Goal: Information Seeking & Learning: Learn about a topic

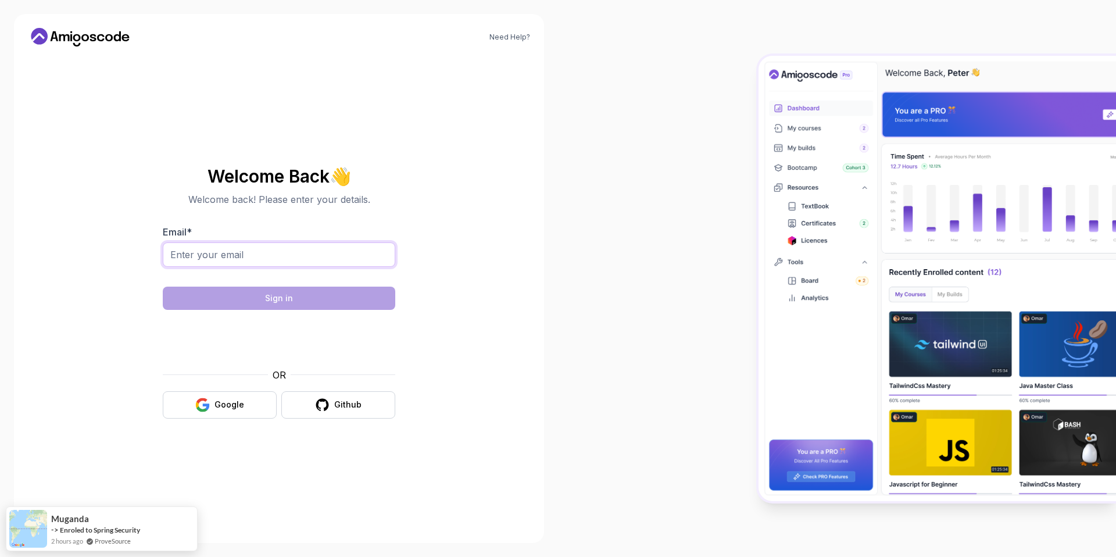
click at [288, 251] on input "Email *" at bounding box center [279, 254] width 232 height 24
click at [364, 65] on div "Welcome Back 👋 Welcome back! Please enter your details. Email * Sign in OR Goog…" at bounding box center [279, 292] width 391 height 473
click at [284, 254] on input "Email *" at bounding box center [279, 254] width 232 height 24
type input "[EMAIL_ADDRESS][DOMAIN_NAME]"
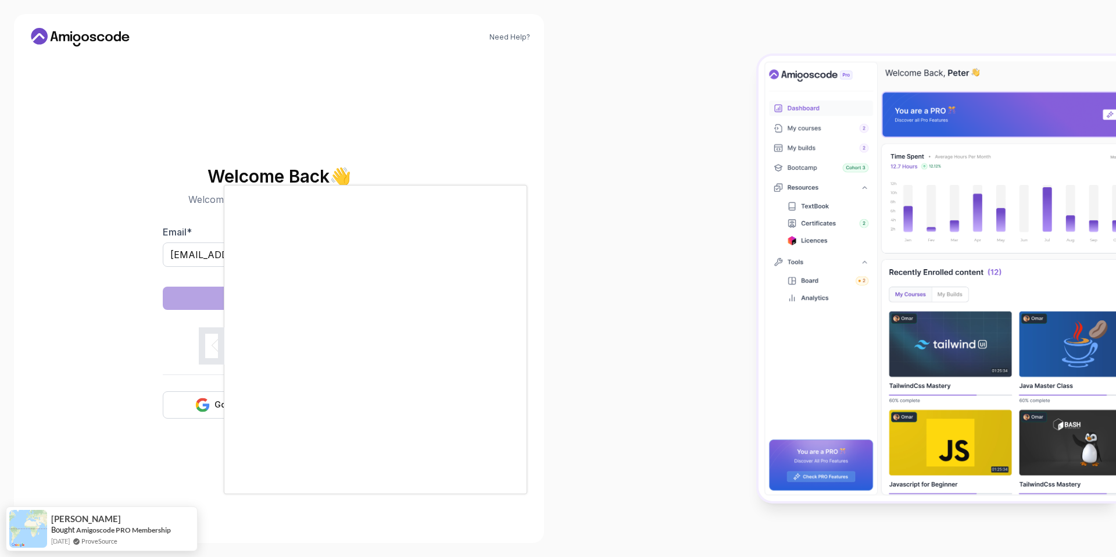
click at [730, 184] on body "Need Help? Welcome Back 👋 Welcome back! Please enter your details. Email * [EMA…" at bounding box center [558, 278] width 1116 height 557
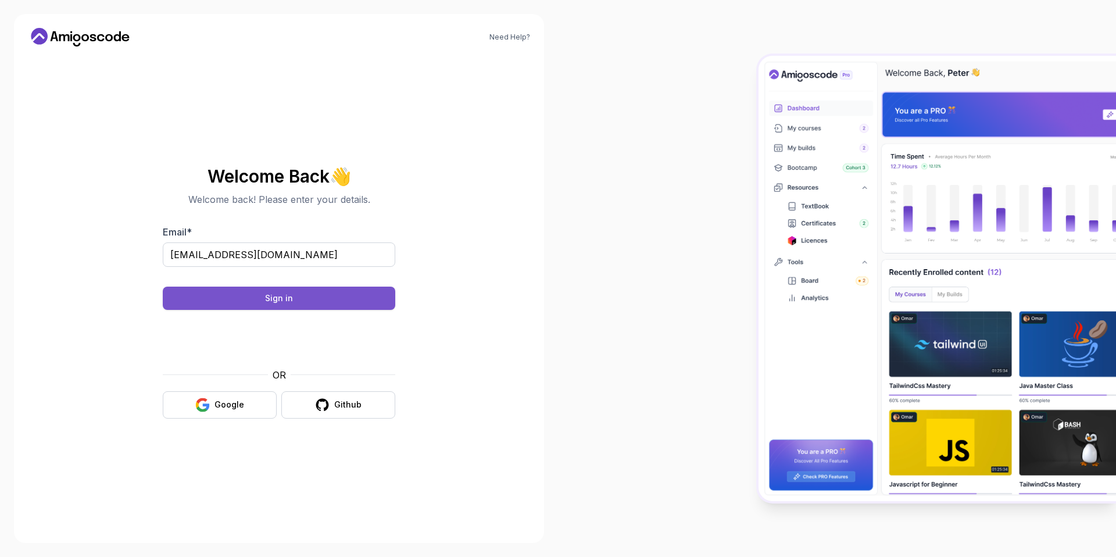
click at [266, 298] on div "Sign in" at bounding box center [279, 298] width 28 height 12
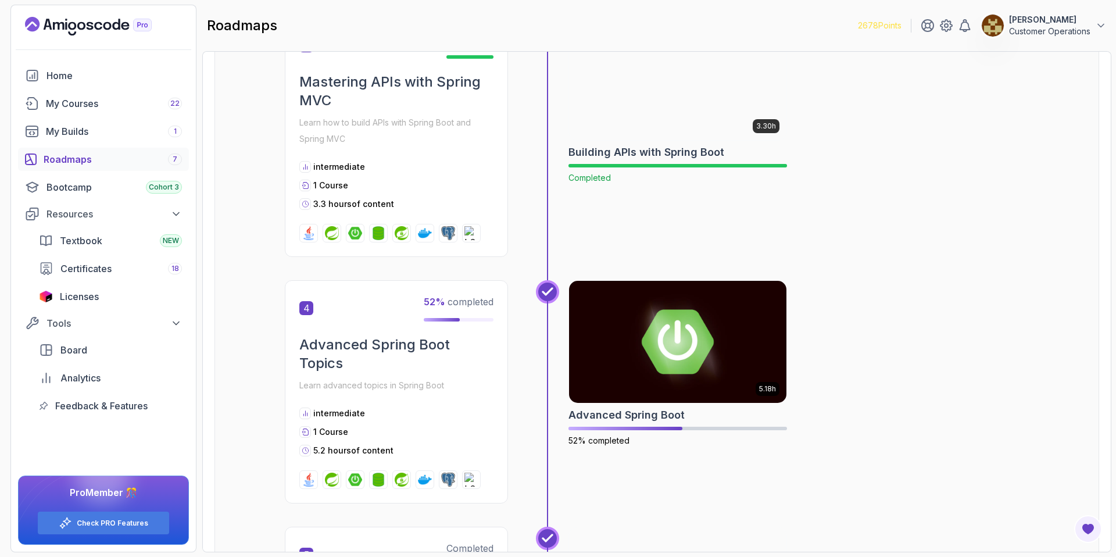
scroll to position [816, 0]
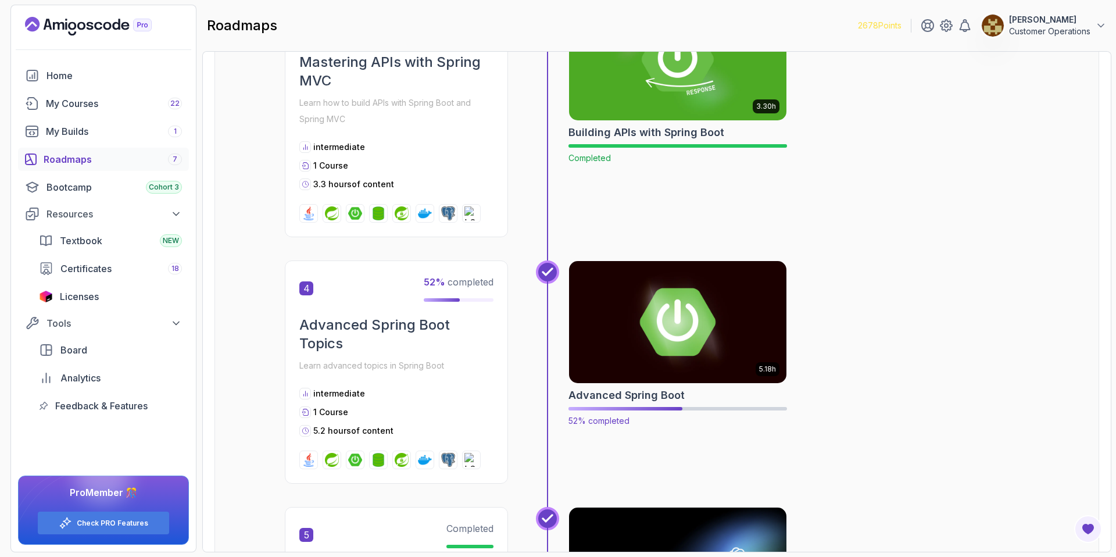
click at [667, 331] on img at bounding box center [678, 322] width 228 height 128
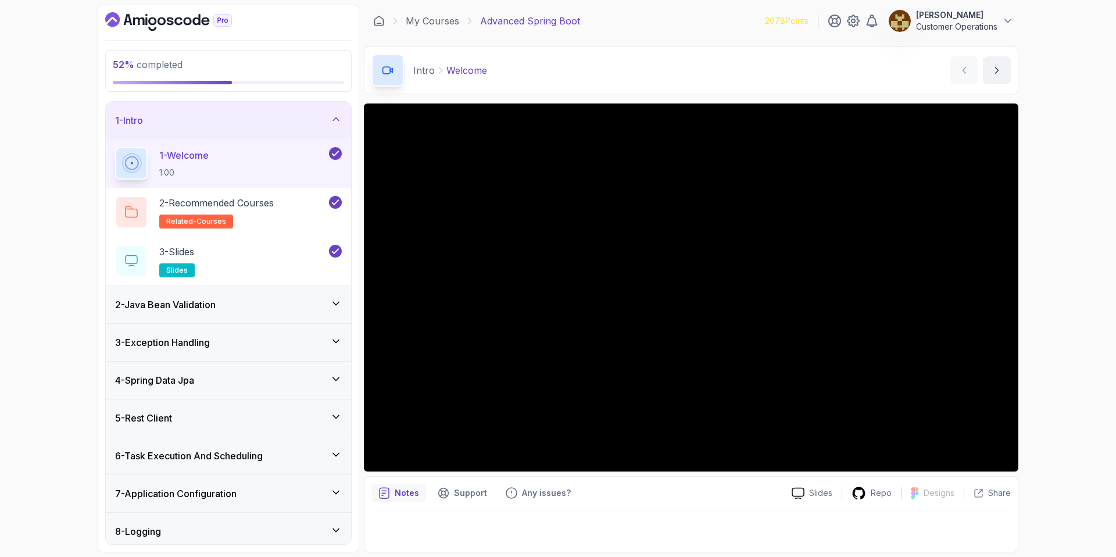
click at [316, 123] on div "1 - Intro" at bounding box center [228, 120] width 227 height 14
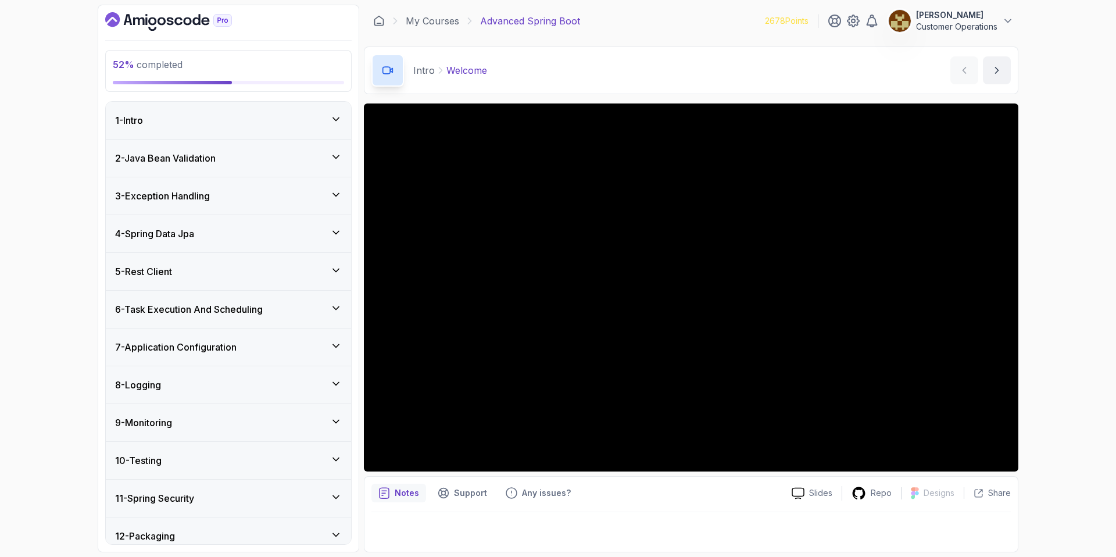
click at [248, 264] on div "5 - Rest Client" at bounding box center [228, 271] width 227 height 14
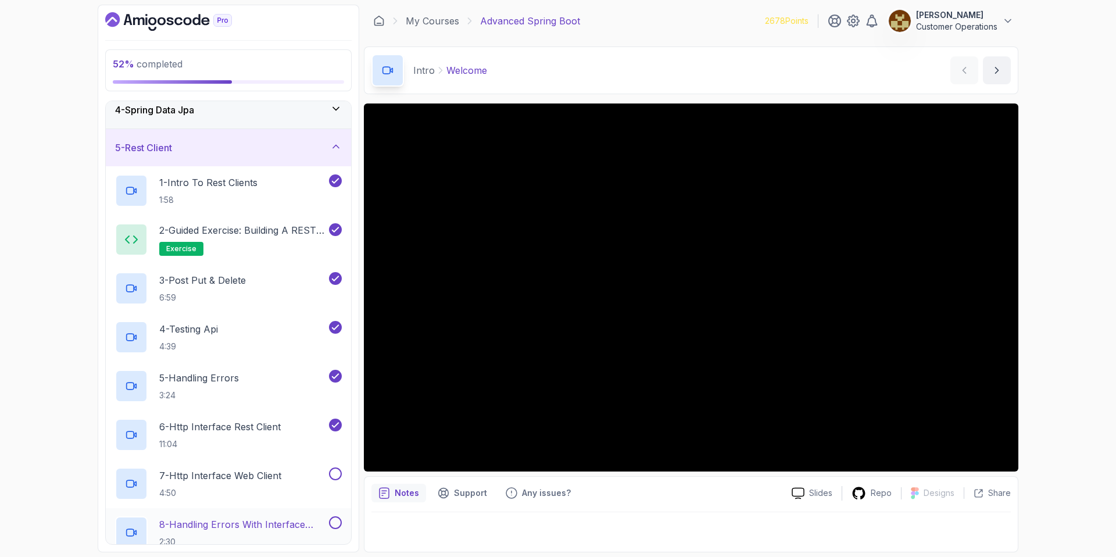
scroll to position [89, 0]
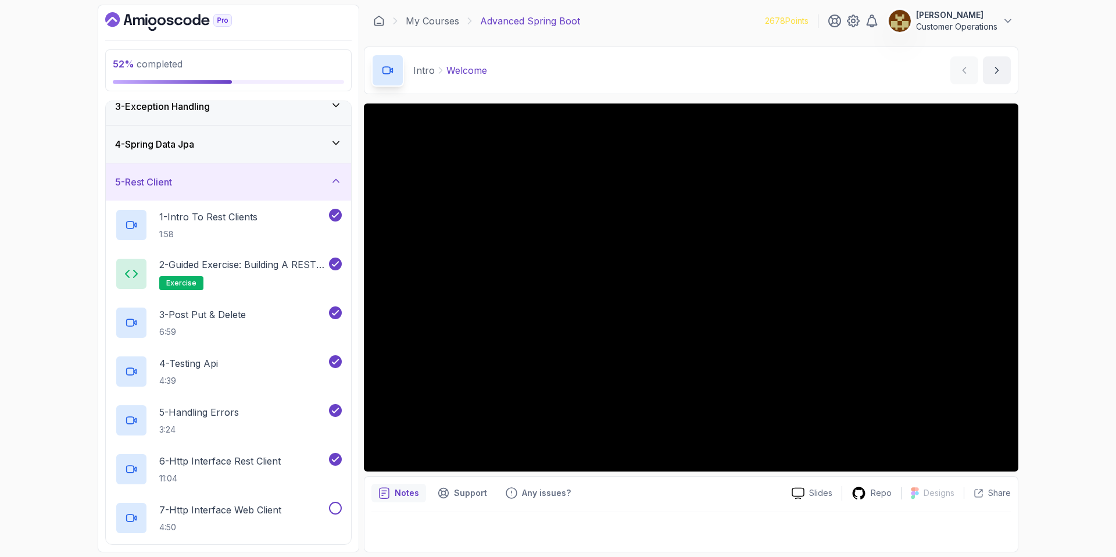
click at [678, 81] on div "Intro Welcome Welcome by nelson" at bounding box center [691, 70] width 654 height 48
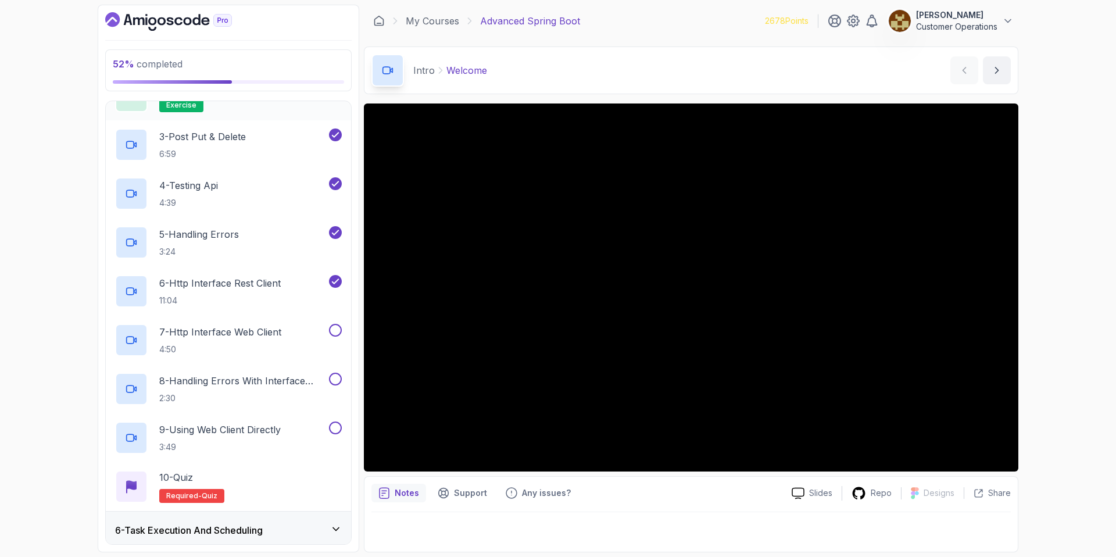
scroll to position [345, 0]
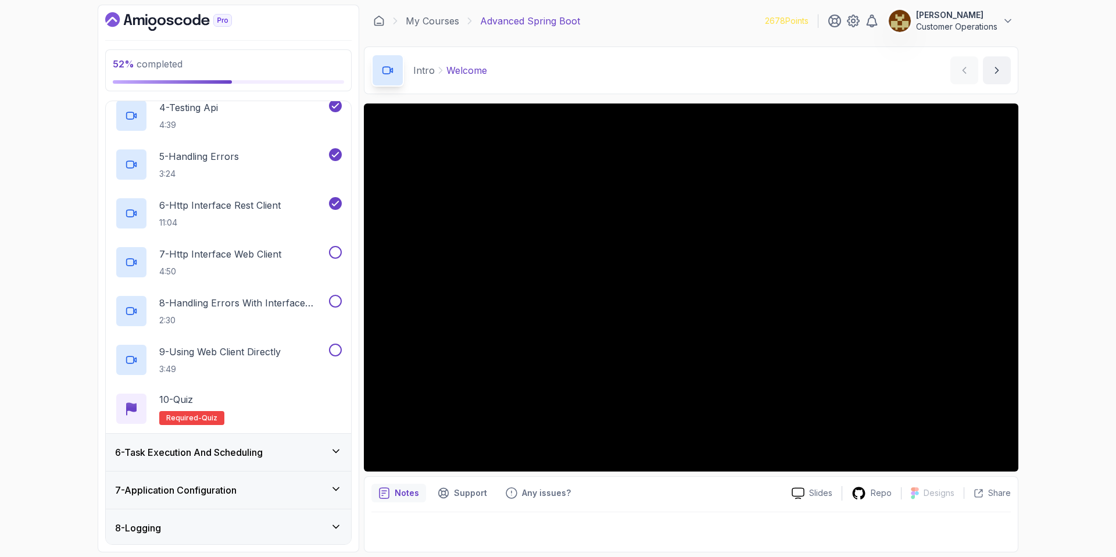
click at [546, 71] on div "Intro Welcome Welcome by nelson" at bounding box center [691, 70] width 654 height 48
click at [280, 260] on p "7 - Http Interface Web Client" at bounding box center [220, 254] width 122 height 14
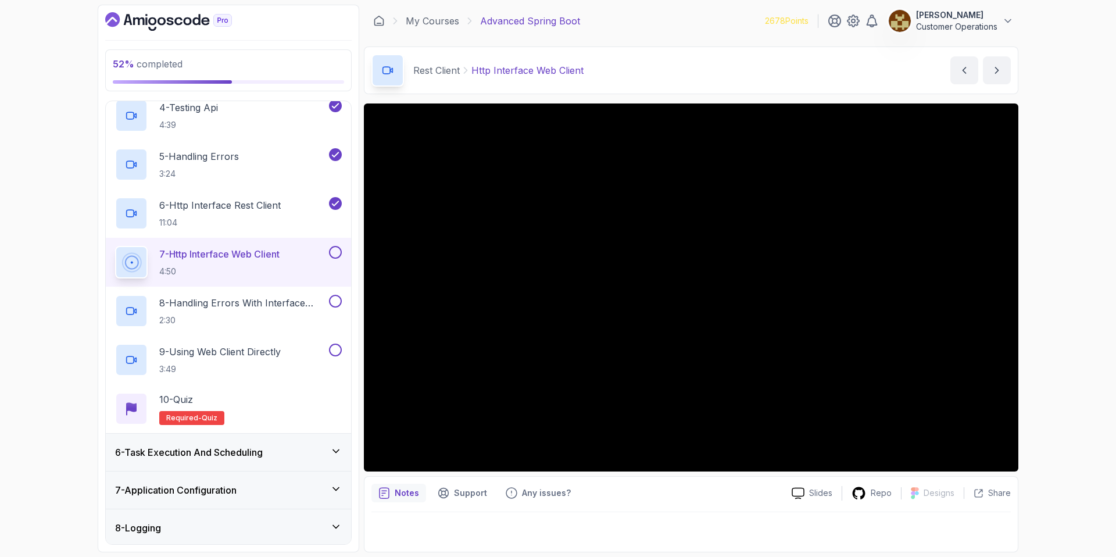
click at [717, 63] on div "Rest Client Http Interface Web Client Http Interface Web Client by nelson" at bounding box center [691, 70] width 654 height 48
click at [698, 60] on div "Rest Client Http Interface Web Client Http Interface Web Client by nelson" at bounding box center [691, 70] width 654 height 48
click at [656, 60] on div "Rest Client Http Interface Web Client Http Interface Web Client by nelson" at bounding box center [691, 70] width 654 height 48
click at [698, 67] on div "Rest Client Http Interface Web Client Http Interface Web Client by nelson" at bounding box center [691, 70] width 654 height 48
click at [743, 68] on div "Rest Client Http Interface Web Client Http Interface Web Client by nelson" at bounding box center [691, 70] width 654 height 48
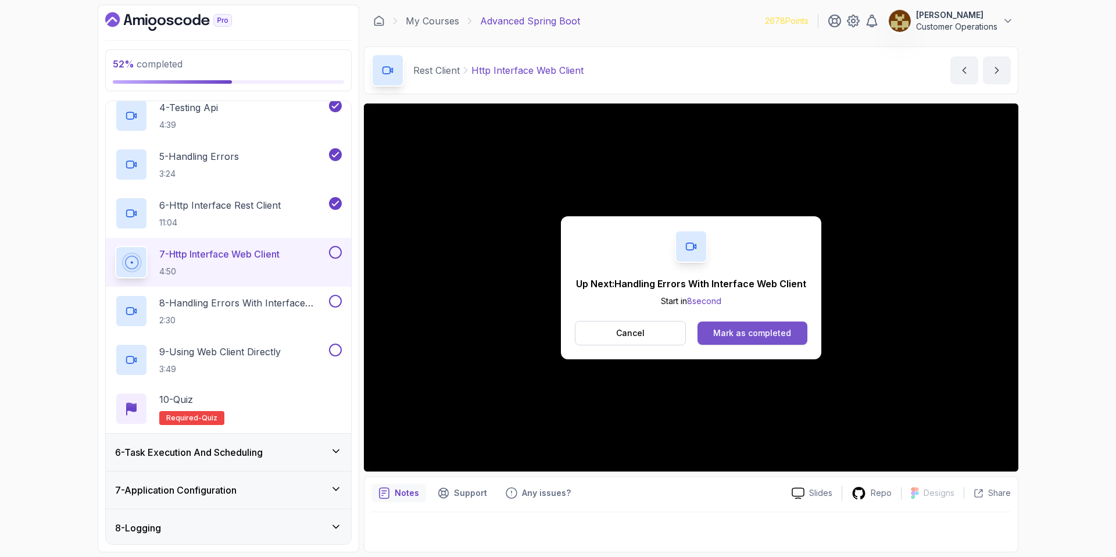
click at [734, 328] on div "Mark as completed" at bounding box center [752, 333] width 78 height 12
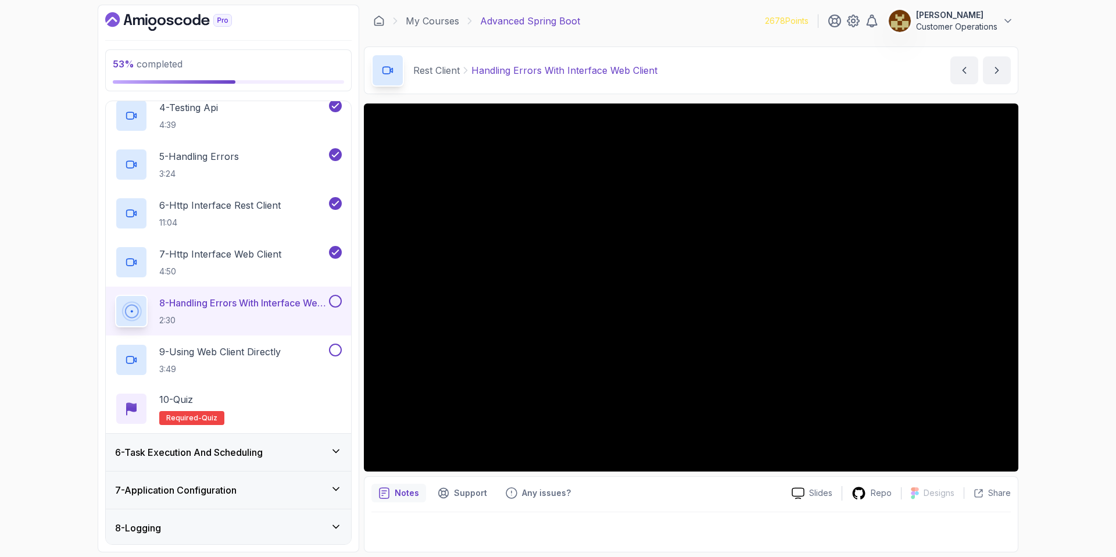
click at [735, 68] on div "Rest Client Handling Errors With Interface Web Client Handling Errors With Inte…" at bounding box center [691, 70] width 654 height 48
click at [760, 67] on div "Rest Client Handling Errors With Interface Web Client Handling Errors With Inte…" at bounding box center [691, 70] width 654 height 48
click at [728, 68] on div "Rest Client Handling Errors With Interface Web Client Handling Errors With Inte…" at bounding box center [691, 70] width 654 height 48
click at [718, 80] on div "Rest Client Handling Errors With Interface Web Client Handling Errors With Inte…" at bounding box center [691, 70] width 654 height 48
click at [703, 60] on div "Rest Client Handling Errors With Interface Web Client Handling Errors With Inte…" at bounding box center [691, 70] width 654 height 48
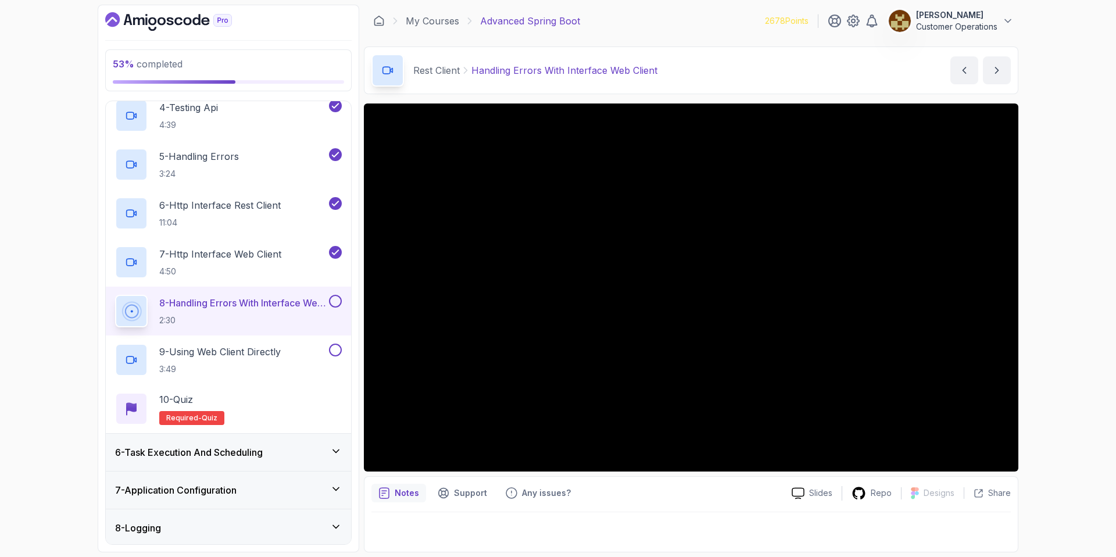
click at [745, 58] on div "Rest Client Handling Errors With Interface Web Client Handling Errors With Inte…" at bounding box center [691, 70] width 654 height 48
click at [724, 63] on div "Rest Client Handling Errors With Interface Web Client Handling Errors With Inte…" at bounding box center [691, 70] width 654 height 48
click at [737, 70] on div "Rest Client Handling Errors With Interface Web Client Handling Errors With Inte…" at bounding box center [691, 70] width 654 height 48
click at [699, 78] on div "Rest Client Handling Errors With Interface Web Client Handling Errors With Inte…" at bounding box center [691, 70] width 654 height 48
click at [720, 66] on div "Rest Client Handling Errors With Interface Web Client Handling Errors With Inte…" at bounding box center [691, 70] width 654 height 48
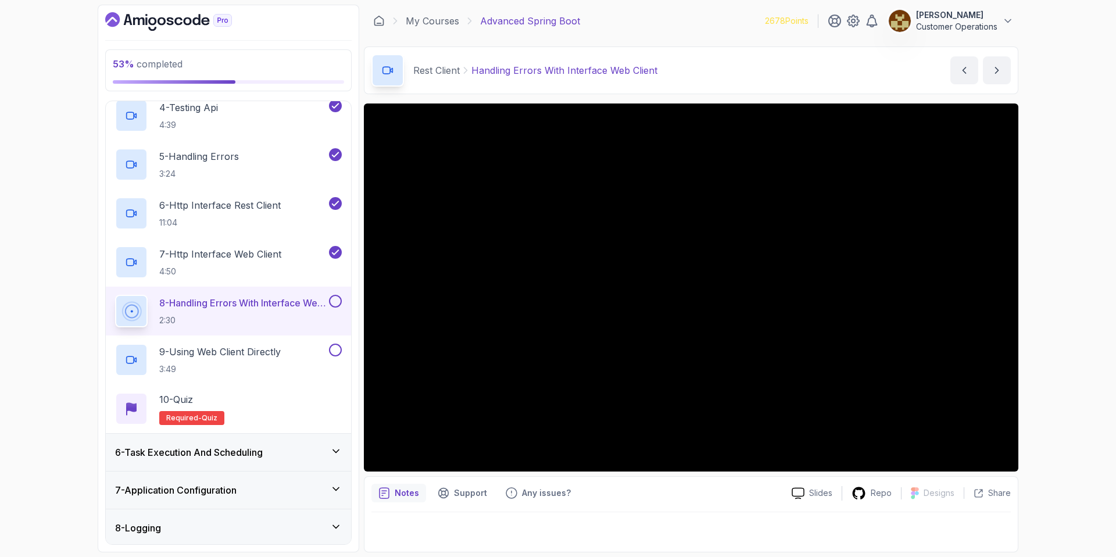
click at [720, 78] on div "Rest Client Handling Errors With Interface Web Client Handling Errors With Inte…" at bounding box center [691, 70] width 654 height 48
click at [711, 66] on div "Rest Client Handling Errors With Interface Web Client Handling Errors With Inte…" at bounding box center [691, 70] width 654 height 48
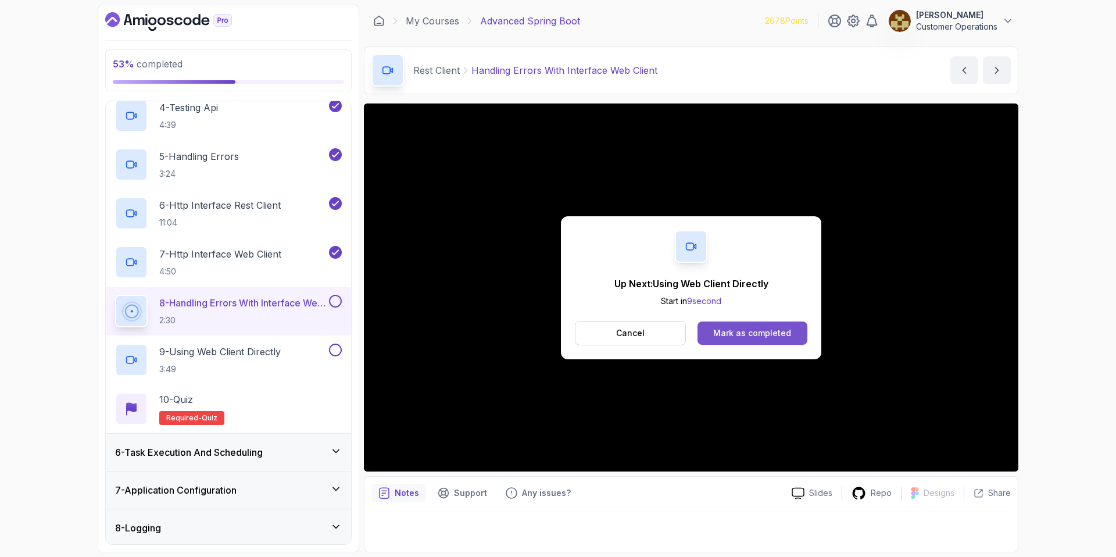
click at [763, 334] on div "Mark as completed" at bounding box center [752, 333] width 78 height 12
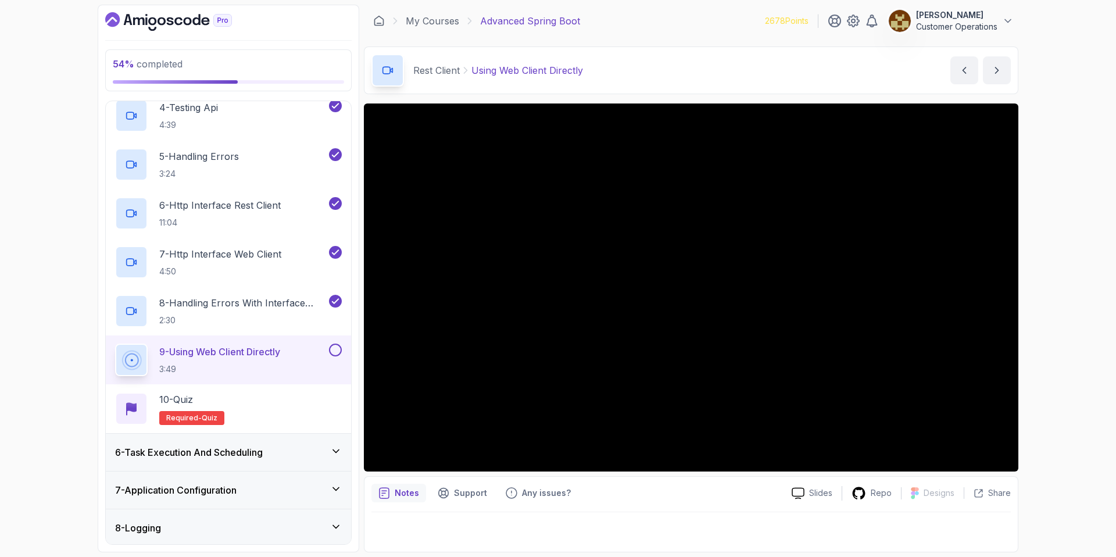
click at [1082, 316] on div "54 % completed 1 - Intro 2 - Java Bean Validation 3 - Exception Handling 4 - Sp…" at bounding box center [558, 278] width 1116 height 557
click at [1091, 355] on div "54 % completed 1 - Intro 2 - Java Bean Validation 3 - Exception Handling 4 - Sp…" at bounding box center [558, 278] width 1116 height 557
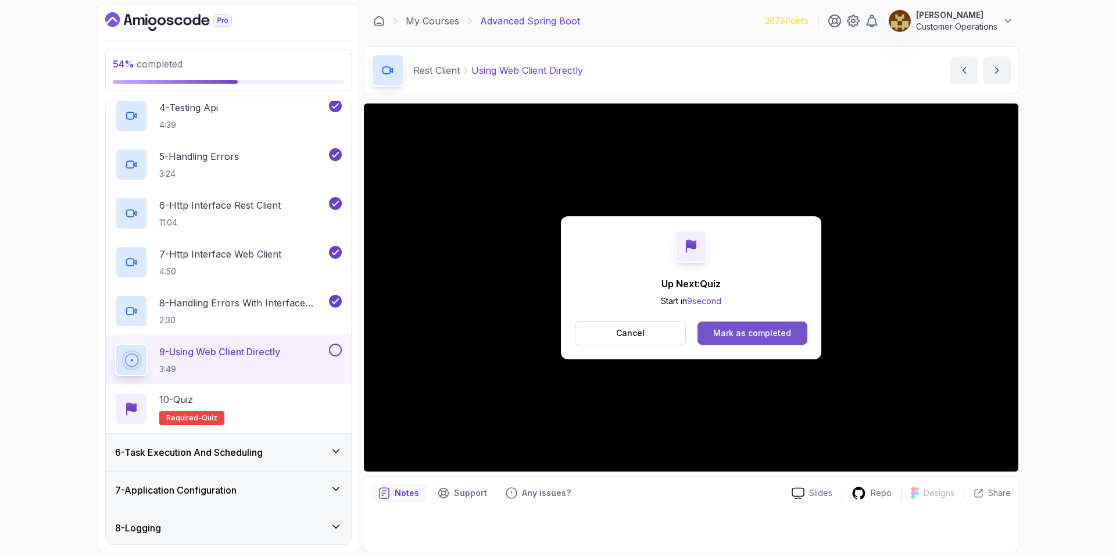
click at [735, 334] on div "Mark as completed" at bounding box center [752, 333] width 78 height 12
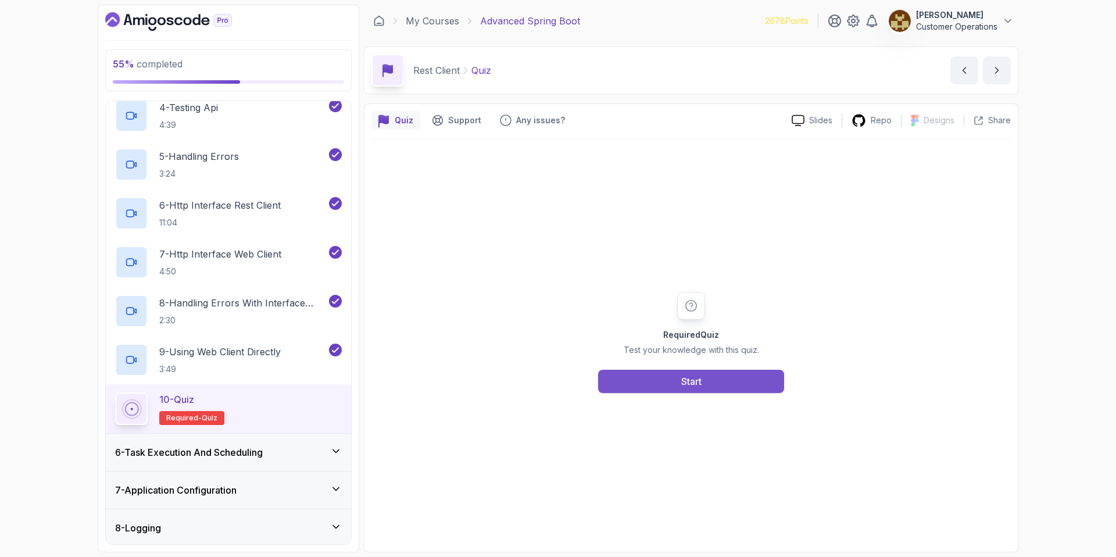
click at [628, 384] on button "Start" at bounding box center [691, 381] width 186 height 23
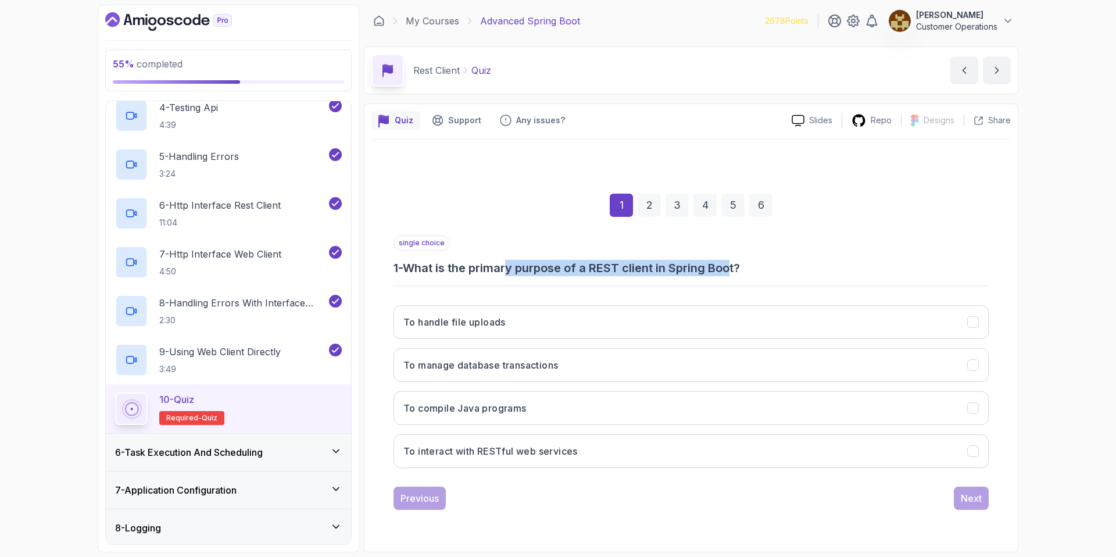
drag, startPoint x: 515, startPoint y: 274, endPoint x: 739, endPoint y: 270, distance: 223.8
click at [739, 270] on h3 "1 - What is the primary purpose of a REST client in Spring Boot?" at bounding box center [690, 268] width 595 height 16
drag, startPoint x: 739, startPoint y: 270, endPoint x: 813, endPoint y: 271, distance: 74.4
click at [739, 270] on h3 "1 - What is the primary purpose of a REST client in Spring Boot?" at bounding box center [690, 268] width 595 height 16
drag, startPoint x: 744, startPoint y: 269, endPoint x: 614, endPoint y: 271, distance: 129.6
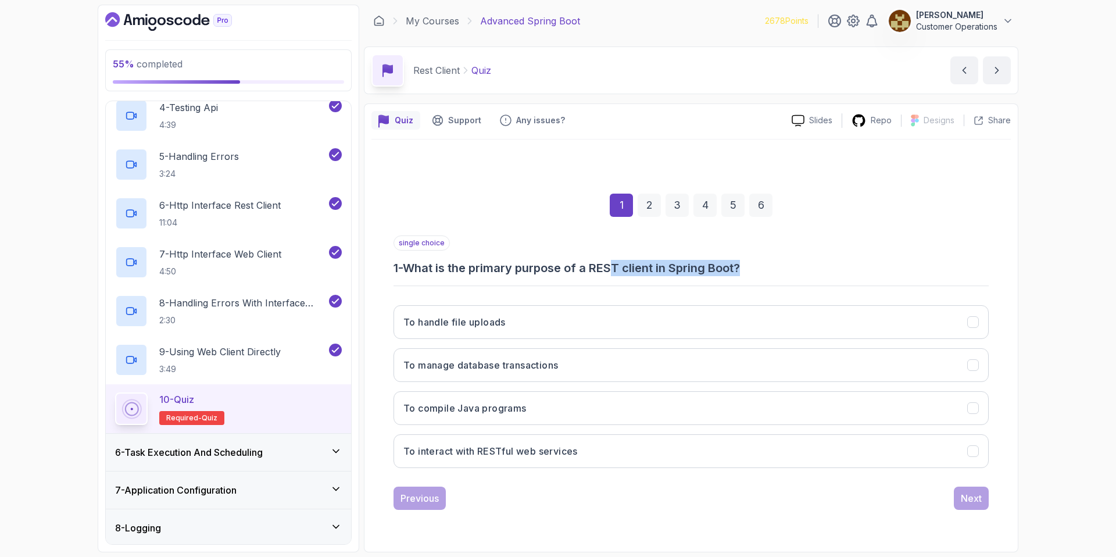
click at [614, 271] on h3 "1 - What is the primary purpose of a REST client in Spring Boot?" at bounding box center [690, 268] width 595 height 16
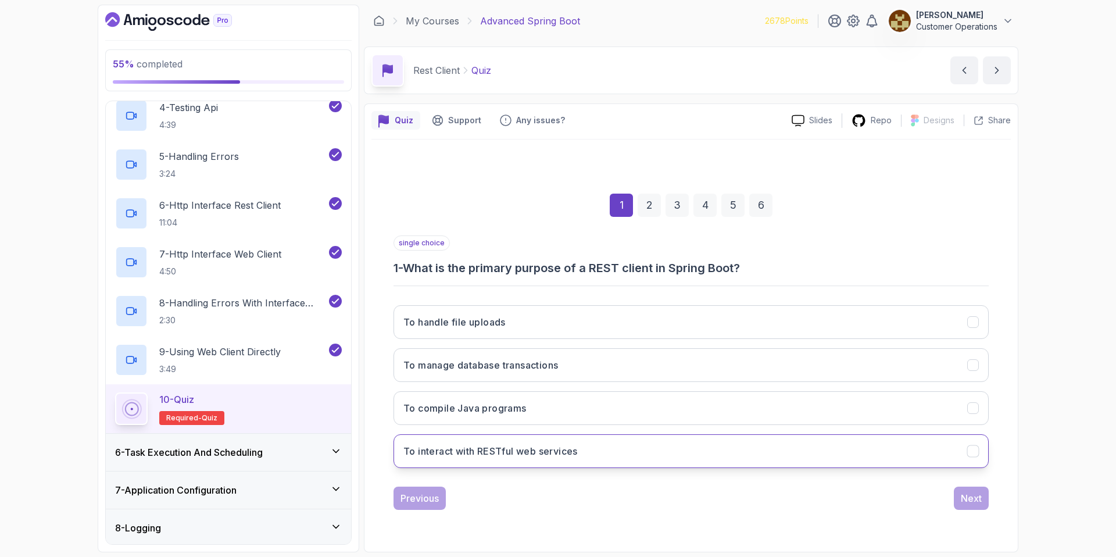
click at [634, 441] on button "To interact with RESTful web services" at bounding box center [690, 451] width 595 height 34
click at [977, 498] on div "Next" at bounding box center [971, 498] width 21 height 14
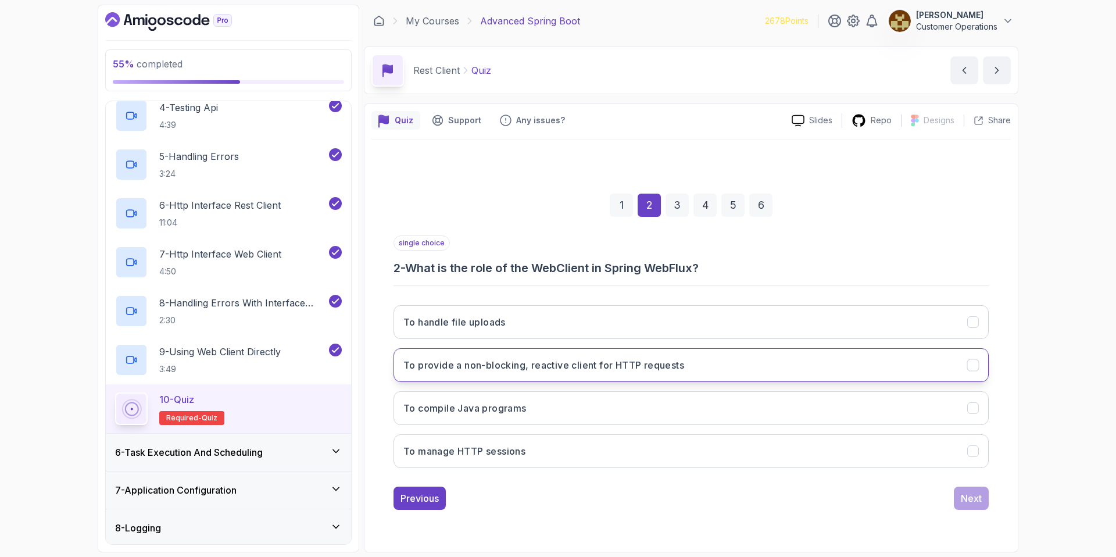
click at [614, 368] on h3 "To provide a non-blocking, reactive client for HTTP requests" at bounding box center [543, 365] width 281 height 14
click at [968, 491] on div "Next" at bounding box center [971, 498] width 21 height 14
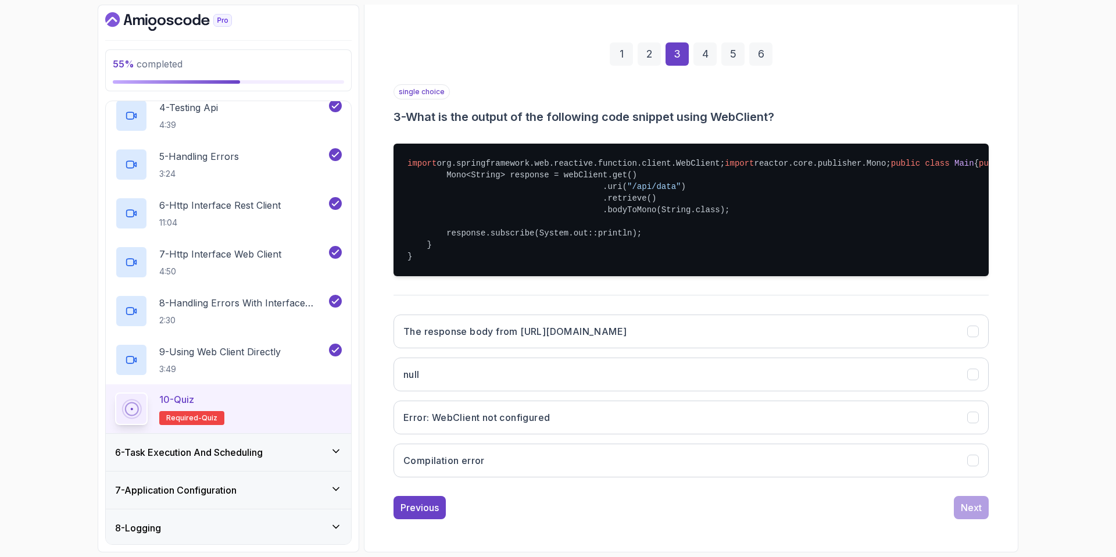
scroll to position [160, 0]
click at [627, 338] on h3 "The response body from http://example.com/api/data" at bounding box center [514, 331] width 223 height 14
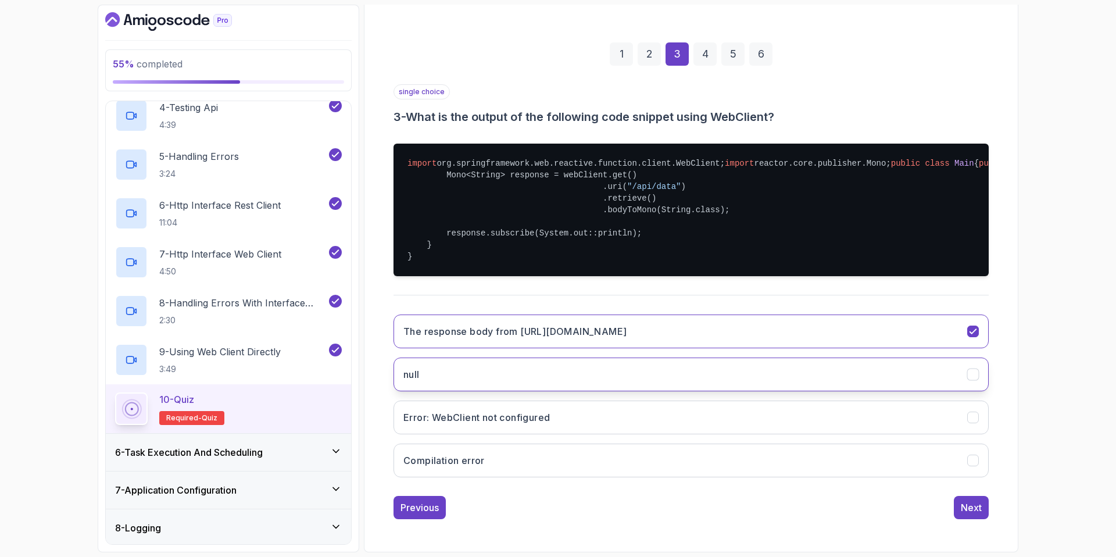
scroll to position [199, 0]
click at [981, 511] on div "Next" at bounding box center [971, 507] width 21 height 14
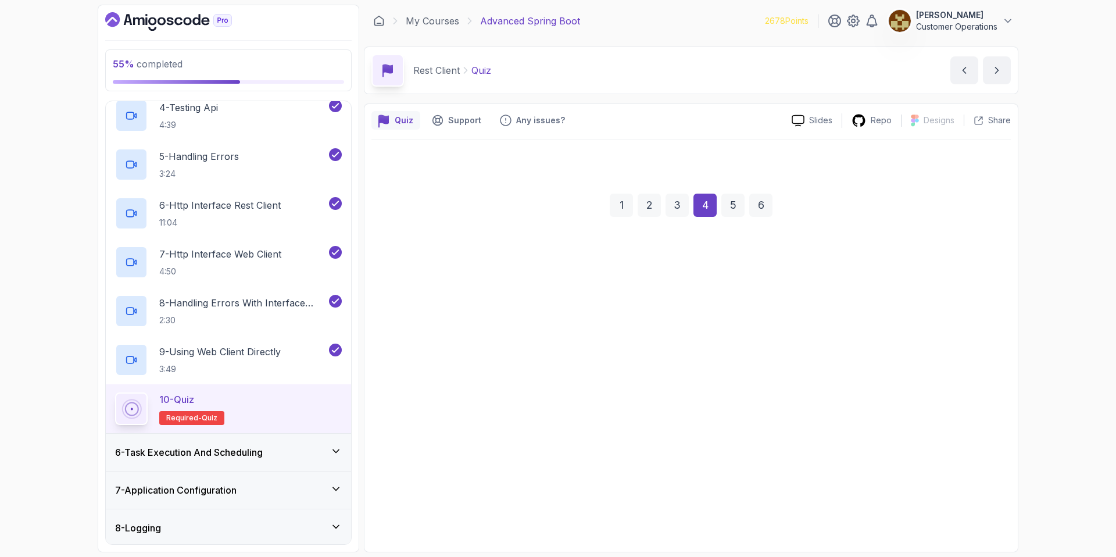
scroll to position [0, 0]
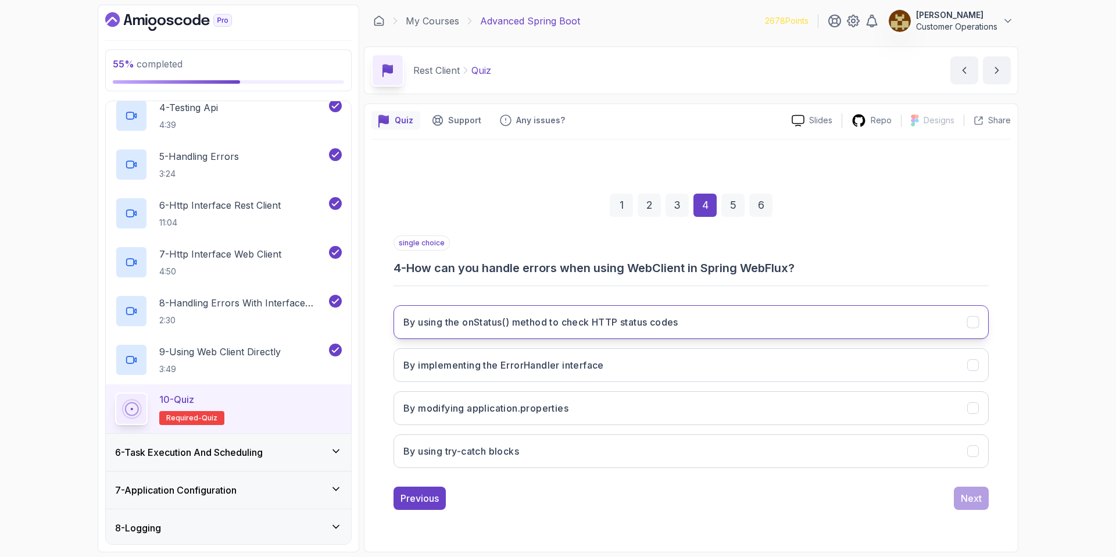
click at [700, 320] on button "By using the onStatus() method to check HTTP status codes" at bounding box center [690, 322] width 595 height 34
click at [985, 493] on button "Next" at bounding box center [971, 497] width 35 height 23
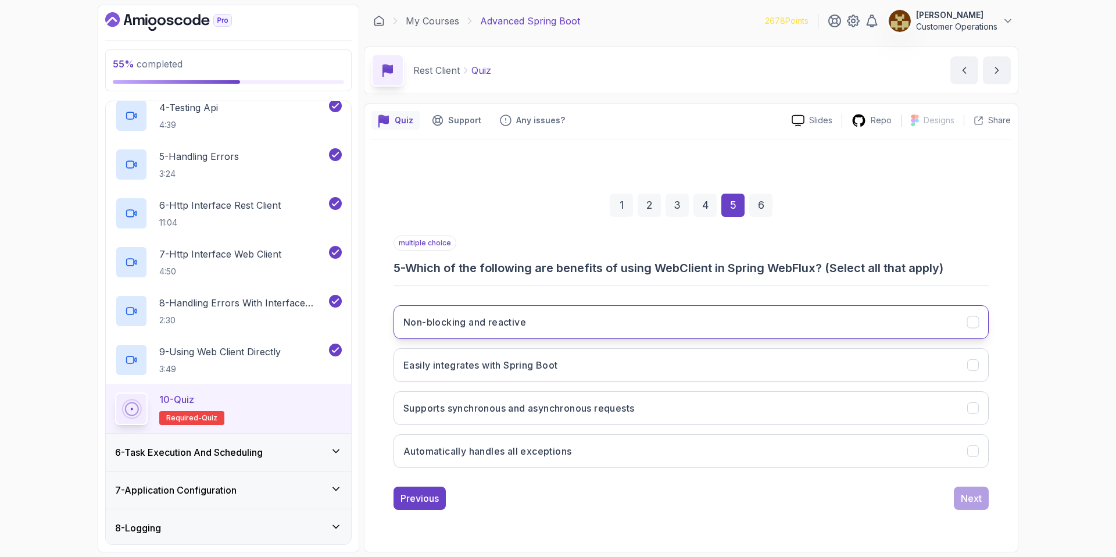
click at [553, 332] on button "Non-blocking and reactive" at bounding box center [690, 322] width 595 height 34
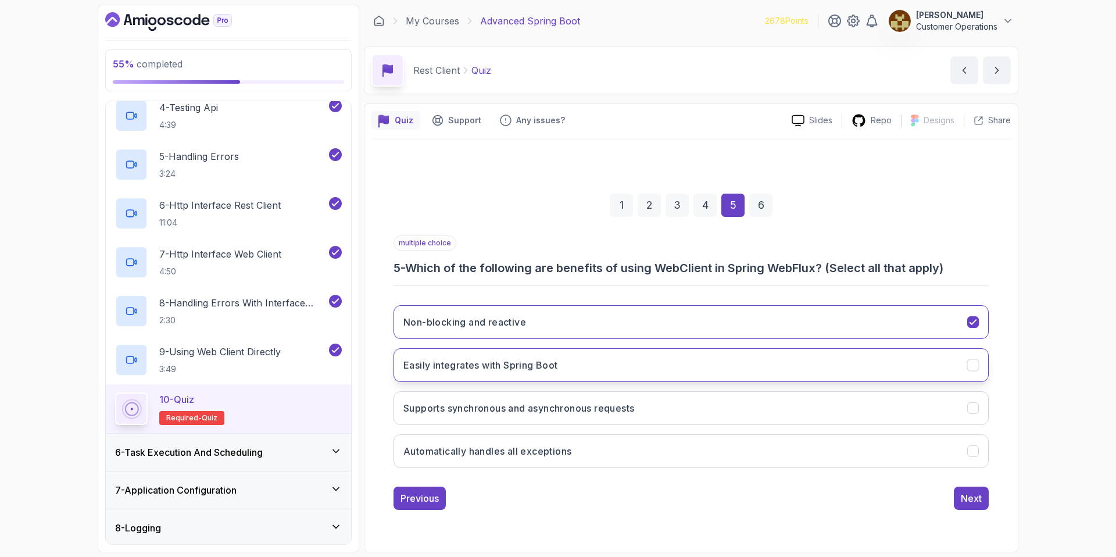
click at [550, 365] on h3 "Easily integrates with Spring Boot" at bounding box center [480, 365] width 155 height 14
click at [595, 411] on h3 "Supports synchronous and asynchronous requests" at bounding box center [518, 408] width 231 height 14
click at [969, 501] on div "Next" at bounding box center [971, 498] width 21 height 14
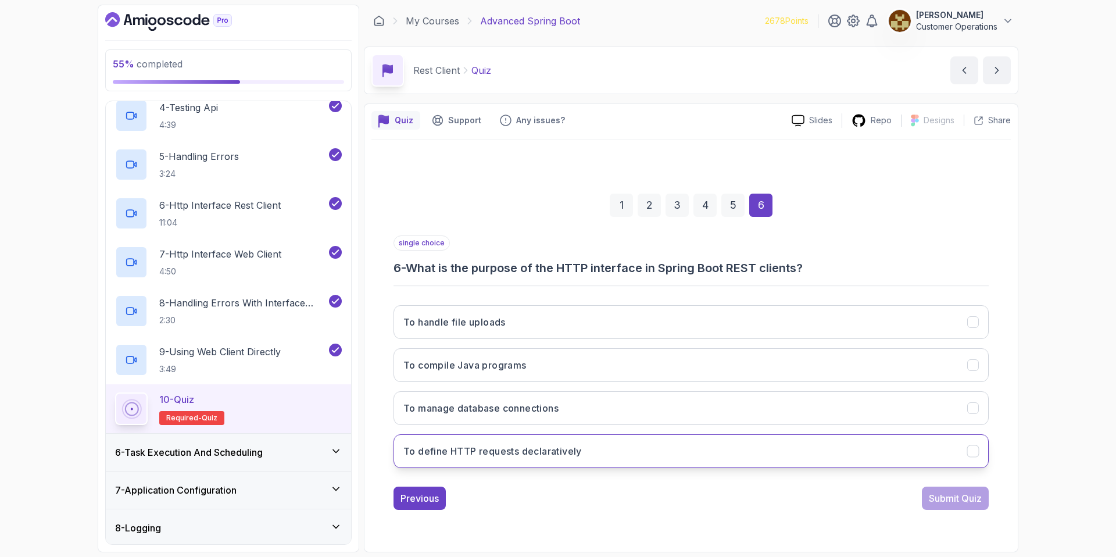
click at [627, 450] on button "To define HTTP requests declaratively" at bounding box center [690, 451] width 595 height 34
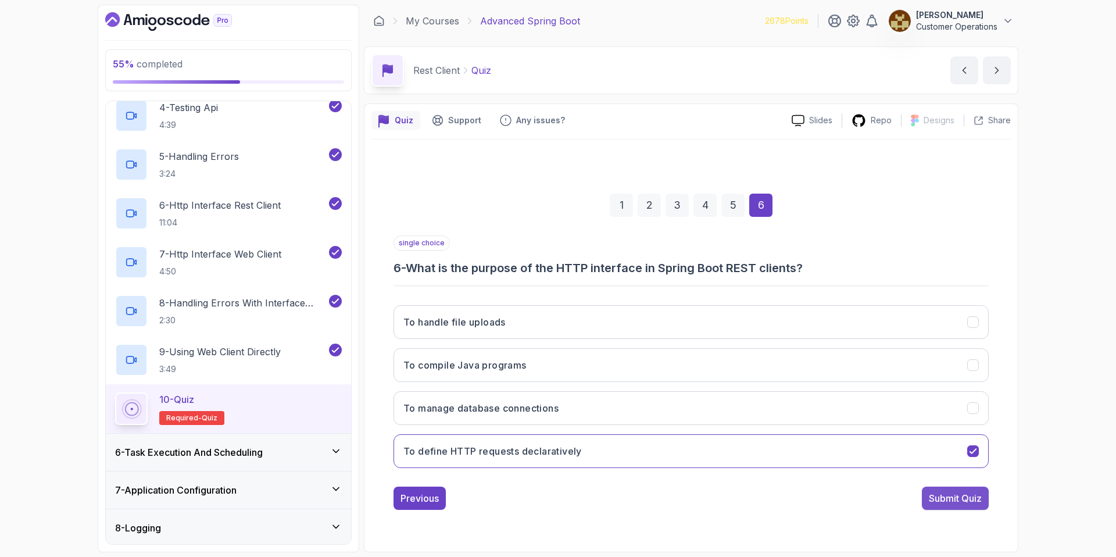
click at [945, 502] on div "Submit Quiz" at bounding box center [955, 498] width 53 height 14
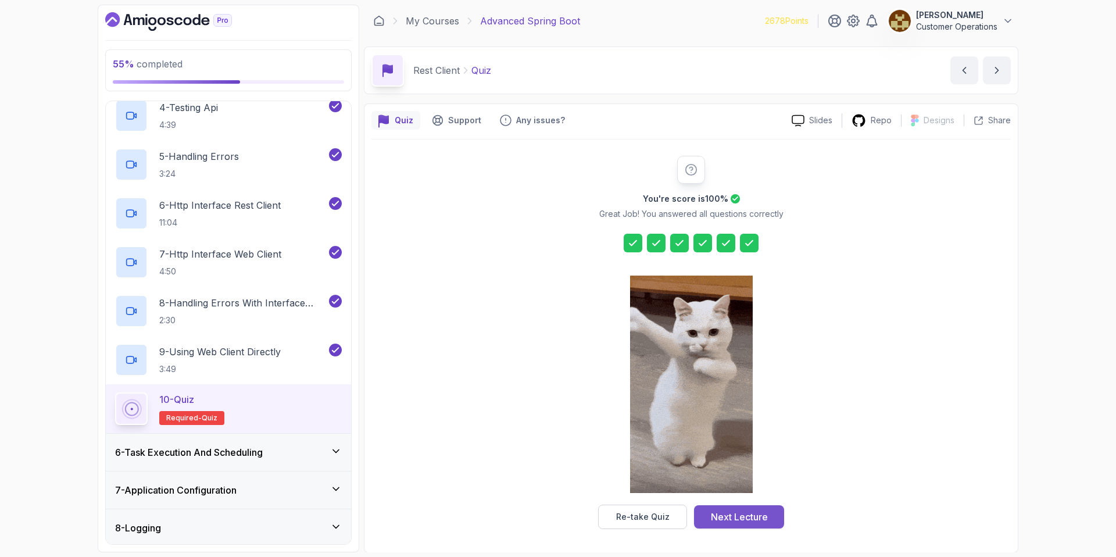
click at [721, 510] on div "Next Lecture" at bounding box center [739, 517] width 57 height 14
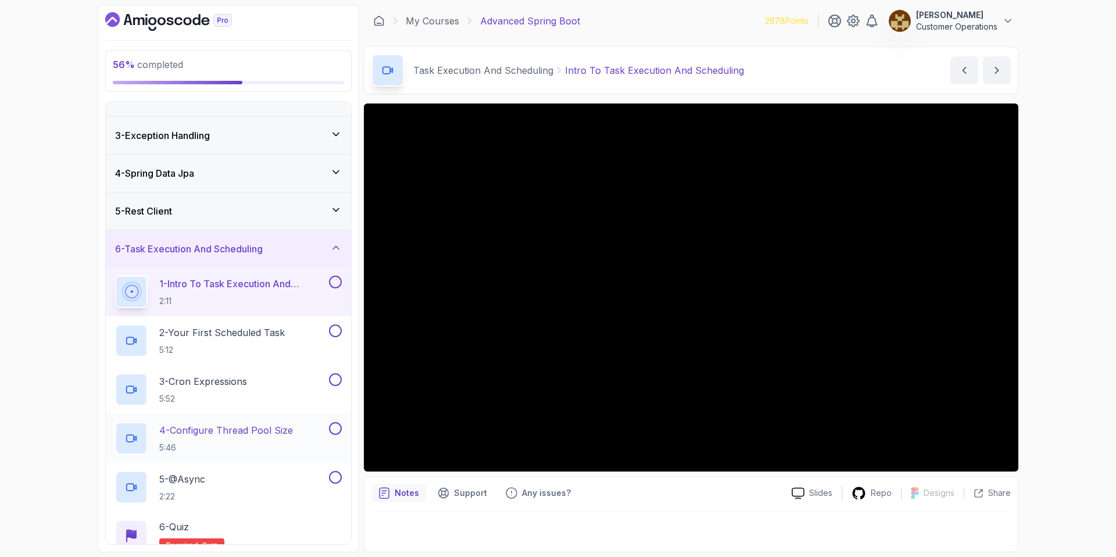
scroll to position [84, 0]
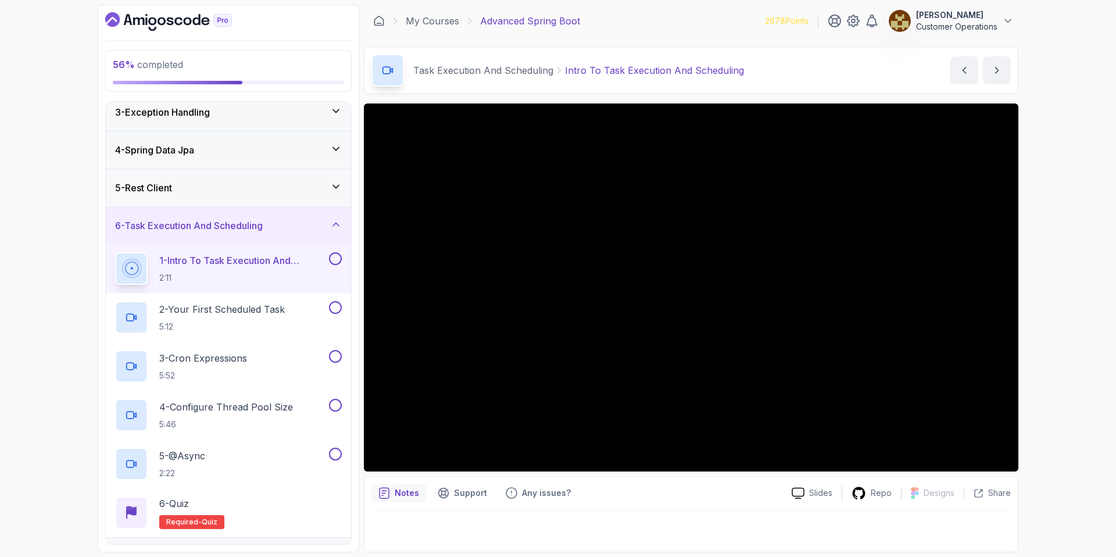
click at [1051, 240] on div "56 % completed 1 - Intro 2 - Java Bean Validation 3 - Exception Handling 4 - Sp…" at bounding box center [558, 278] width 1116 height 557
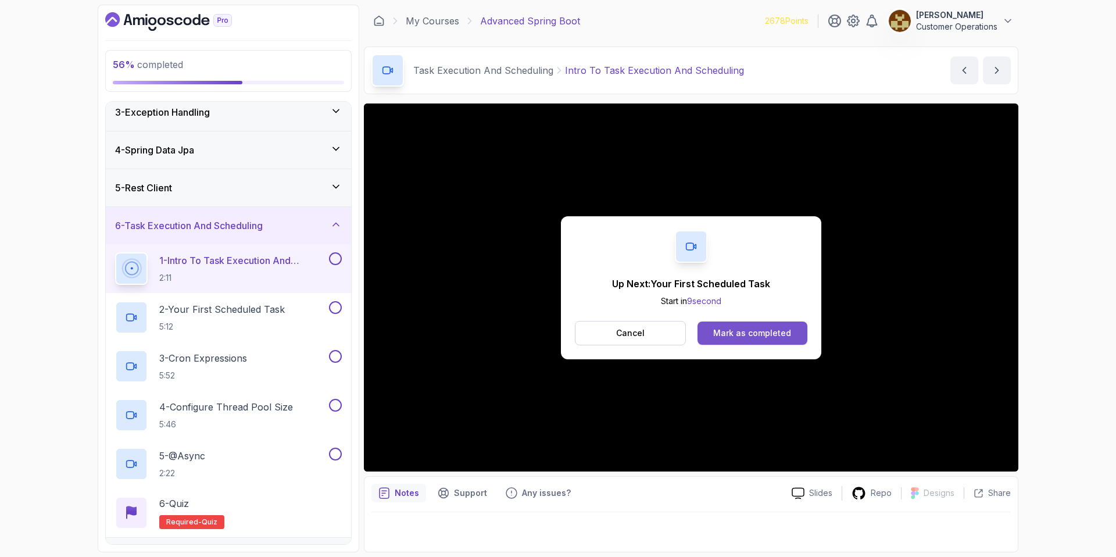
click at [737, 339] on button "Mark as completed" at bounding box center [752, 332] width 110 height 23
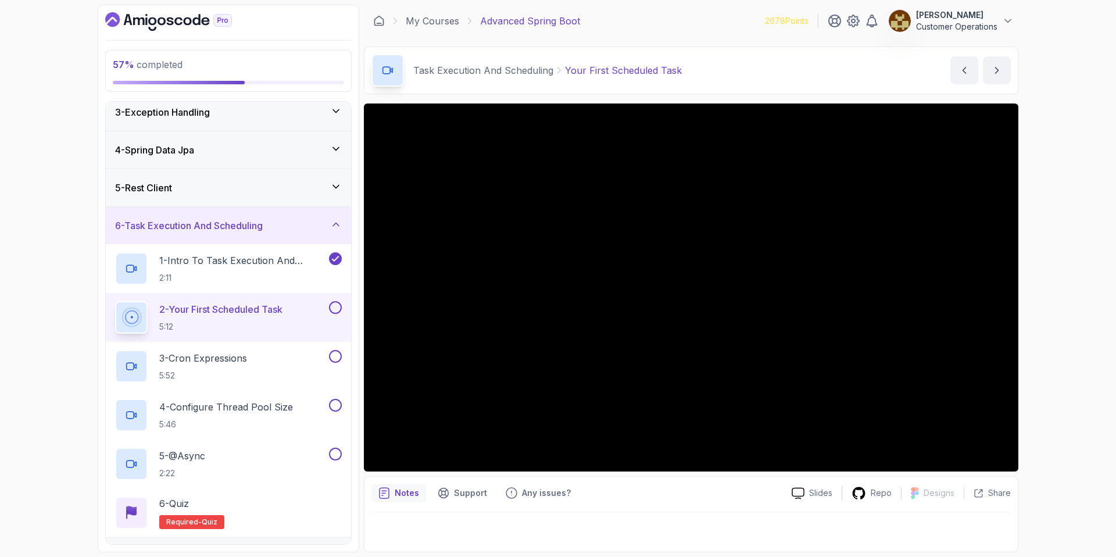
click at [1066, 195] on div "57 % completed 1 - Intro 2 - Java Bean Validation 3 - Exception Handling 4 - Sp…" at bounding box center [558, 278] width 1116 height 557
click at [230, 268] on h2 "1 - Intro To Task Execution And Scheduling 2:11" at bounding box center [242, 268] width 167 height 30
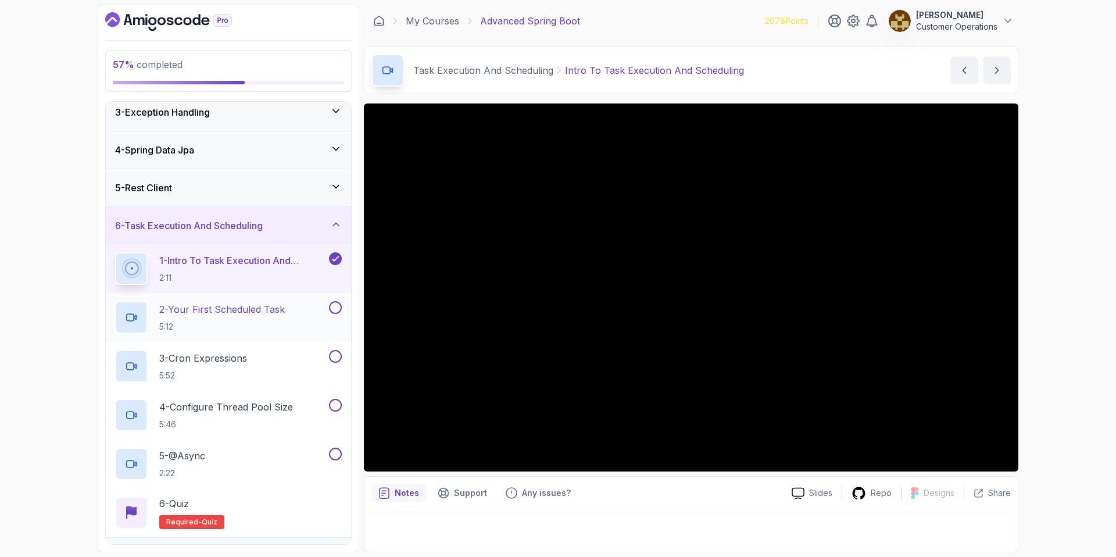
click at [260, 318] on h2 "2 - Your First Scheduled Task 5:12" at bounding box center [222, 317] width 126 height 30
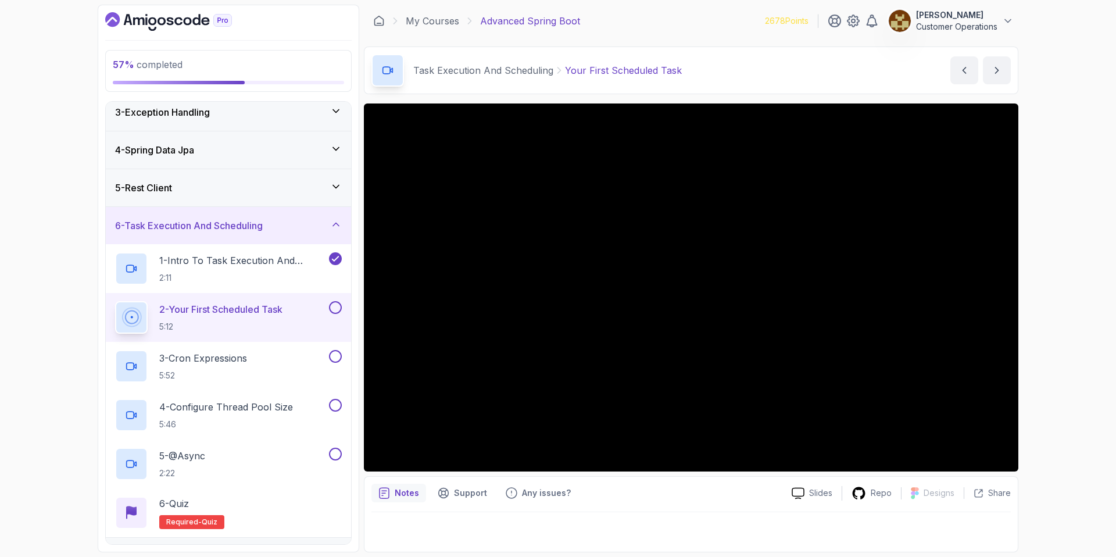
click at [1073, 273] on div "57 % completed 1 - Intro 2 - Java Bean Validation 3 - Exception Handling 4 - Sp…" at bounding box center [558, 278] width 1116 height 557
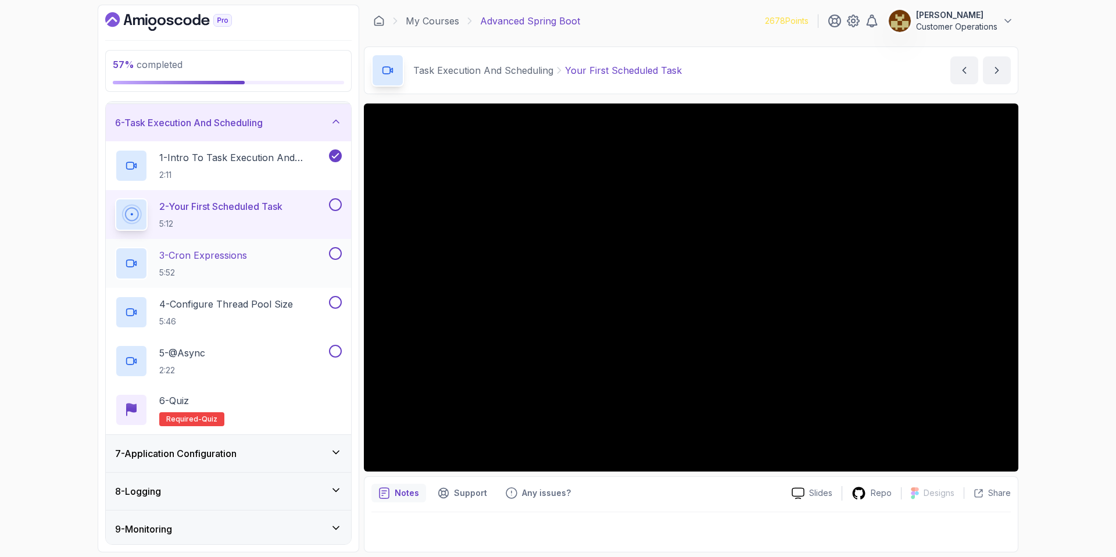
scroll to position [189, 0]
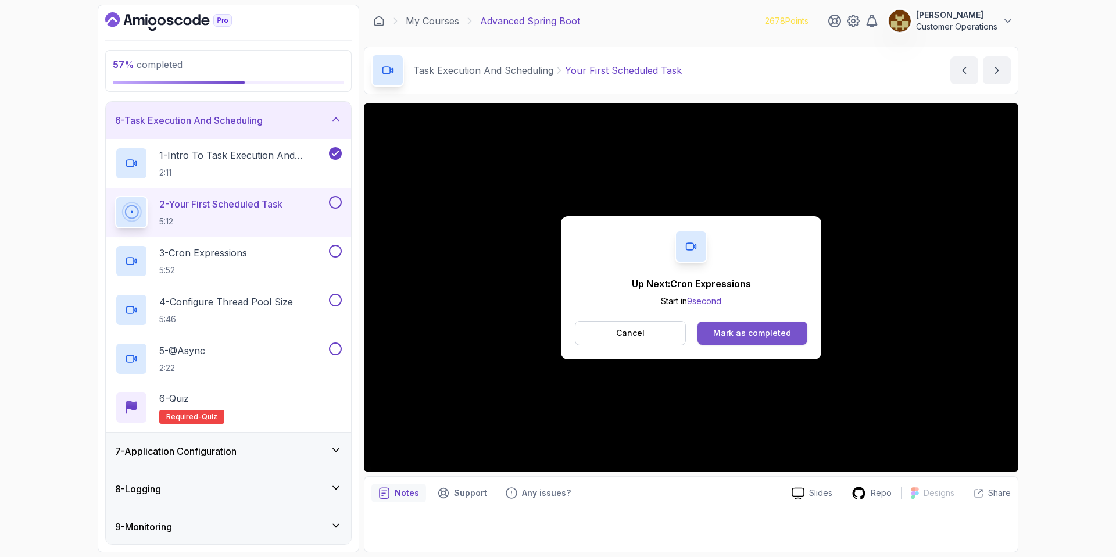
click at [751, 324] on button "Mark as completed" at bounding box center [752, 332] width 110 height 23
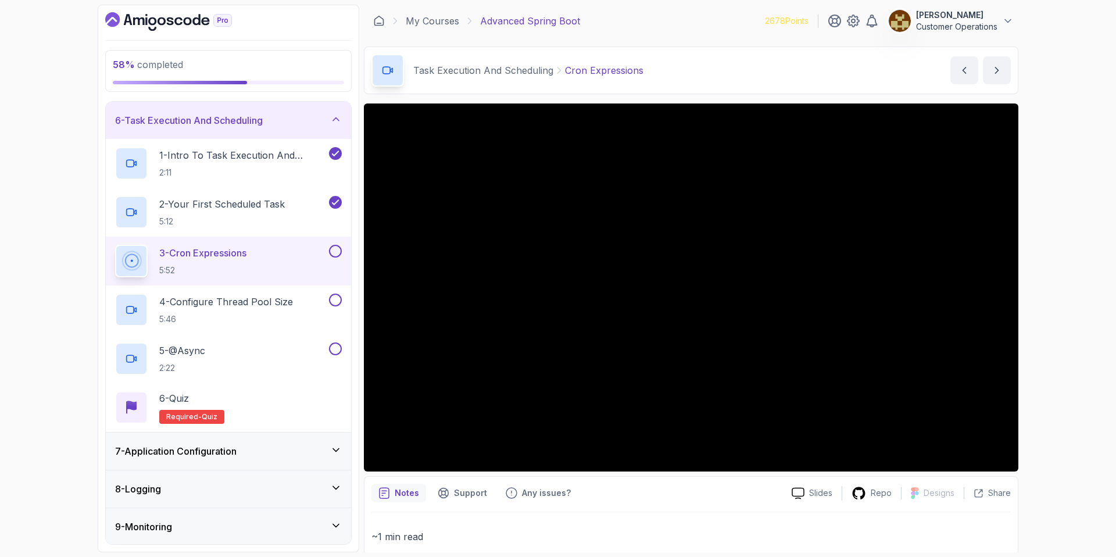
click at [1101, 228] on div "58 % completed 1 - Intro 2 - Java Bean Validation 3 - Exception Handling 4 - Sp…" at bounding box center [558, 278] width 1116 height 557
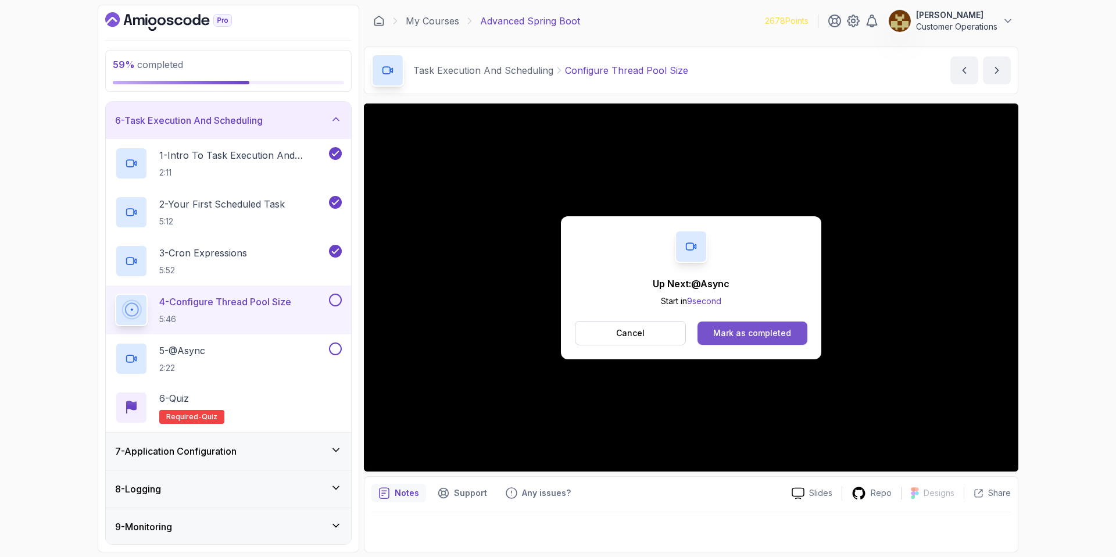
click at [722, 328] on div "Mark as completed" at bounding box center [752, 333] width 78 height 12
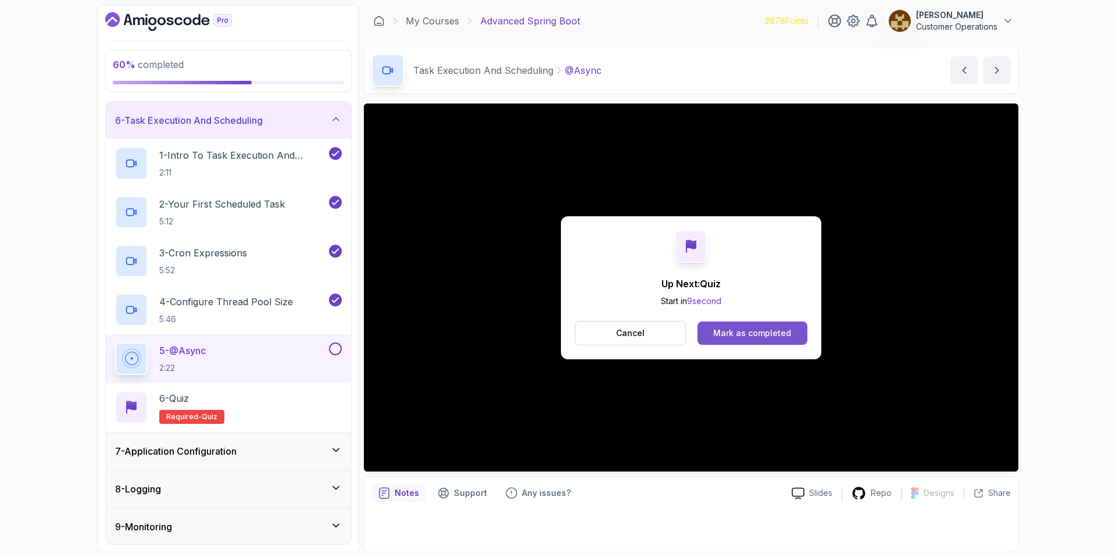
click at [746, 341] on button "Mark as completed" at bounding box center [752, 332] width 110 height 23
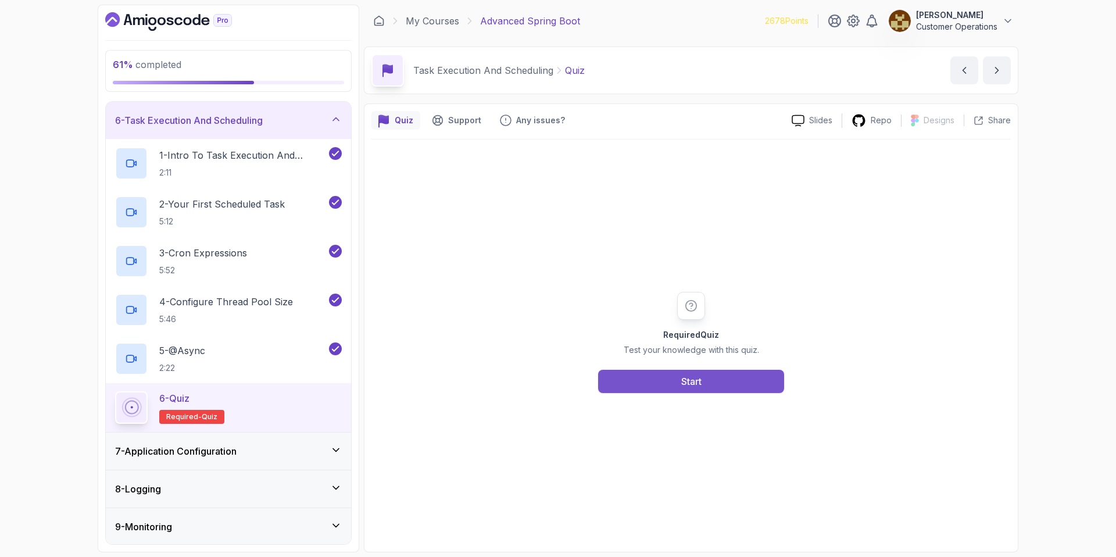
click at [663, 386] on button "Start" at bounding box center [691, 381] width 186 height 23
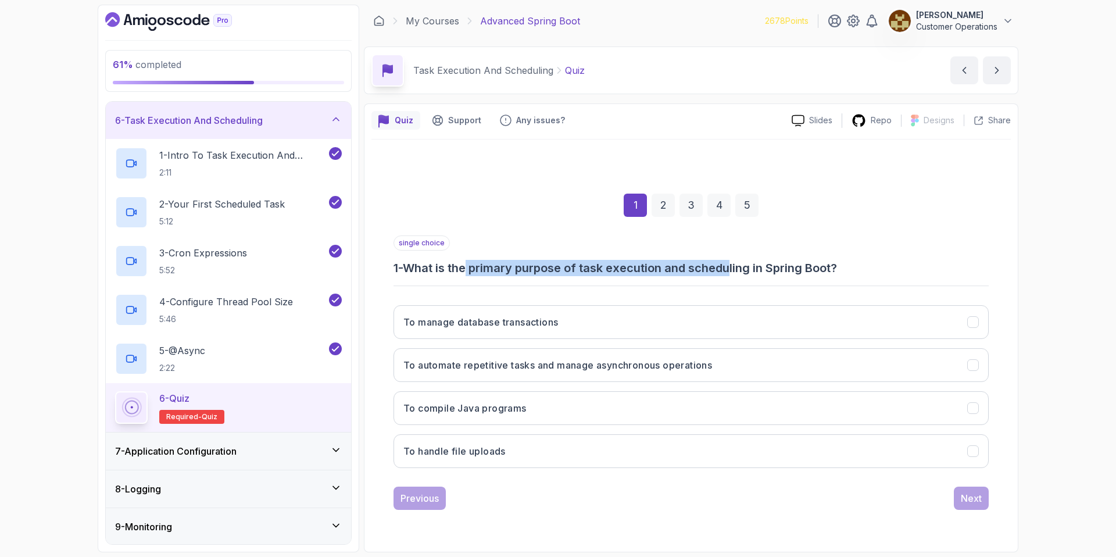
drag, startPoint x: 470, startPoint y: 261, endPoint x: 734, endPoint y: 275, distance: 264.2
click at [734, 275] on h3 "1 - What is the primary purpose of task execution and scheduling in Spring Boot?" at bounding box center [690, 268] width 595 height 16
drag, startPoint x: 734, startPoint y: 275, endPoint x: 783, endPoint y: 272, distance: 49.5
click at [735, 275] on h3 "1 - What is the primary purpose of task execution and scheduling in Spring Boot?" at bounding box center [690, 268] width 595 height 16
drag, startPoint x: 837, startPoint y: 272, endPoint x: 655, endPoint y: 257, distance: 182.5
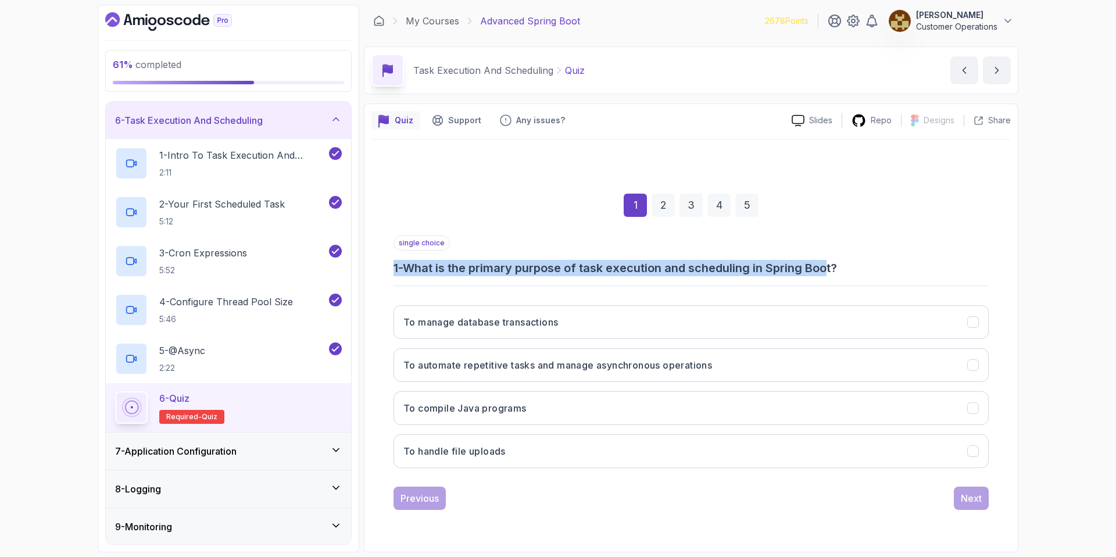
click at [655, 257] on div "single choice 1 - What is the primary purpose of task execution and scheduling …" at bounding box center [690, 255] width 595 height 41
click at [654, 257] on div "single choice 1 - What is the primary purpose of task execution and scheduling …" at bounding box center [690, 255] width 595 height 41
drag, startPoint x: 634, startPoint y: 263, endPoint x: 829, endPoint y: 270, distance: 194.8
click at [829, 270] on h3 "1 - What is the primary purpose of task execution and scheduling in Spring Boot?" at bounding box center [690, 268] width 595 height 16
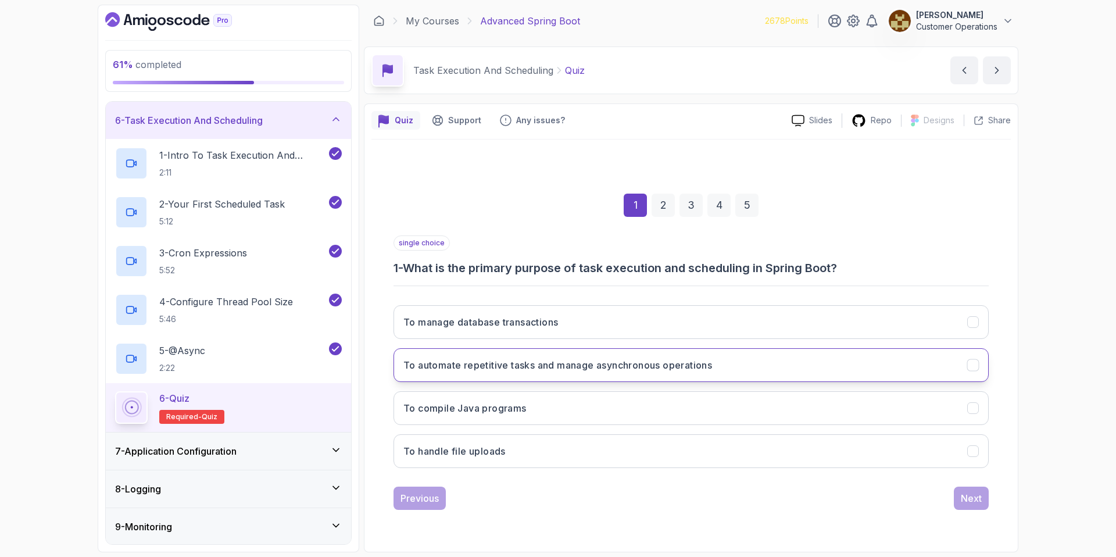
click at [636, 363] on h3 "To automate repetitive tasks and manage asynchronous operations" at bounding box center [557, 365] width 309 height 14
click at [976, 491] on div "Next" at bounding box center [971, 498] width 21 height 14
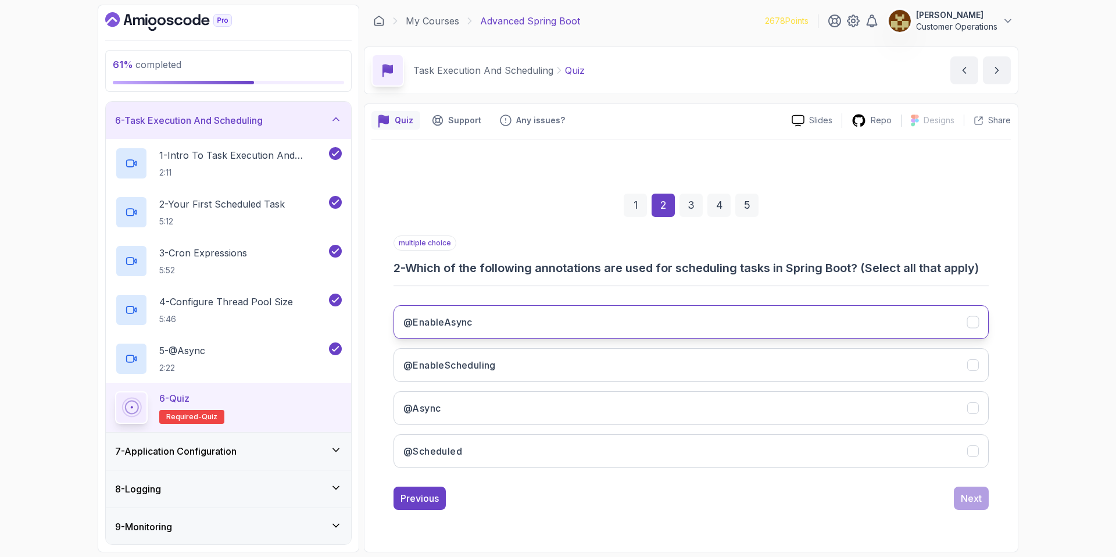
click at [522, 323] on button "@EnableAsync" at bounding box center [690, 322] width 595 height 34
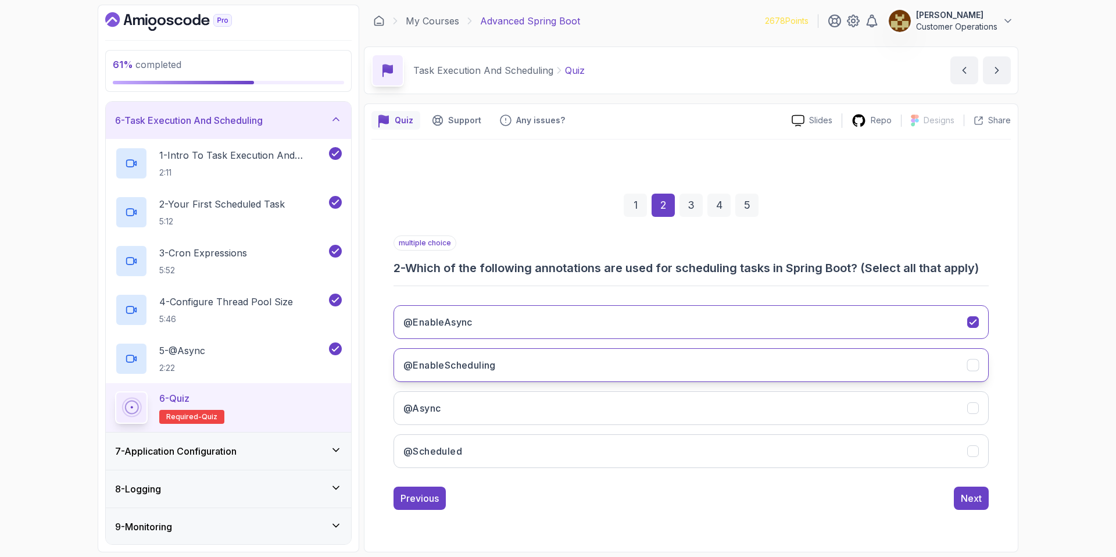
click at [549, 370] on button "@EnableScheduling" at bounding box center [690, 365] width 595 height 34
click at [542, 420] on button "@Async" at bounding box center [690, 408] width 595 height 34
click at [553, 455] on button "@Scheduled" at bounding box center [690, 451] width 595 height 34
click at [974, 506] on button "Next" at bounding box center [971, 497] width 35 height 23
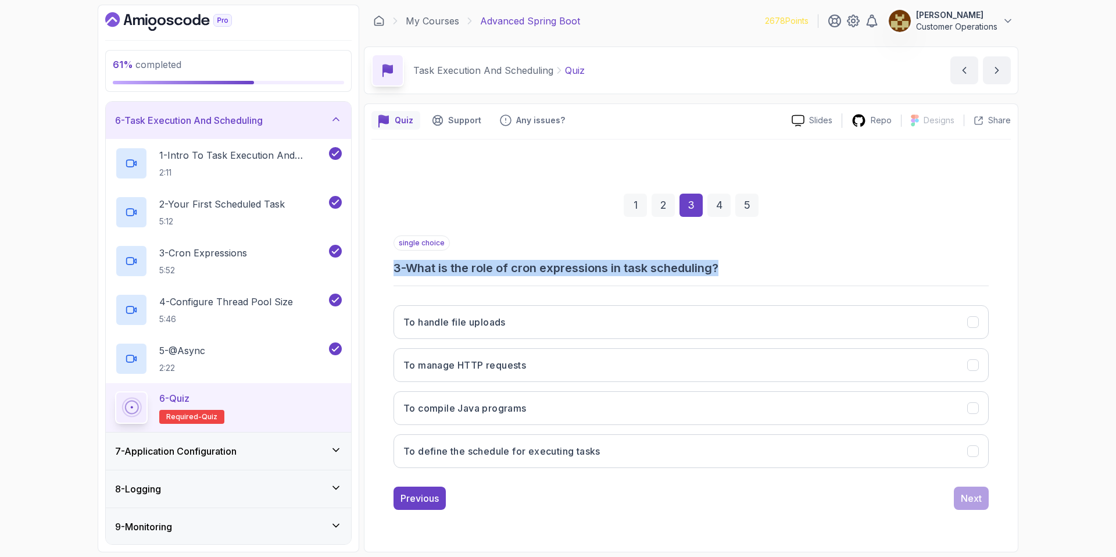
drag, startPoint x: 751, startPoint y: 265, endPoint x: 585, endPoint y: 257, distance: 167.0
click at [585, 257] on div "single choice 3 - What is the role of cron expressions in task scheduling?" at bounding box center [690, 255] width 595 height 41
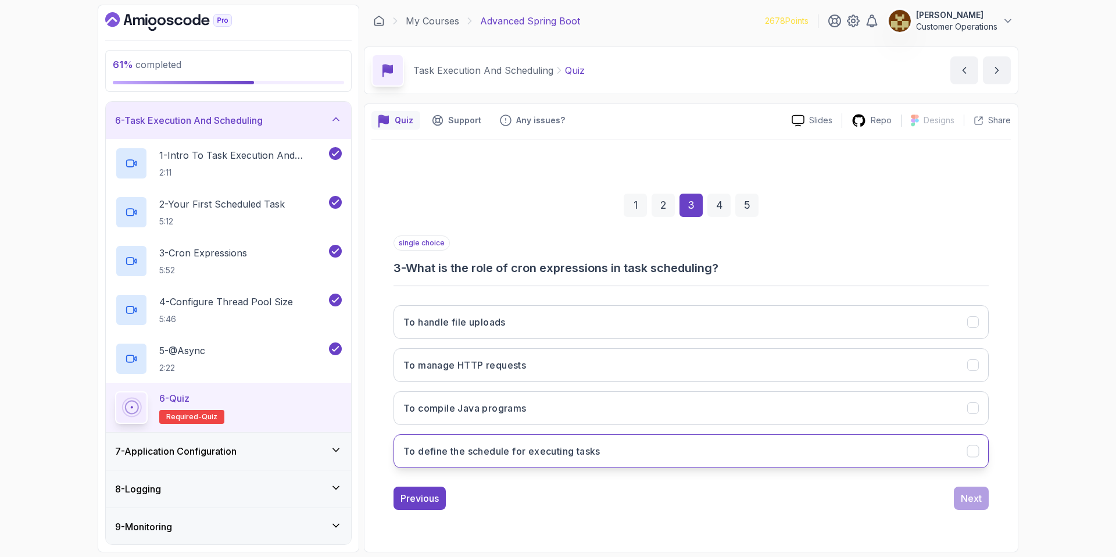
click at [626, 458] on button "To define the schedule for executing tasks" at bounding box center [690, 451] width 595 height 34
click at [975, 496] on div "Next" at bounding box center [971, 498] width 21 height 14
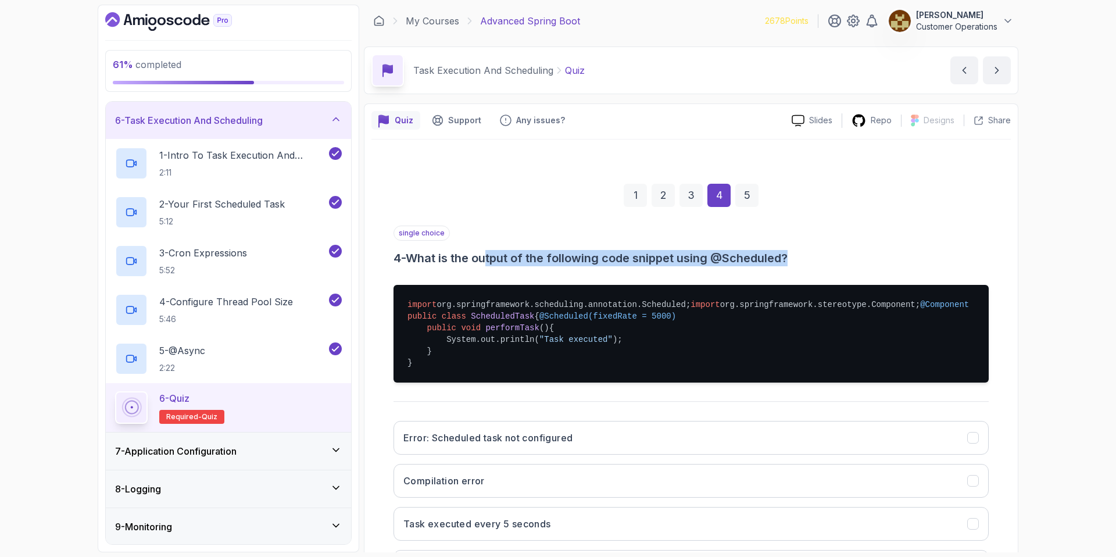
drag, startPoint x: 494, startPoint y: 262, endPoint x: 831, endPoint y: 254, distance: 336.6
click at [831, 254] on h3 "4 - What is the output of the following code snippet using @Scheduled?" at bounding box center [690, 258] width 595 height 16
click at [832, 254] on h3 "4 - What is the output of the following code snippet using @Scheduled?" at bounding box center [690, 258] width 595 height 16
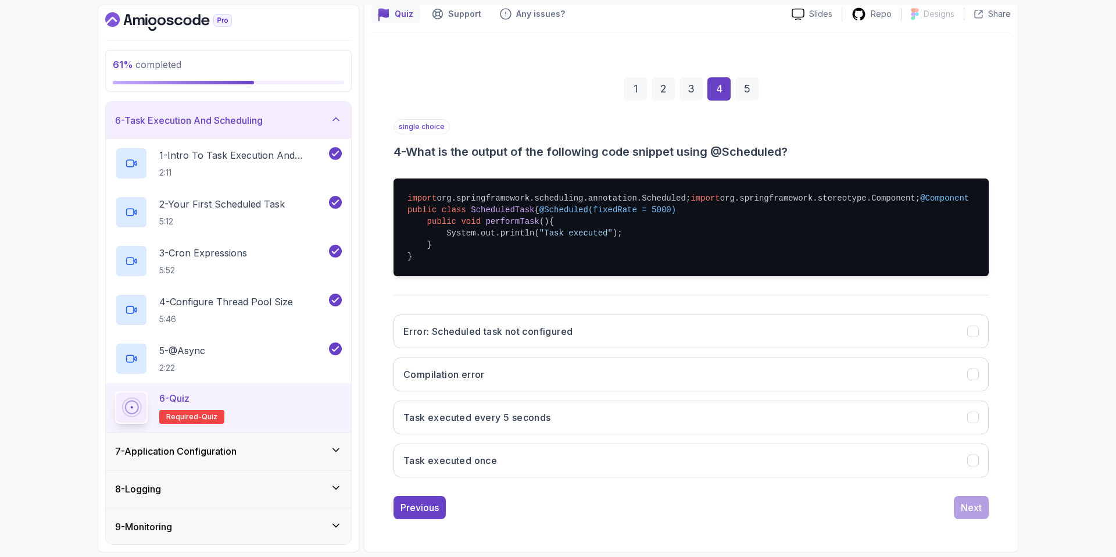
scroll to position [164, 0]
click at [603, 415] on button "Task executed every 5 seconds" at bounding box center [690, 417] width 595 height 34
click at [951, 498] on div "Previous Next" at bounding box center [690, 507] width 595 height 23
click at [974, 510] on div "Next" at bounding box center [971, 507] width 21 height 14
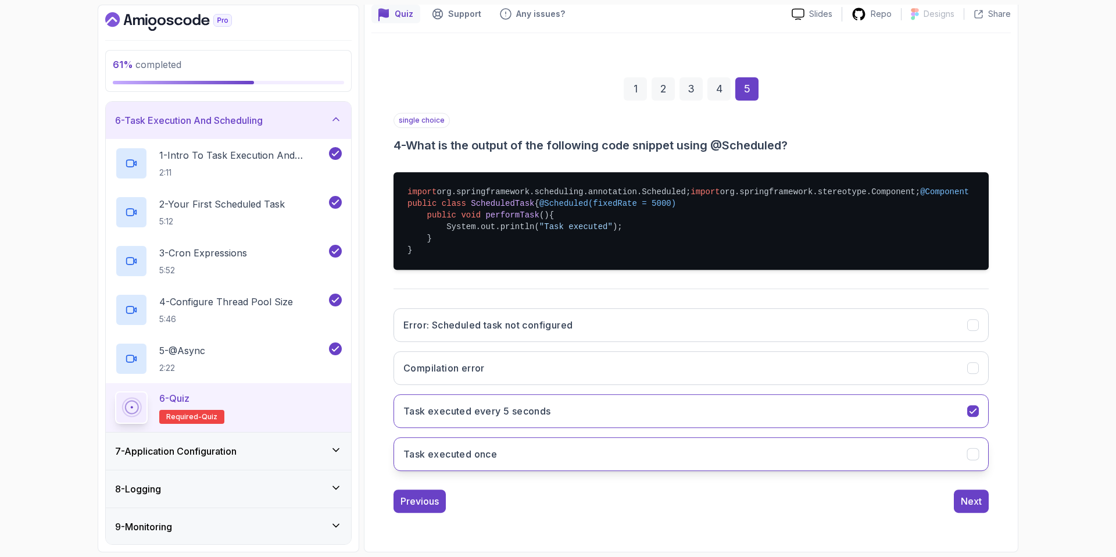
scroll to position [0, 0]
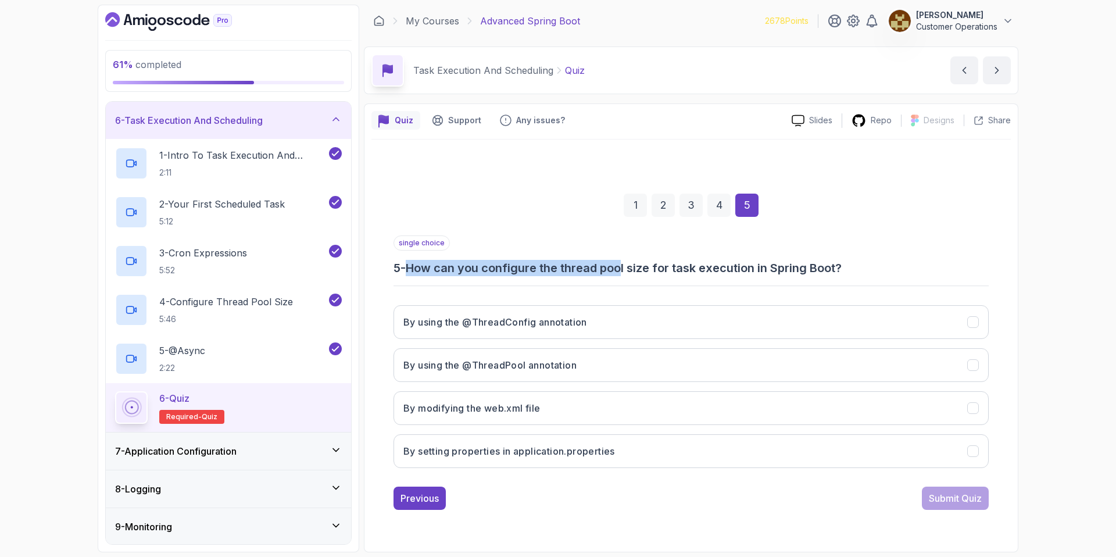
drag, startPoint x: 413, startPoint y: 272, endPoint x: 625, endPoint y: 273, distance: 212.1
click at [625, 273] on h3 "5 - How can you configure the thread pool size for task execution in Spring Boo…" at bounding box center [690, 268] width 595 height 16
drag, startPoint x: 566, startPoint y: 271, endPoint x: 850, endPoint y: 273, distance: 284.2
click at [850, 273] on h3 "5 - How can you configure the thread pool size for task execution in Spring Boo…" at bounding box center [690, 268] width 595 height 16
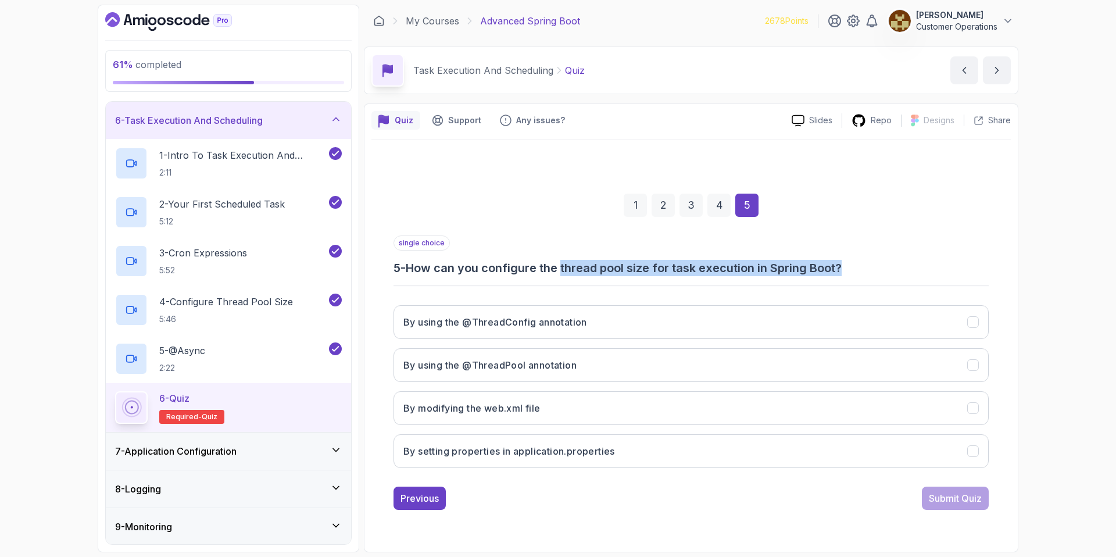
click at [850, 273] on h3 "5 - How can you configure the thread pool size for task execution in Spring Boo…" at bounding box center [690, 268] width 595 height 16
drag, startPoint x: 851, startPoint y: 273, endPoint x: 671, endPoint y: 260, distance: 180.6
click at [679, 260] on h3 "5 - How can you configure the thread pool size for task execution in Spring Boo…" at bounding box center [690, 268] width 595 height 16
click at [671, 260] on h3 "5 - How can you configure the thread pool size for task execution in Spring Boo…" at bounding box center [690, 268] width 595 height 16
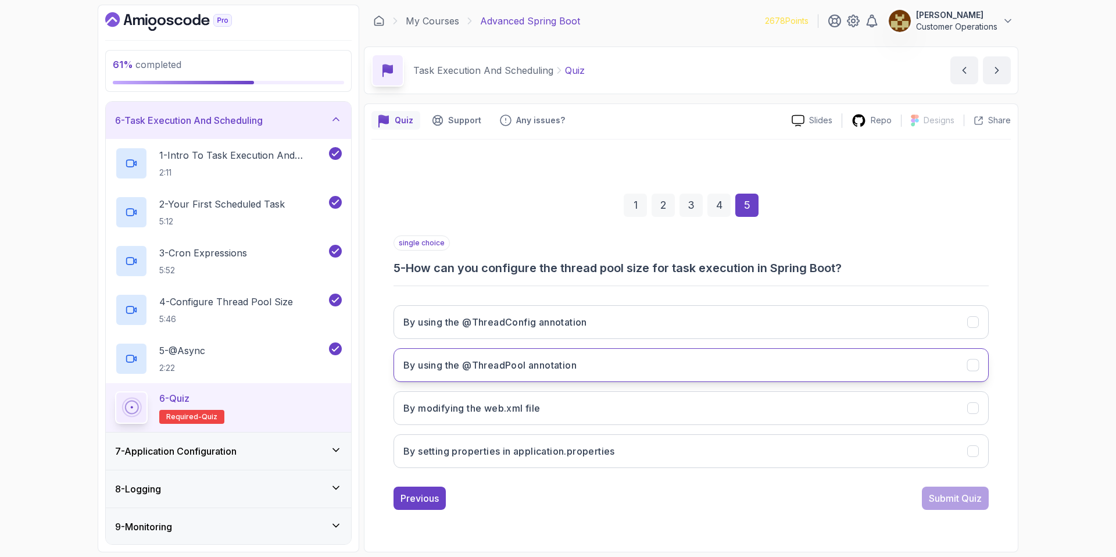
click at [656, 373] on button "By using the @ThreadPool annotation" at bounding box center [690, 365] width 595 height 34
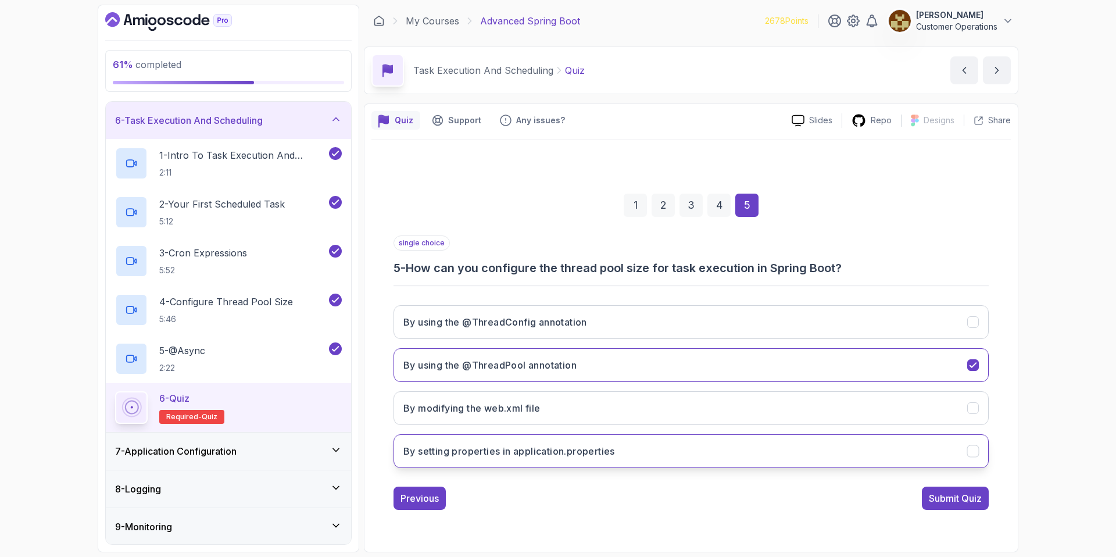
click at [682, 463] on button "By setting properties in application.properties" at bounding box center [690, 451] width 595 height 34
click at [952, 501] on div "Submit Quiz" at bounding box center [955, 498] width 53 height 14
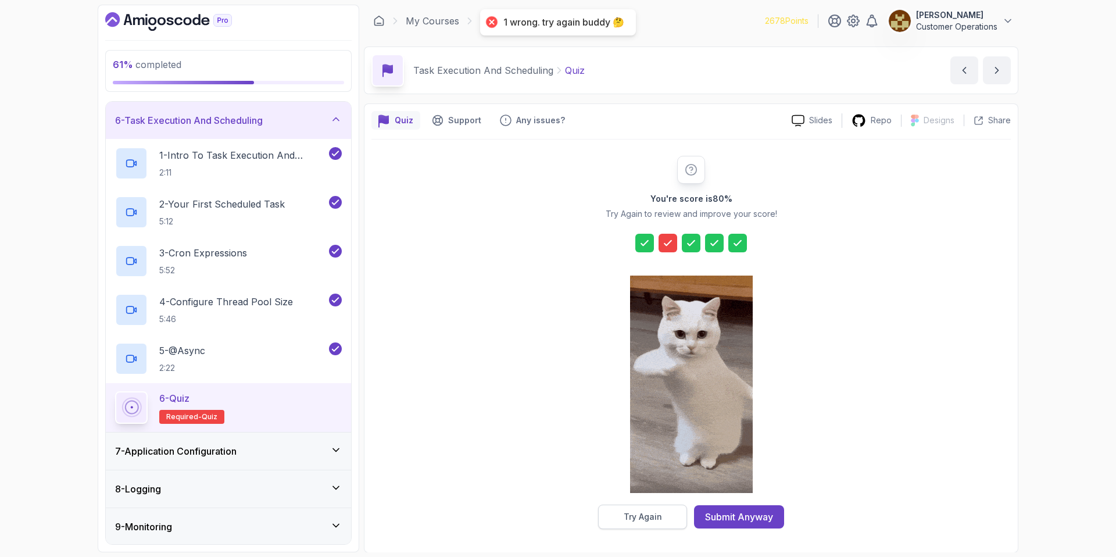
click at [649, 514] on div "Try Again" at bounding box center [643, 517] width 38 height 12
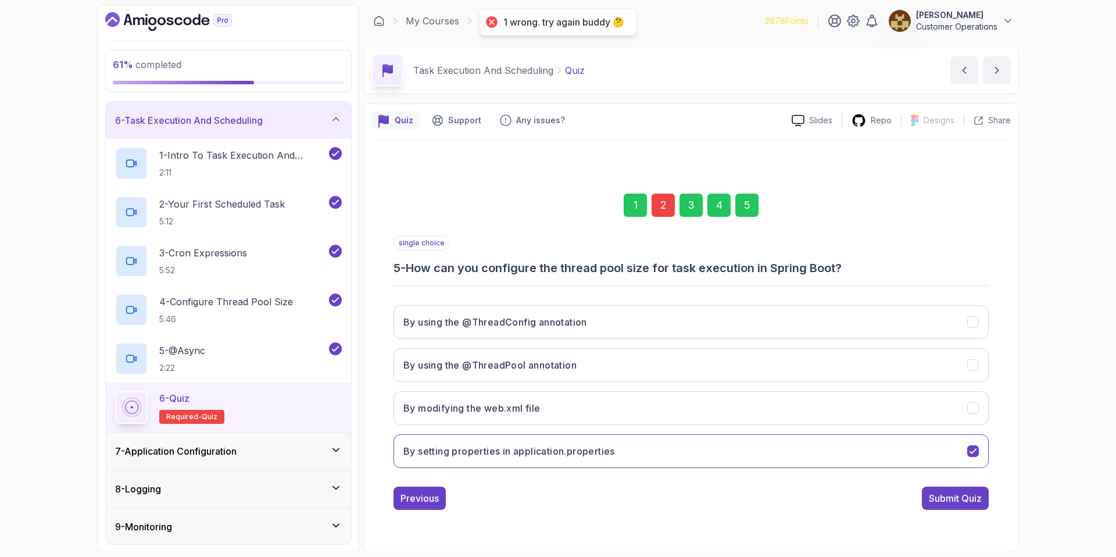
click at [668, 195] on div "2" at bounding box center [663, 205] width 23 height 23
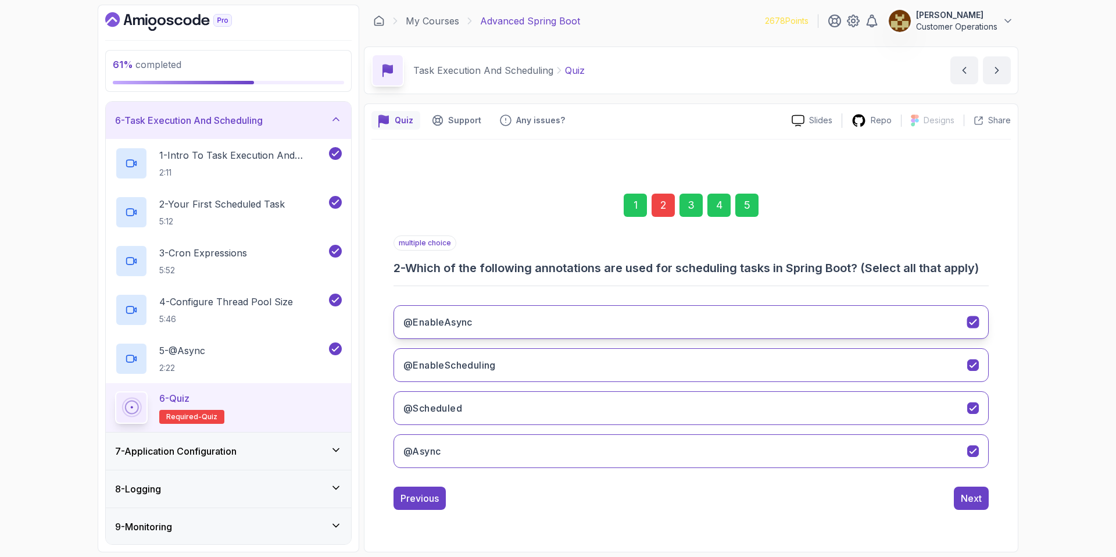
click at [553, 317] on button "@EnableAsync" at bounding box center [690, 322] width 595 height 34
click at [972, 497] on div "Next" at bounding box center [971, 498] width 21 height 14
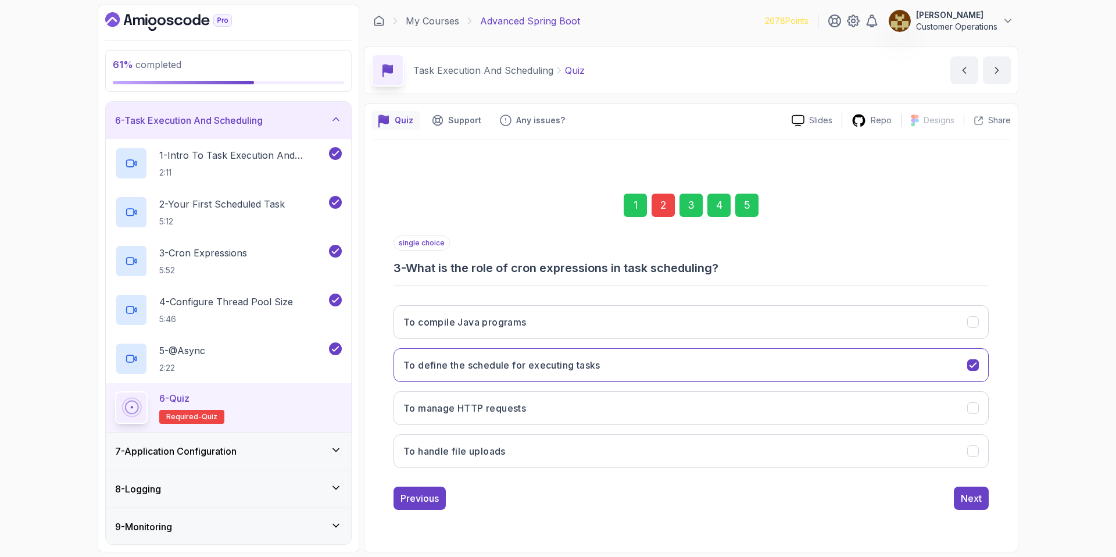
click at [751, 211] on div "5" at bounding box center [746, 205] width 23 height 23
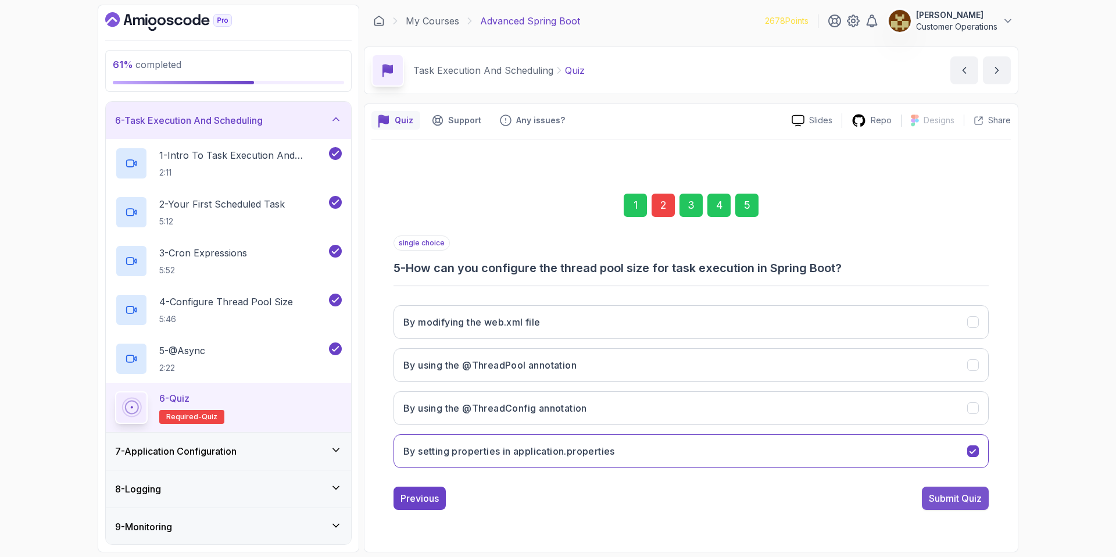
click at [960, 486] on button "Submit Quiz" at bounding box center [955, 497] width 67 height 23
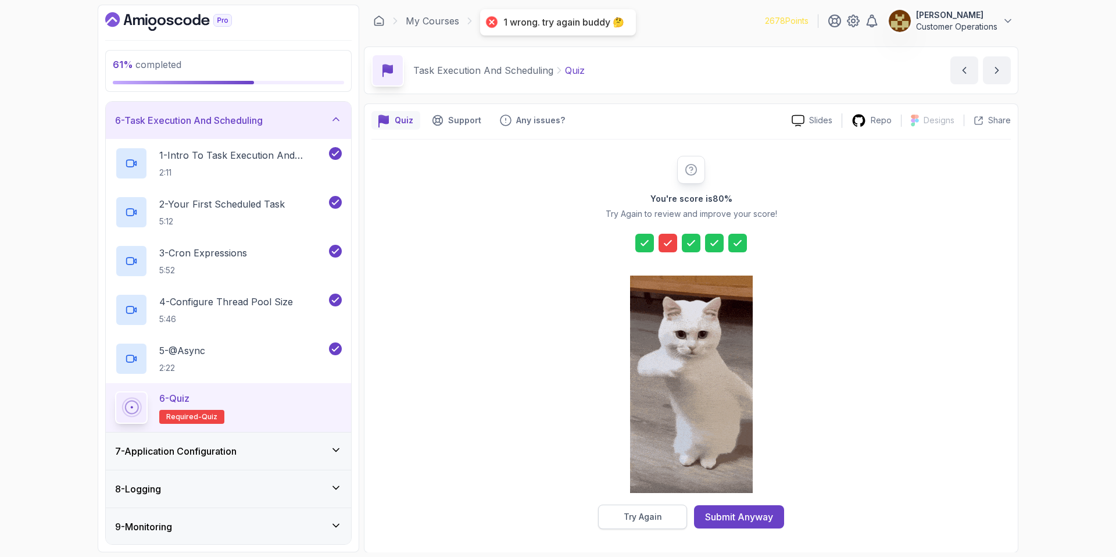
click at [647, 519] on div "Try Again" at bounding box center [643, 517] width 38 height 12
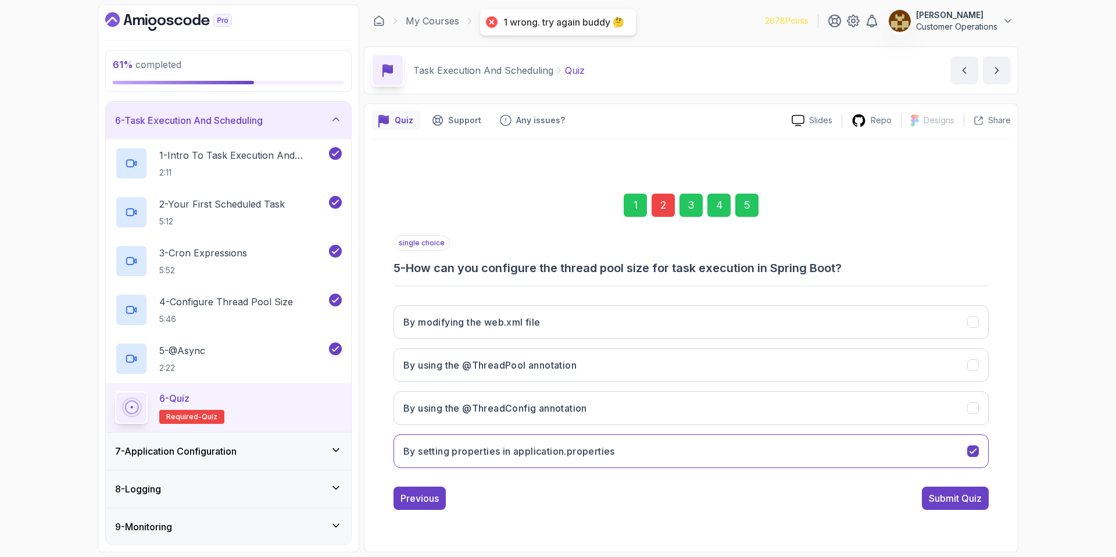
click at [667, 195] on div "2" at bounding box center [663, 205] width 23 height 23
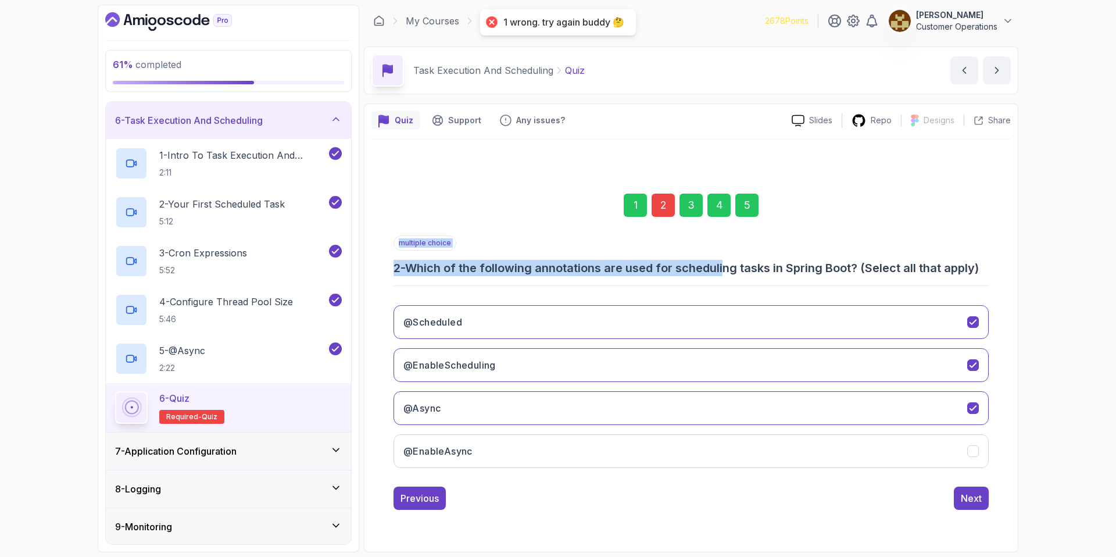
drag, startPoint x: 570, startPoint y: 276, endPoint x: 731, endPoint y: 269, distance: 161.1
click at [731, 269] on div "multiple choice 2 - Which of the following annotations are used for scheduling …" at bounding box center [690, 356] width 595 height 242
click at [731, 269] on h3 "2 - Which of the following annotations are used for scheduling tasks in Spring …" at bounding box center [690, 268] width 595 height 16
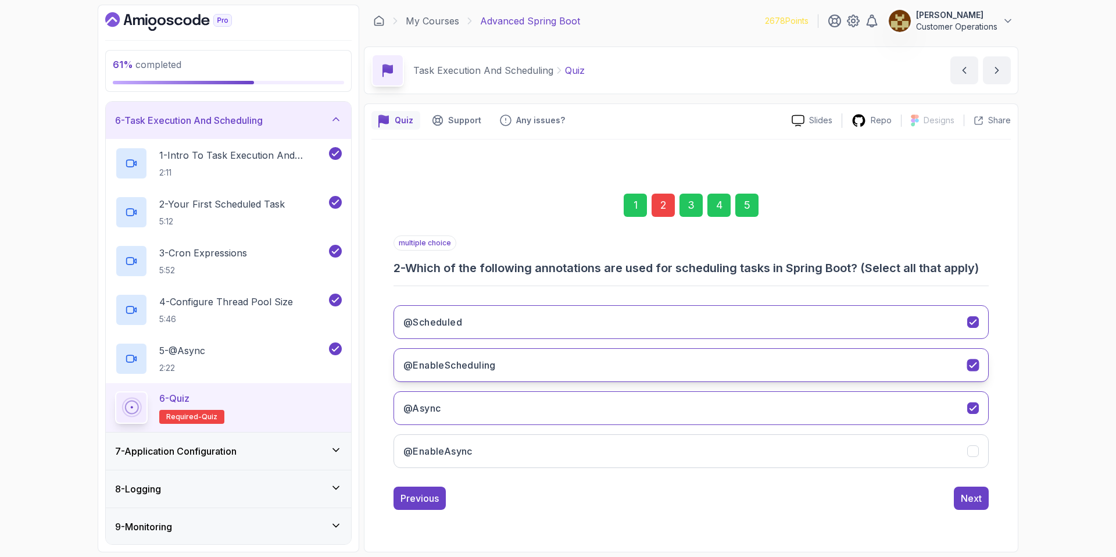
click at [645, 357] on button "@EnableScheduling" at bounding box center [690, 365] width 595 height 34
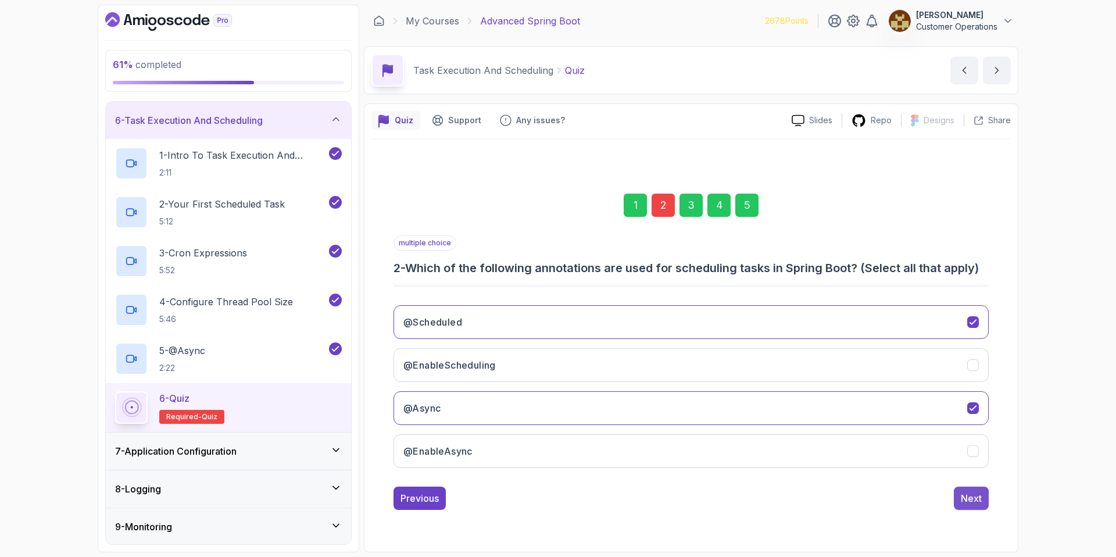
click at [978, 510] on div "1 2 3 4 5 multiple choice 2 - Which of the following annotations are used for s…" at bounding box center [690, 342] width 639 height 353
click at [966, 493] on div "Next" at bounding box center [971, 498] width 21 height 14
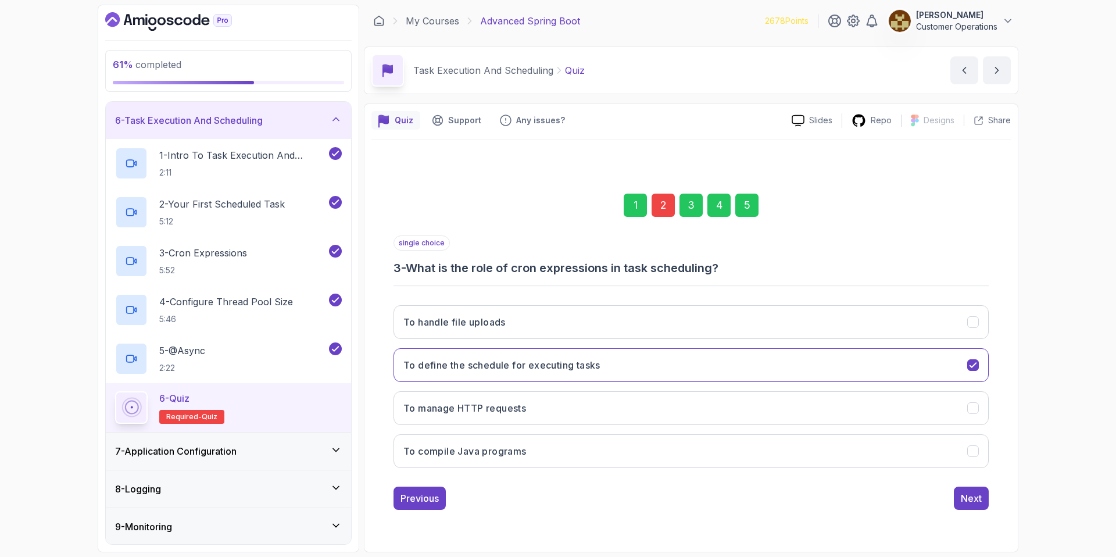
click at [749, 203] on div "5" at bounding box center [746, 205] width 23 height 23
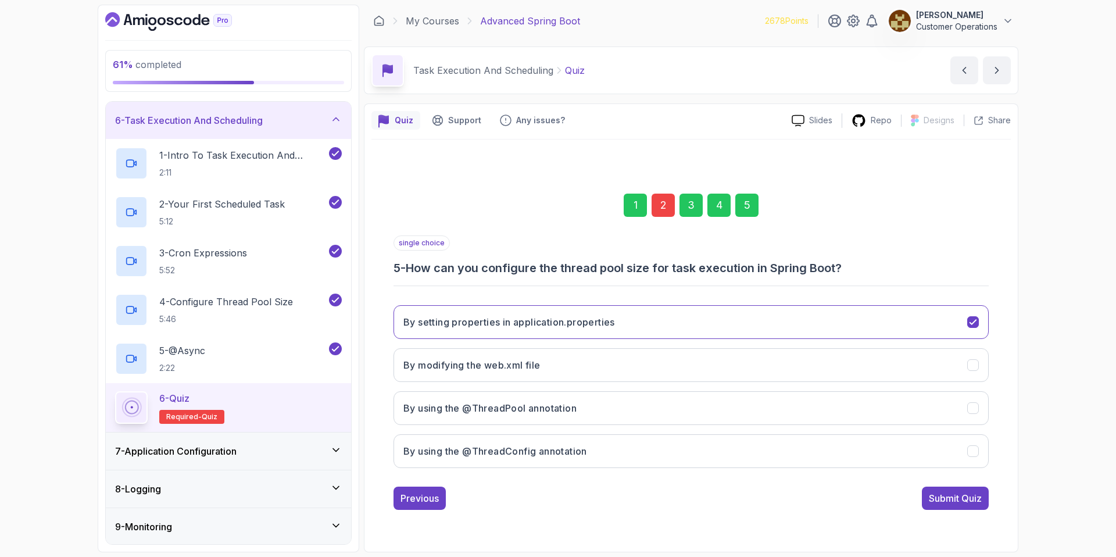
click at [966, 497] on div "Submit Quiz" at bounding box center [955, 498] width 53 height 14
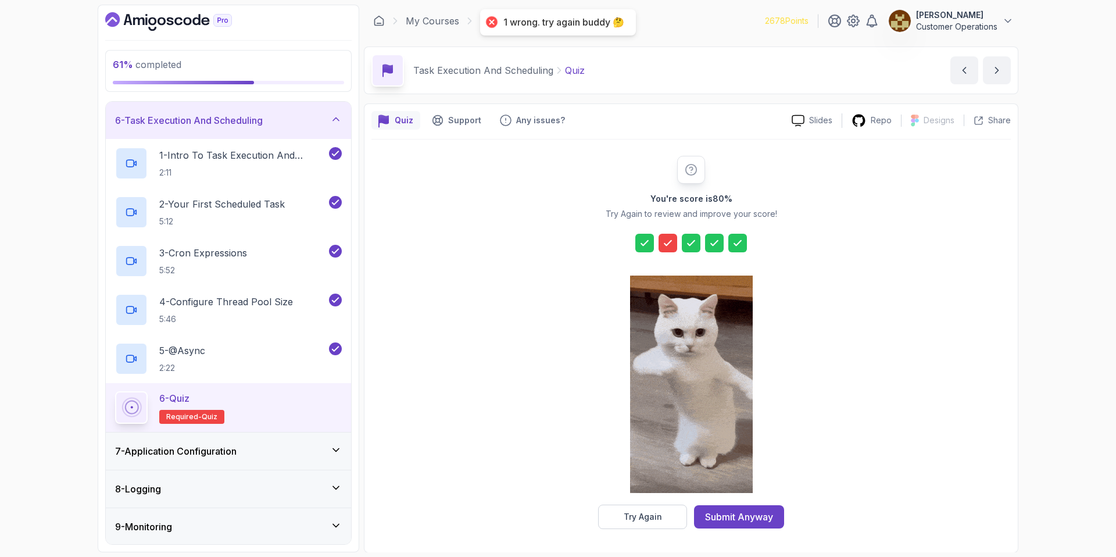
click at [658, 529] on div "You're score is 80 % Try Again to review and improve your score! Try Again Subm…" at bounding box center [690, 342] width 639 height 406
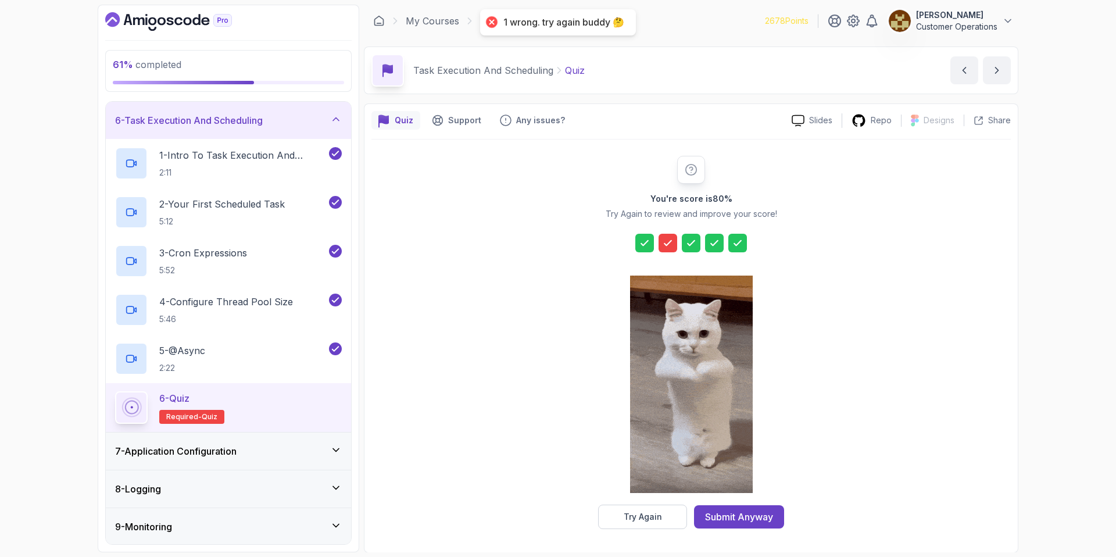
click at [658, 523] on button "Try Again" at bounding box center [642, 516] width 89 height 24
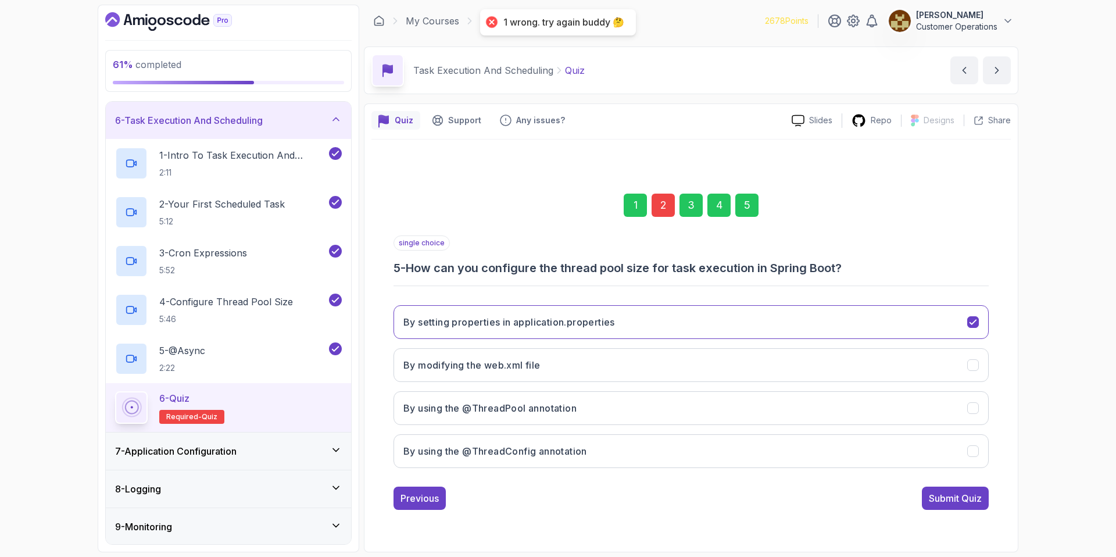
click at [657, 208] on div "2" at bounding box center [663, 205] width 23 height 23
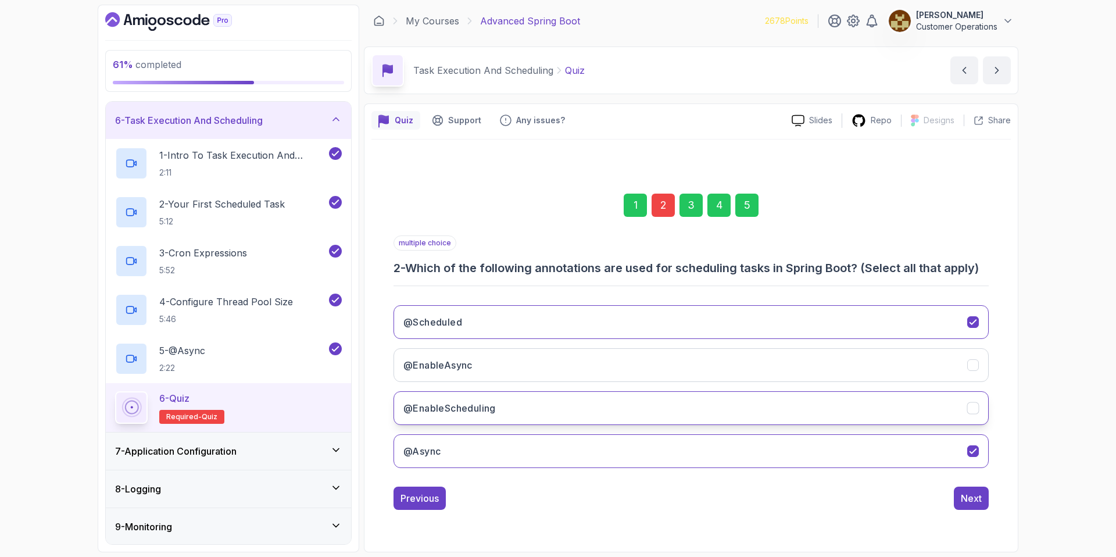
click at [605, 408] on button "@EnableScheduling" at bounding box center [690, 408] width 595 height 34
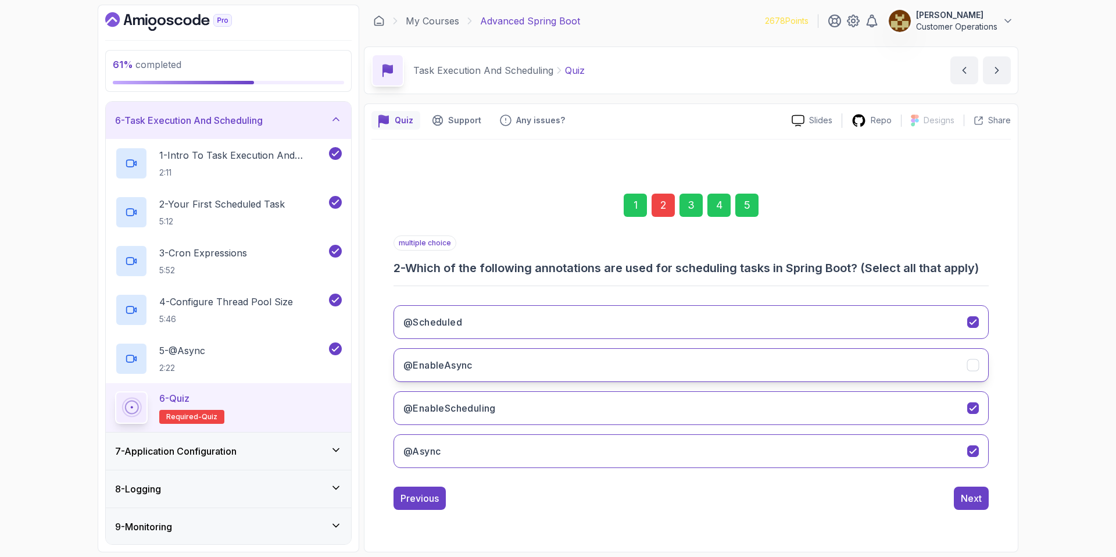
click at [622, 366] on button "@EnableAsync" at bounding box center [690, 365] width 595 height 34
click at [634, 316] on button "@Scheduled" at bounding box center [690, 322] width 595 height 34
click at [634, 459] on button "@Async" at bounding box center [690, 451] width 595 height 34
click at [983, 506] on button "Next" at bounding box center [971, 497] width 35 height 23
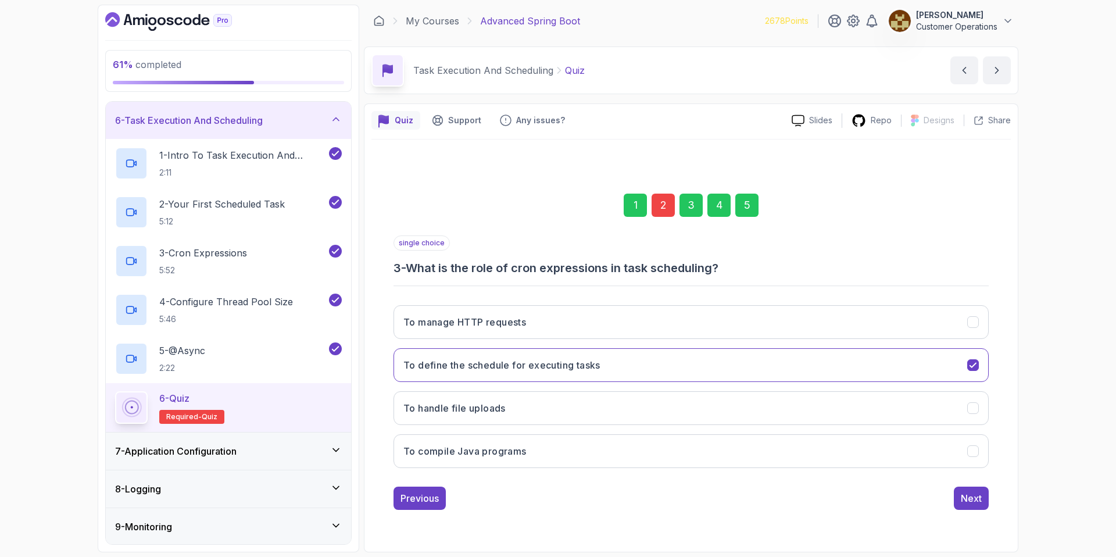
click at [750, 201] on div "5" at bounding box center [746, 205] width 23 height 23
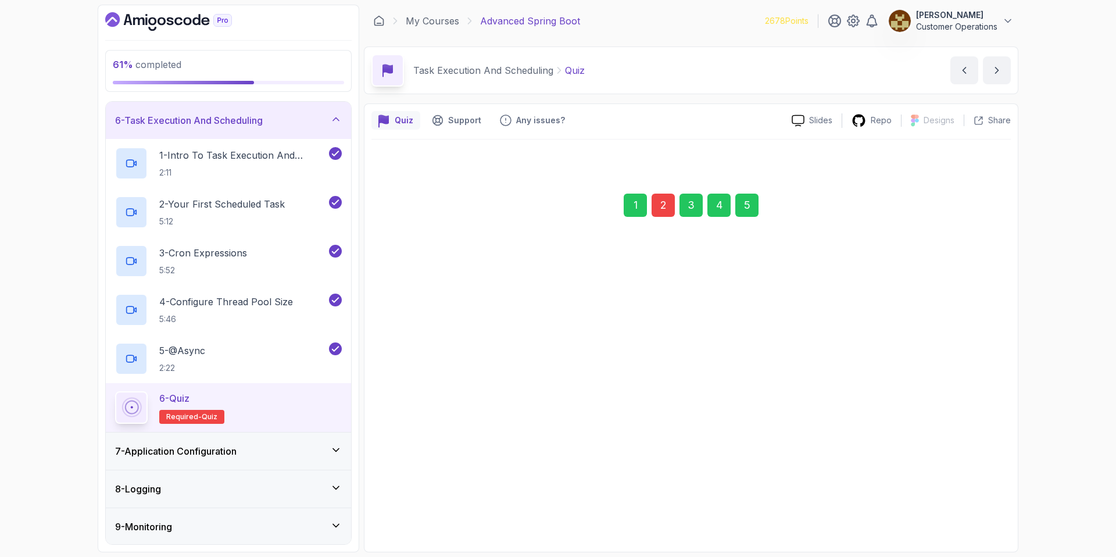
click at [962, 494] on div "Submit Quiz" at bounding box center [955, 498] width 53 height 14
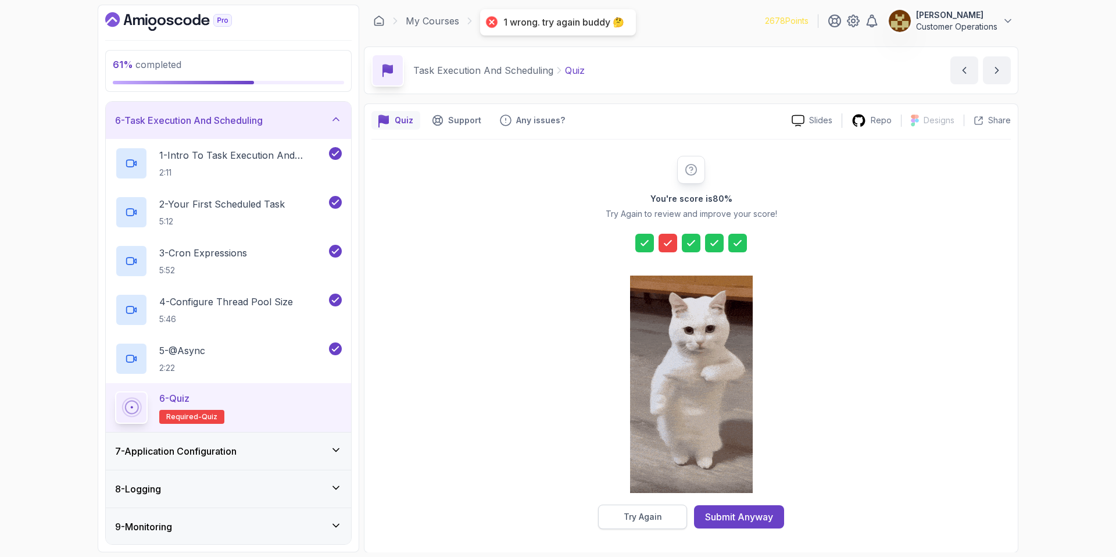
click at [672, 515] on button "Try Again" at bounding box center [642, 516] width 89 height 24
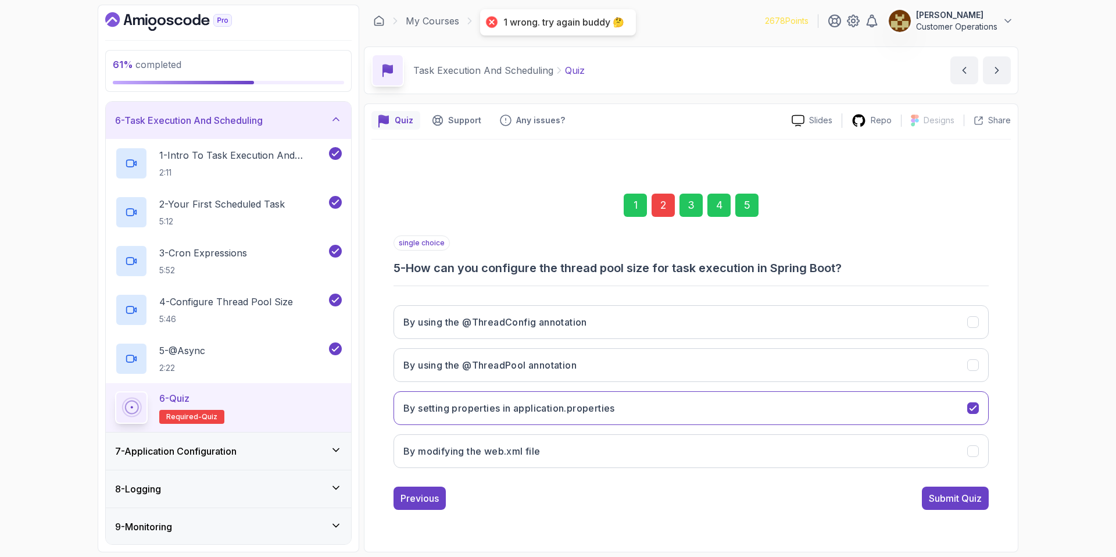
click at [668, 201] on div "2" at bounding box center [663, 205] width 23 height 23
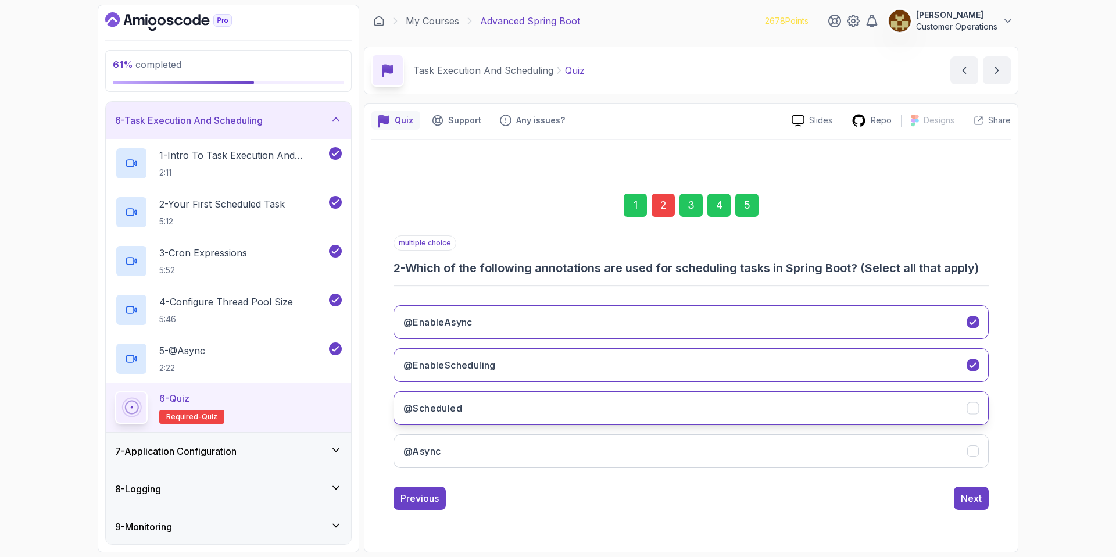
click at [581, 413] on button "@Scheduled" at bounding box center [690, 408] width 595 height 34
click at [954, 497] on button "Next" at bounding box center [971, 497] width 35 height 23
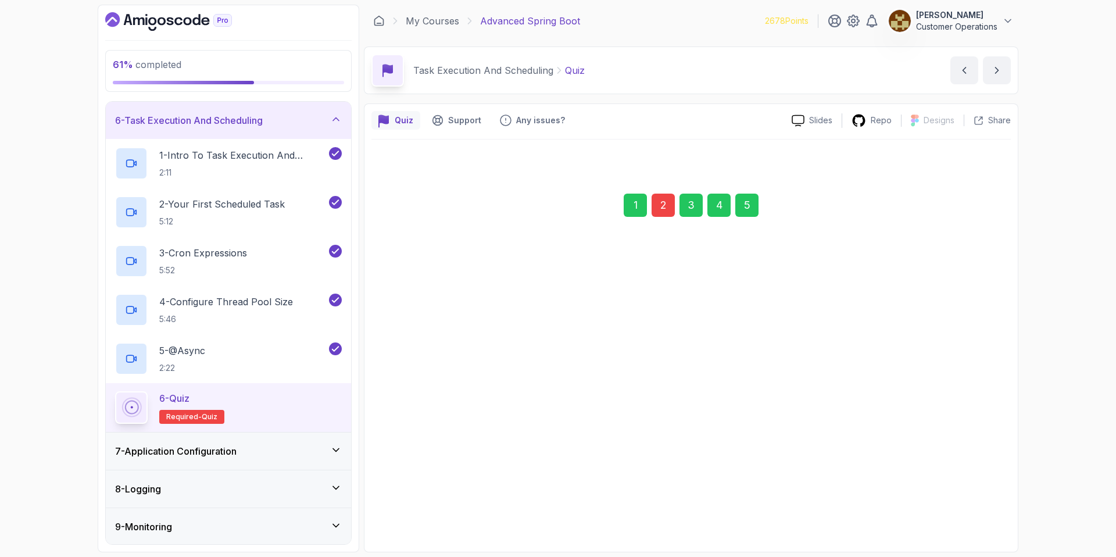
click at [748, 198] on div "5" at bounding box center [746, 205] width 23 height 23
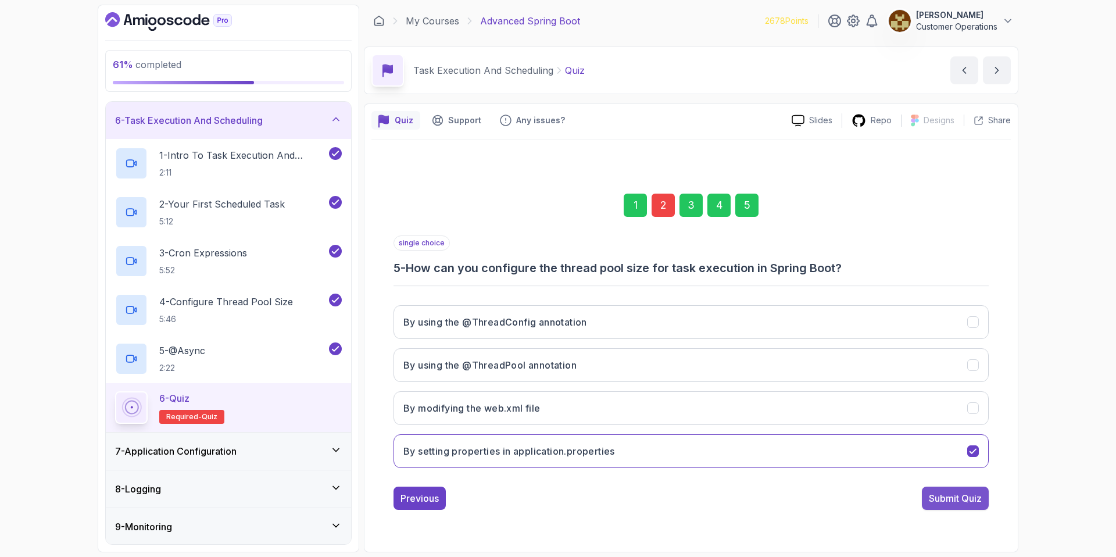
click at [968, 502] on div "Submit Quiz" at bounding box center [955, 498] width 53 height 14
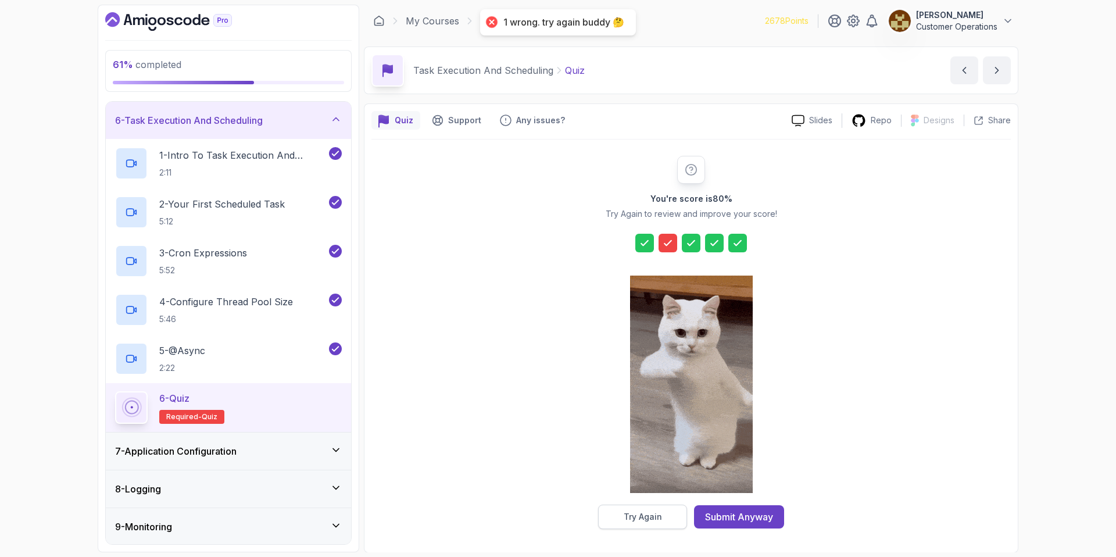
click at [661, 517] on button "Try Again" at bounding box center [642, 516] width 89 height 24
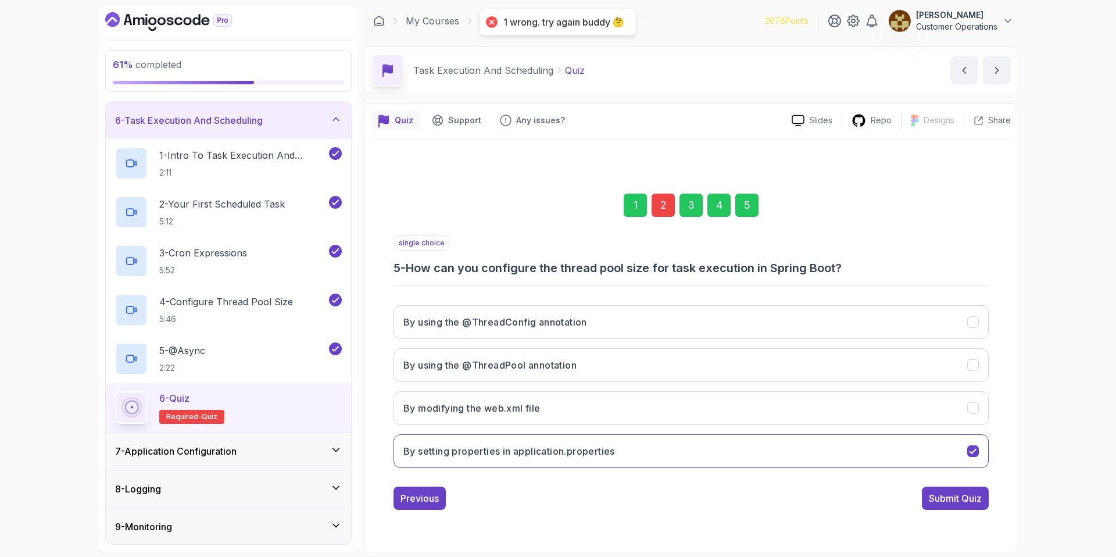
drag, startPoint x: 658, startPoint y: 184, endPoint x: 661, endPoint y: 192, distance: 8.1
click at [658, 184] on div "1 2 3 4 5" at bounding box center [690, 205] width 595 height 60
click at [662, 194] on div "2" at bounding box center [663, 205] width 23 height 23
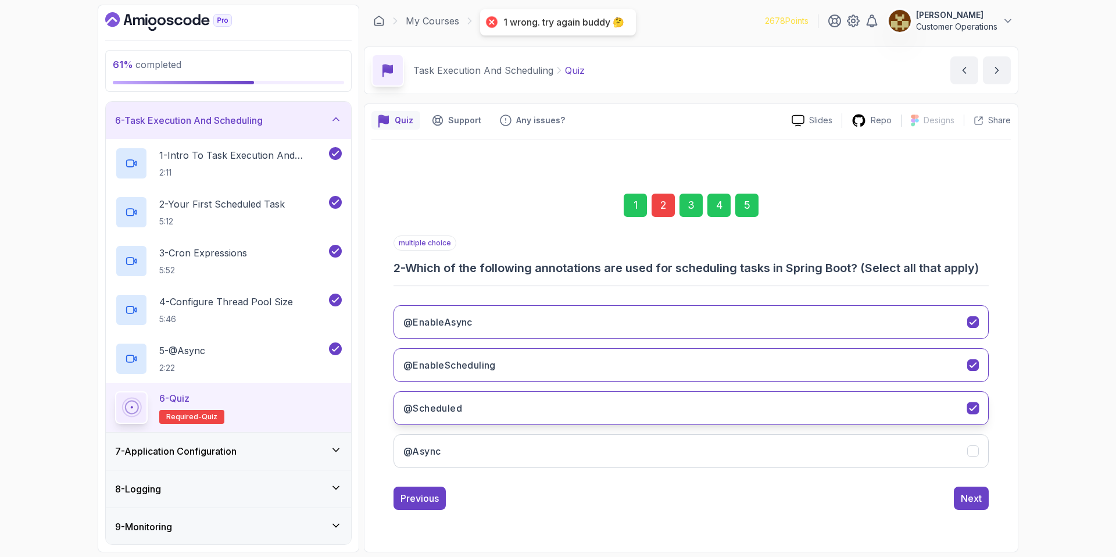
click at [664, 398] on button "@Scheduled" at bounding box center [690, 408] width 595 height 34
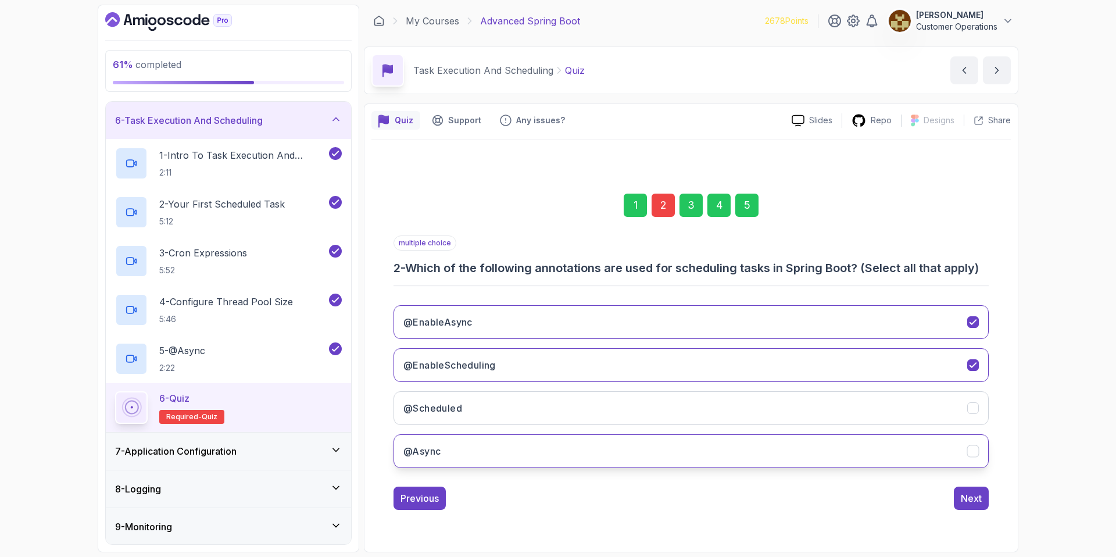
click at [649, 438] on button "@Async" at bounding box center [690, 451] width 595 height 34
click at [974, 505] on button "Next" at bounding box center [971, 497] width 35 height 23
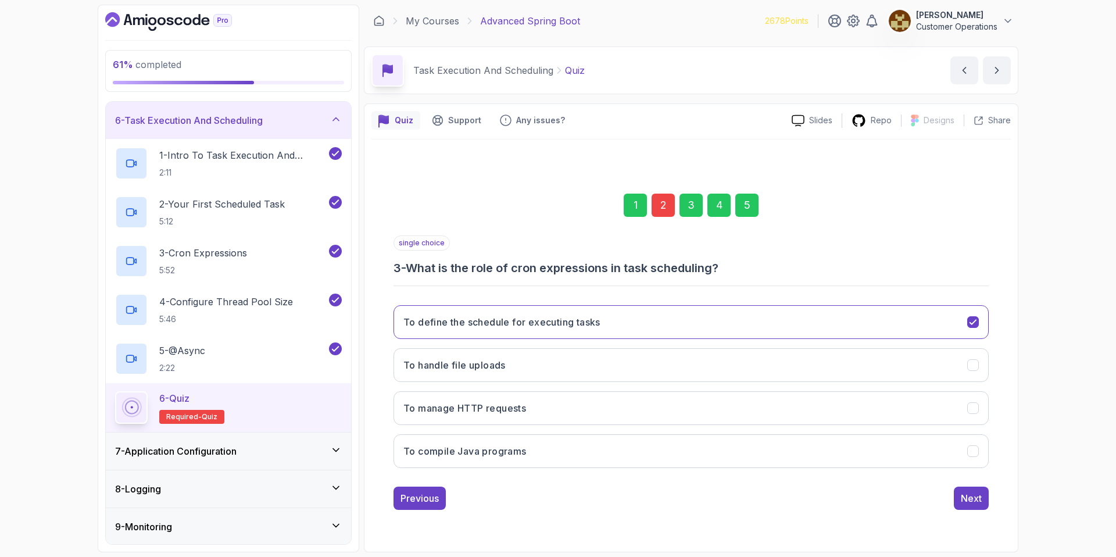
click at [747, 213] on div "5" at bounding box center [746, 205] width 23 height 23
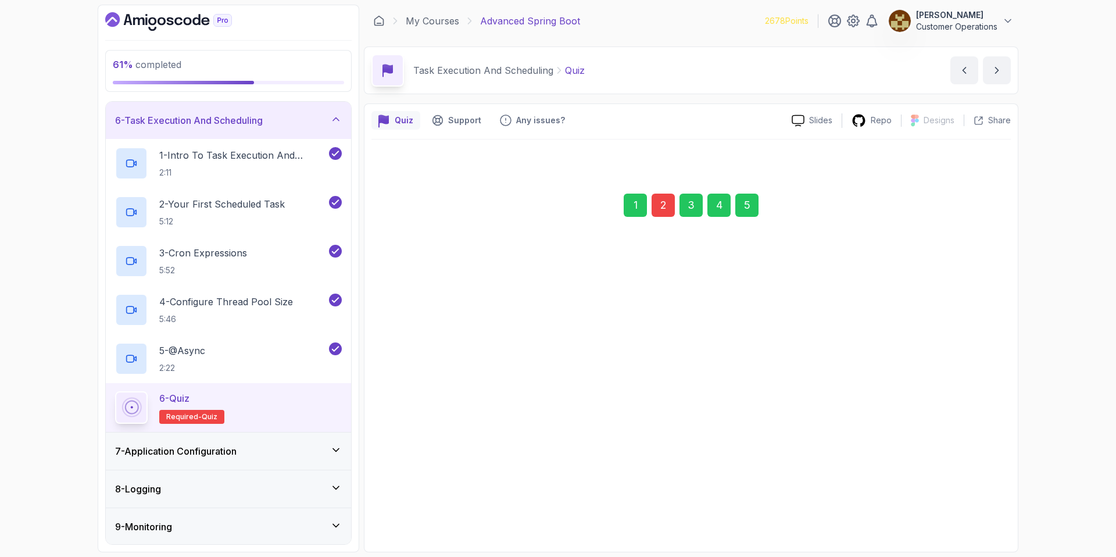
click at [986, 498] on button "Submit Quiz" at bounding box center [955, 497] width 67 height 23
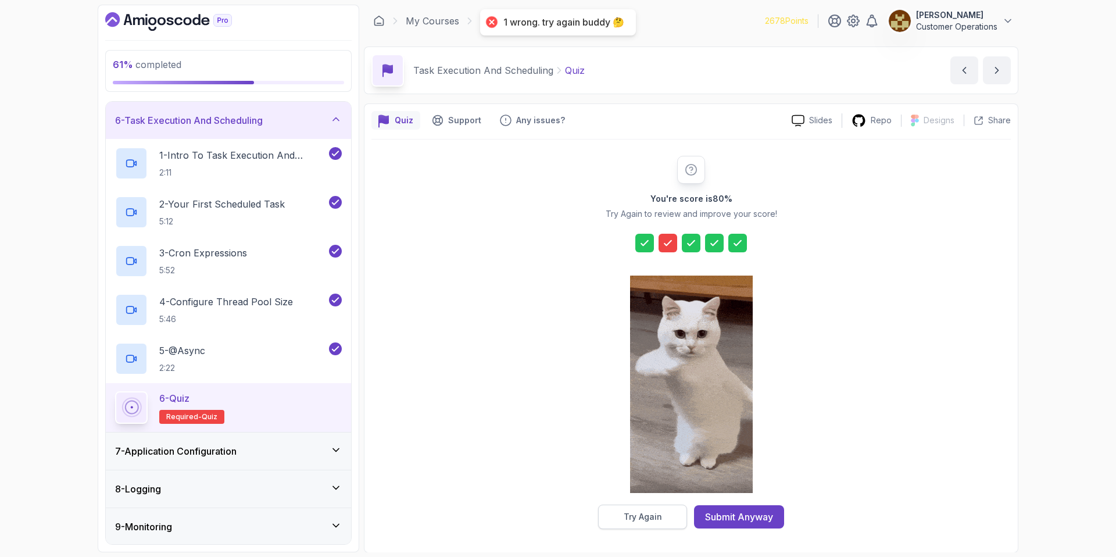
click at [670, 514] on button "Try Again" at bounding box center [642, 516] width 89 height 24
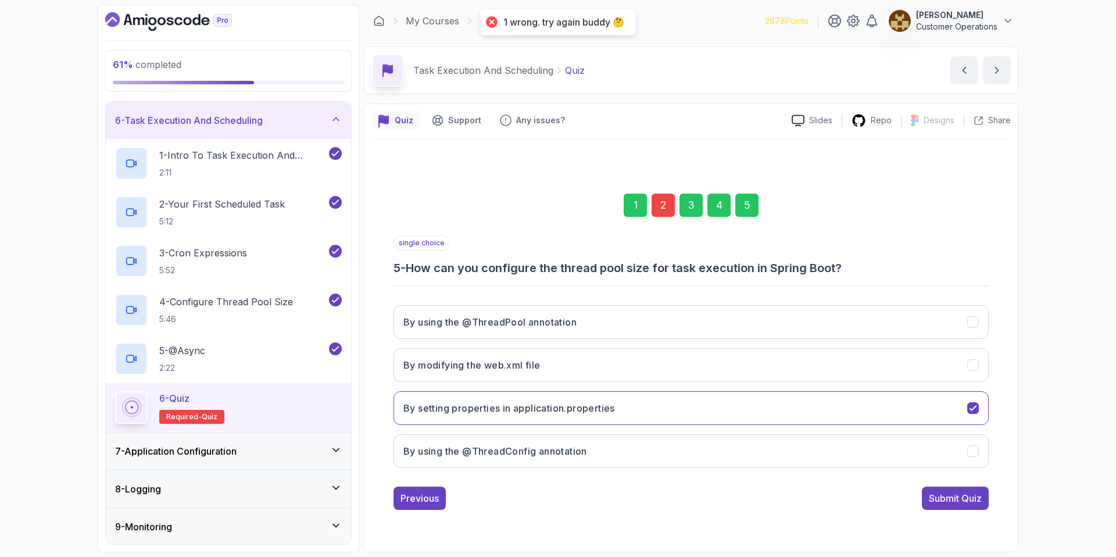
click at [661, 205] on div "2" at bounding box center [663, 205] width 23 height 23
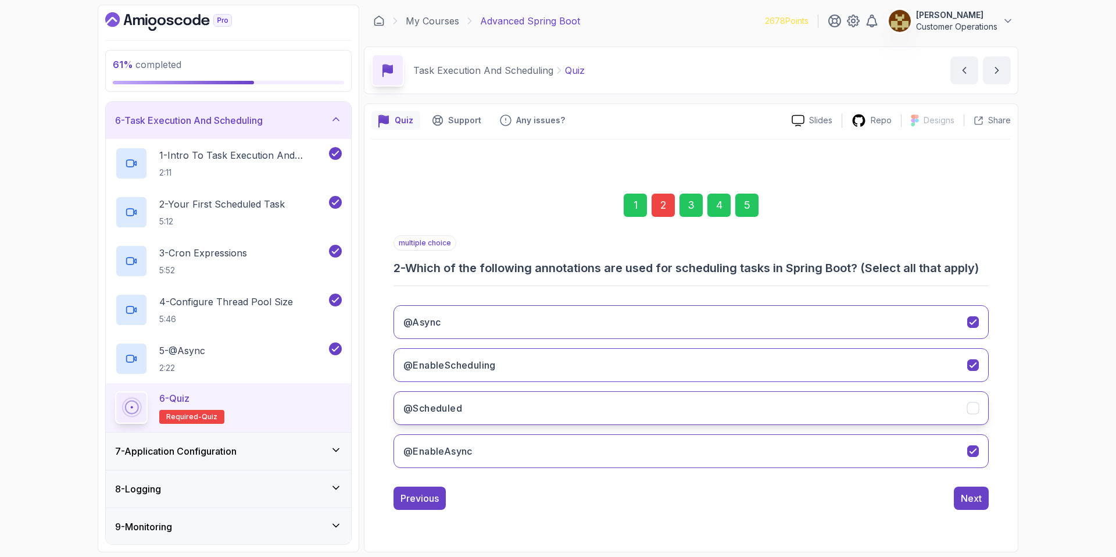
click at [574, 414] on button "@Scheduled" at bounding box center [690, 408] width 595 height 34
click at [559, 315] on button "@Async" at bounding box center [690, 322] width 595 height 34
click at [982, 499] on button "Next" at bounding box center [971, 497] width 35 height 23
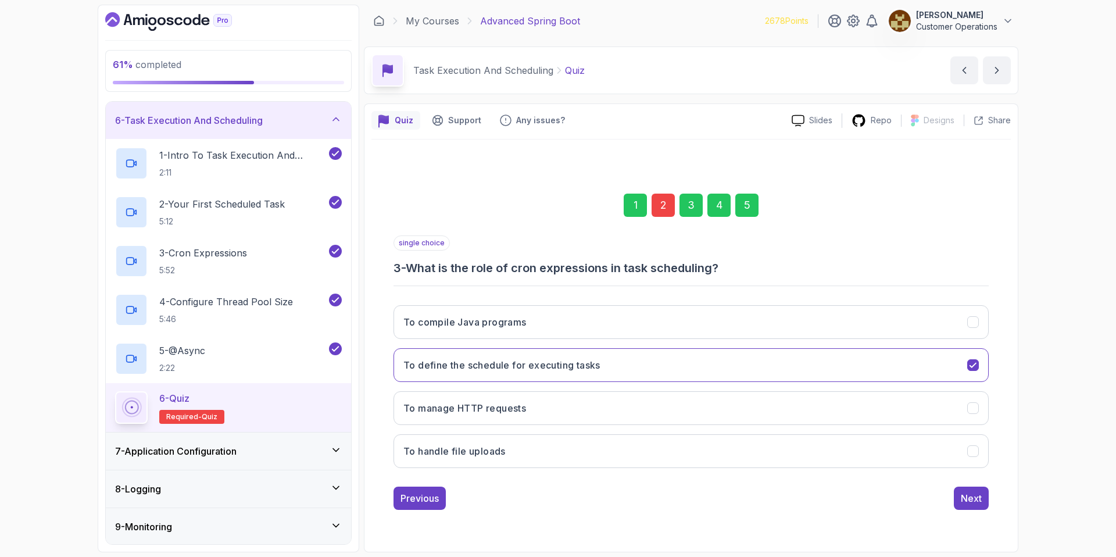
click at [742, 208] on div "5" at bounding box center [746, 205] width 23 height 23
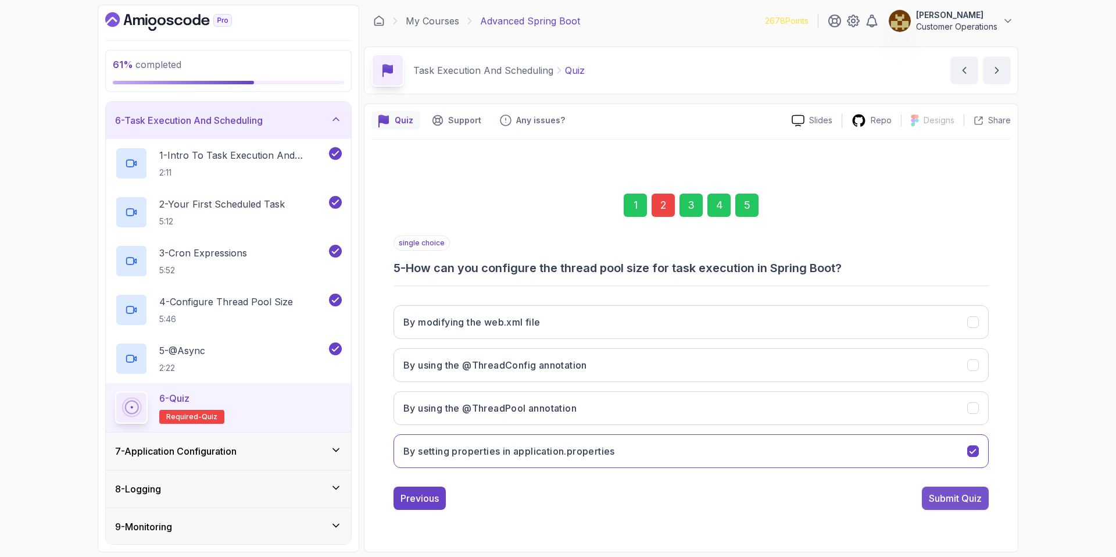
click at [937, 498] on div "Submit Quiz" at bounding box center [955, 498] width 53 height 14
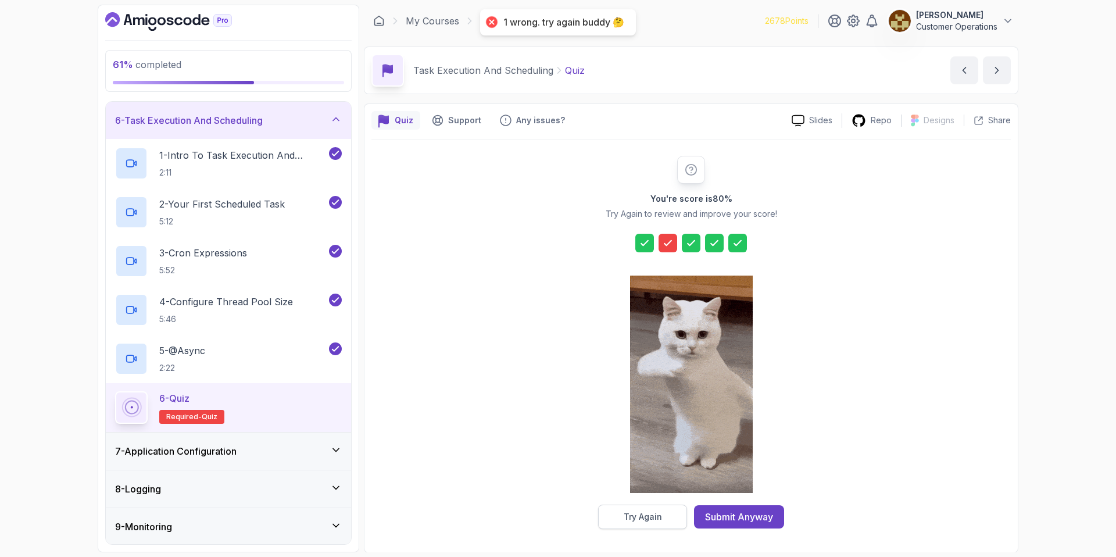
click at [653, 512] on div "Try Again" at bounding box center [643, 517] width 38 height 12
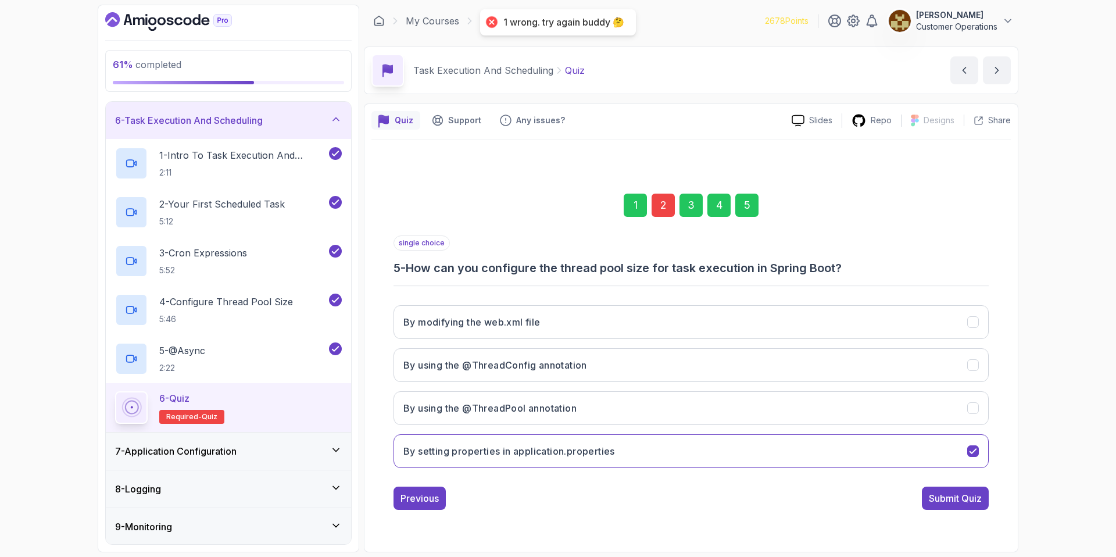
click at [658, 199] on div "2" at bounding box center [663, 205] width 23 height 23
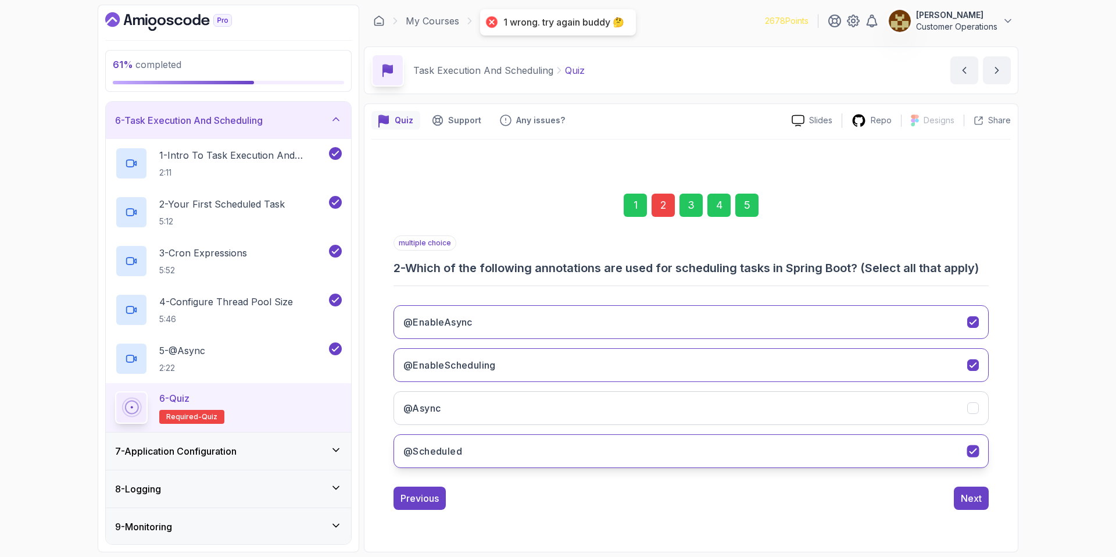
click at [627, 466] on button "@Scheduled" at bounding box center [690, 451] width 595 height 34
click at [645, 431] on div "@EnableAsync @EnableScheduling @Async @Scheduled" at bounding box center [690, 386] width 595 height 181
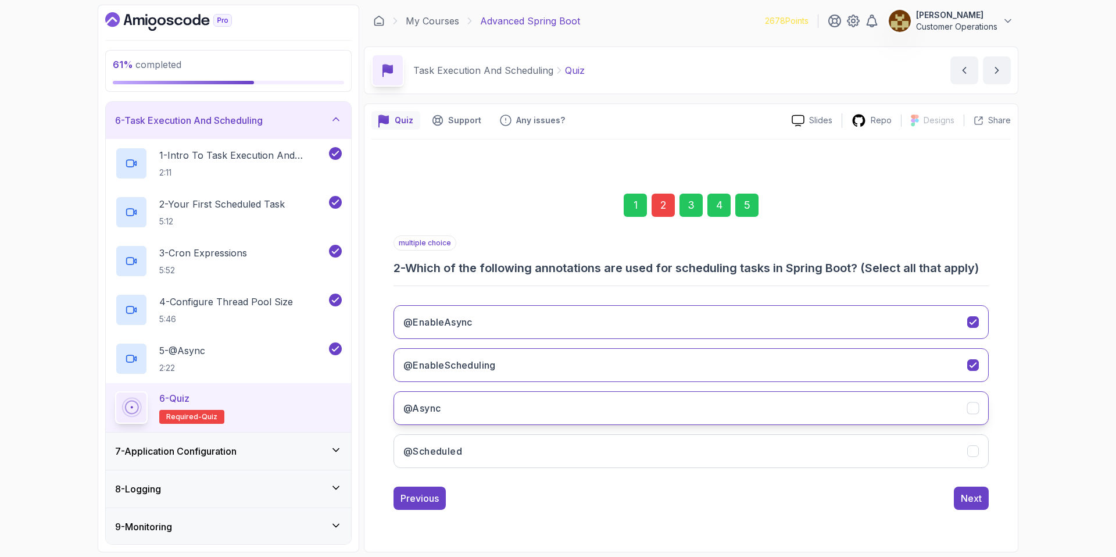
click at [657, 396] on button "@Async" at bounding box center [690, 408] width 595 height 34
click at [748, 208] on div "5" at bounding box center [746, 205] width 23 height 23
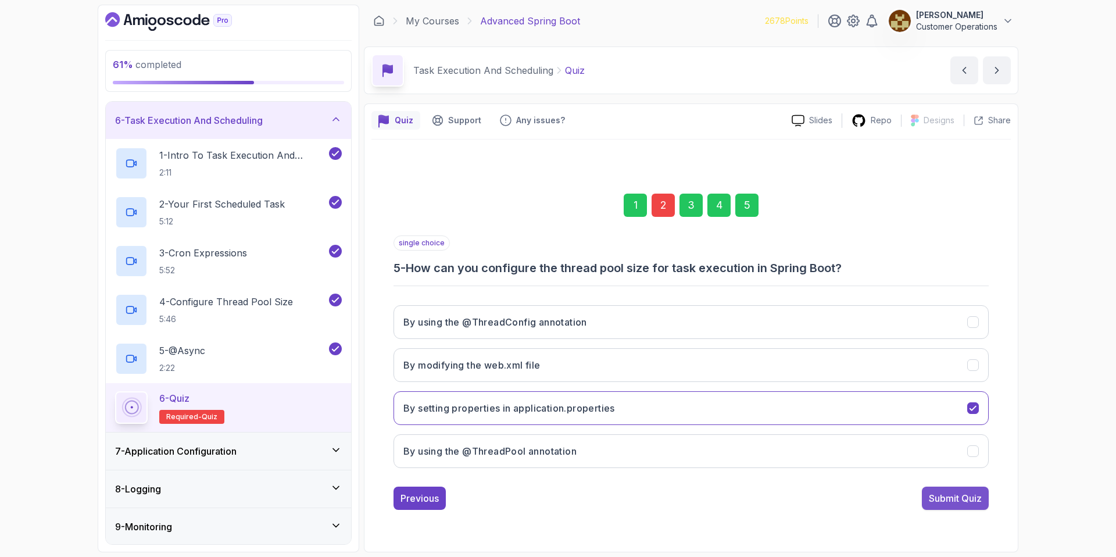
click at [952, 499] on div "Submit Quiz" at bounding box center [955, 498] width 53 height 14
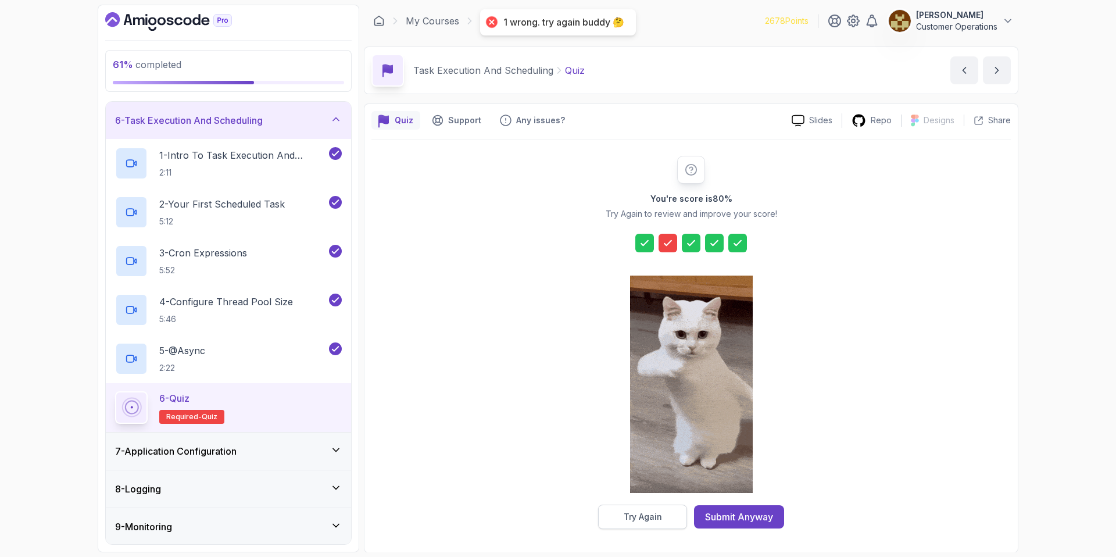
click at [642, 518] on div "Try Again" at bounding box center [643, 517] width 38 height 12
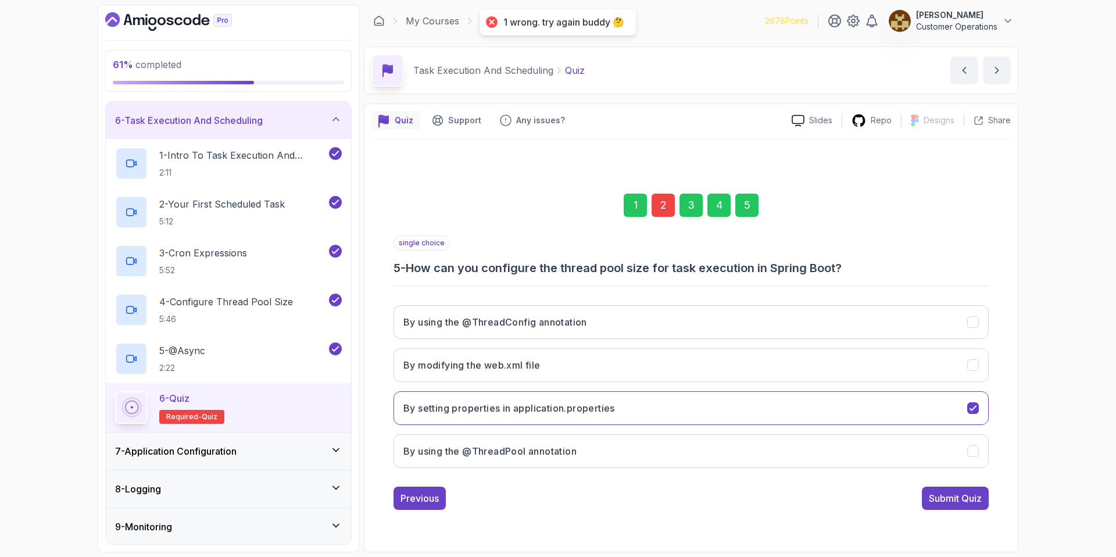
click at [664, 205] on div "2" at bounding box center [663, 205] width 23 height 23
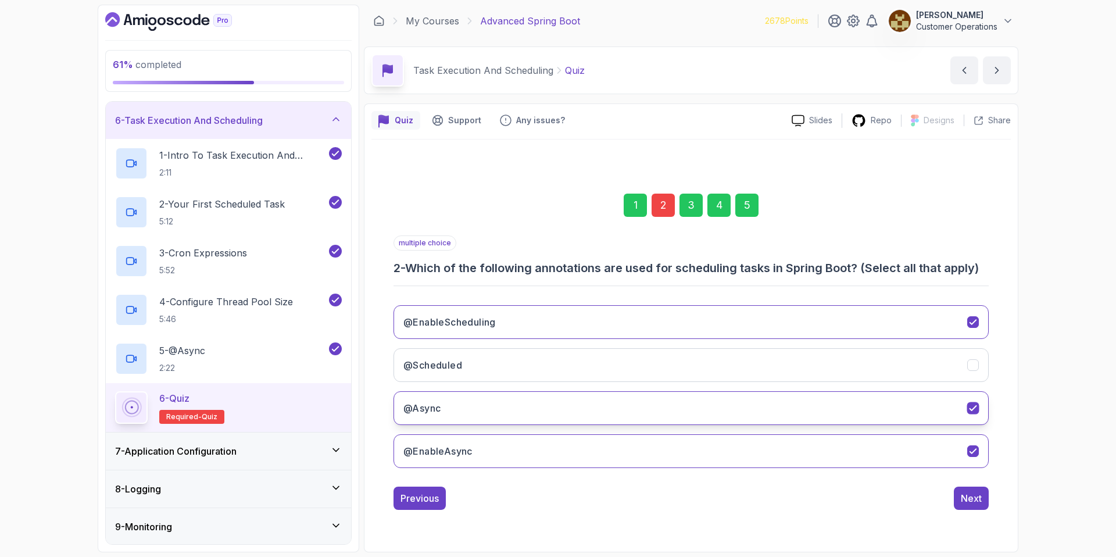
click at [567, 407] on button "@Async" at bounding box center [690, 408] width 595 height 34
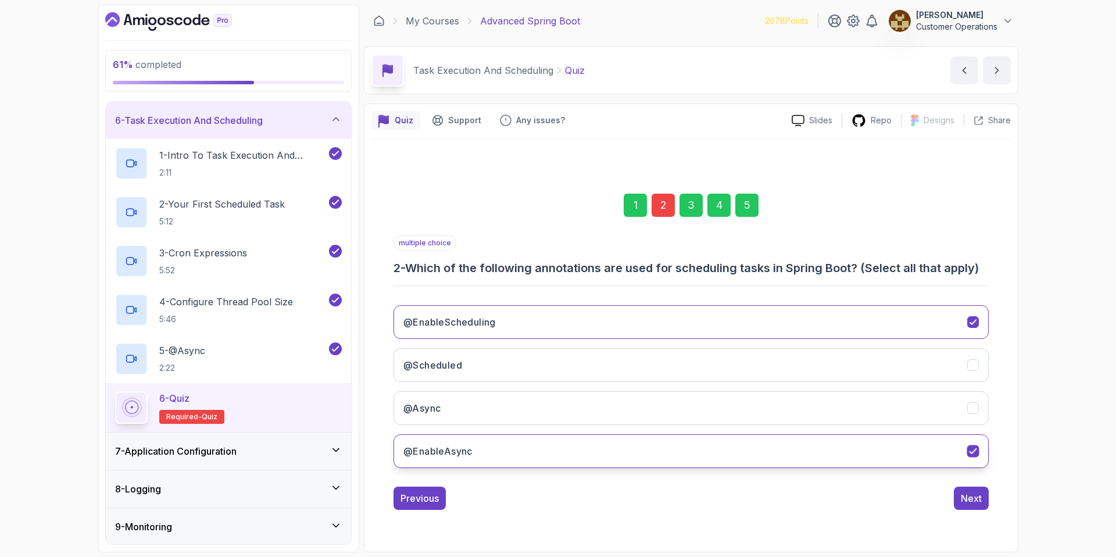
click at [603, 449] on button "@EnableAsync" at bounding box center [690, 451] width 595 height 34
click at [960, 506] on button "Next" at bounding box center [971, 497] width 35 height 23
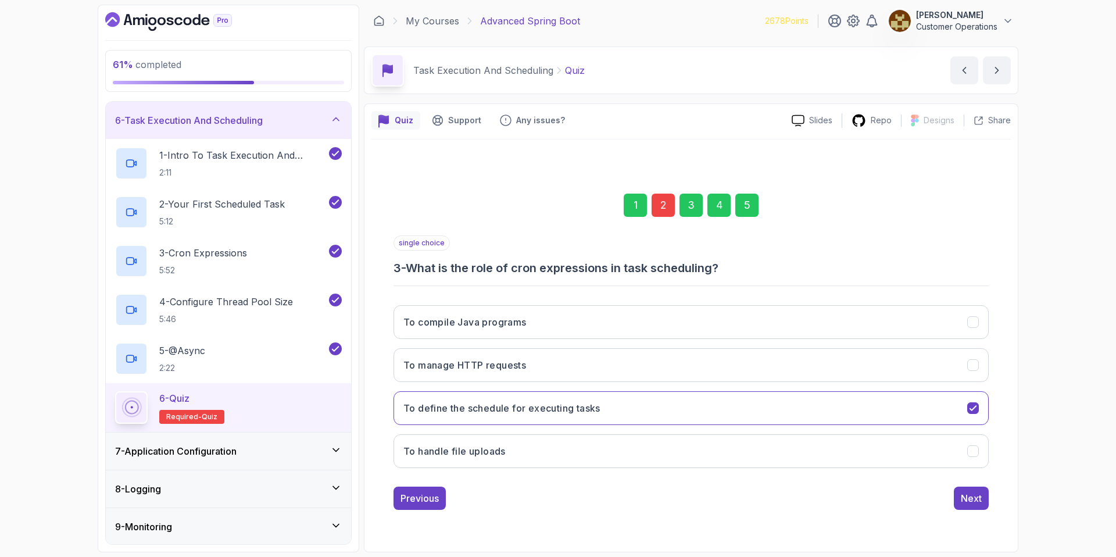
click at [743, 201] on div "5" at bounding box center [746, 205] width 23 height 23
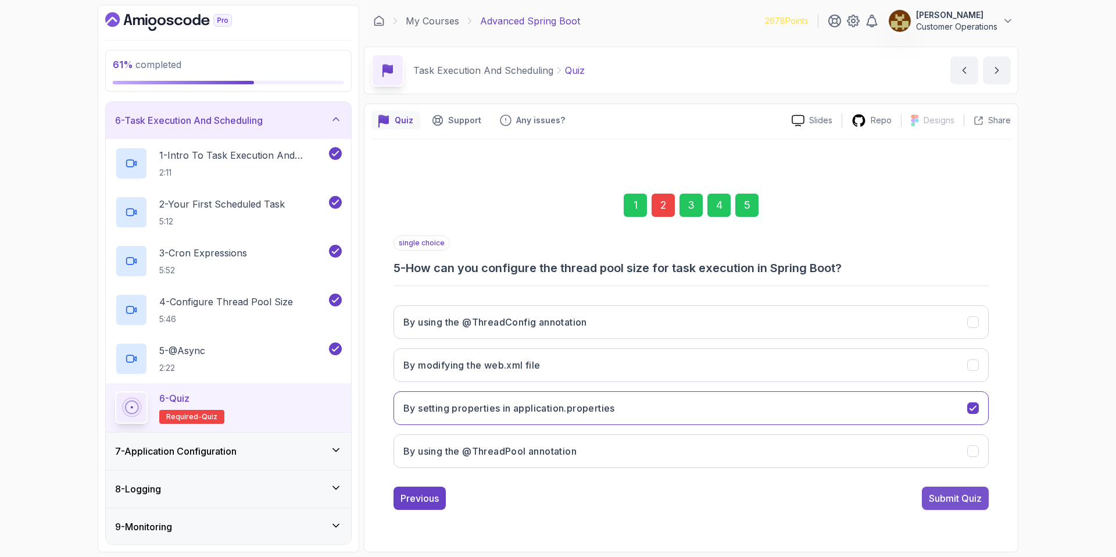
click at [969, 502] on div "Submit Quiz" at bounding box center [955, 498] width 53 height 14
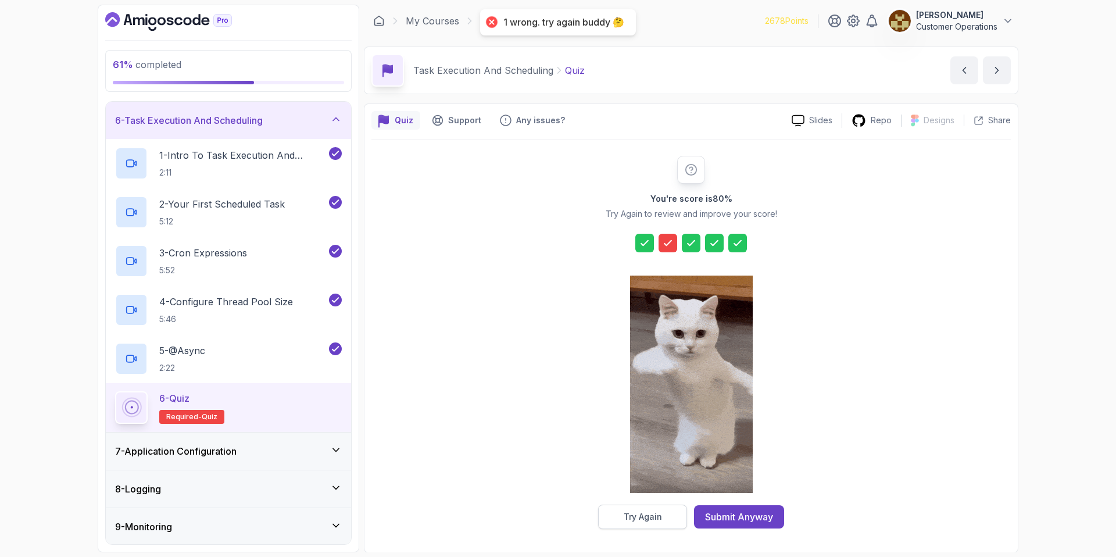
click at [646, 520] on div "Try Again" at bounding box center [643, 517] width 38 height 12
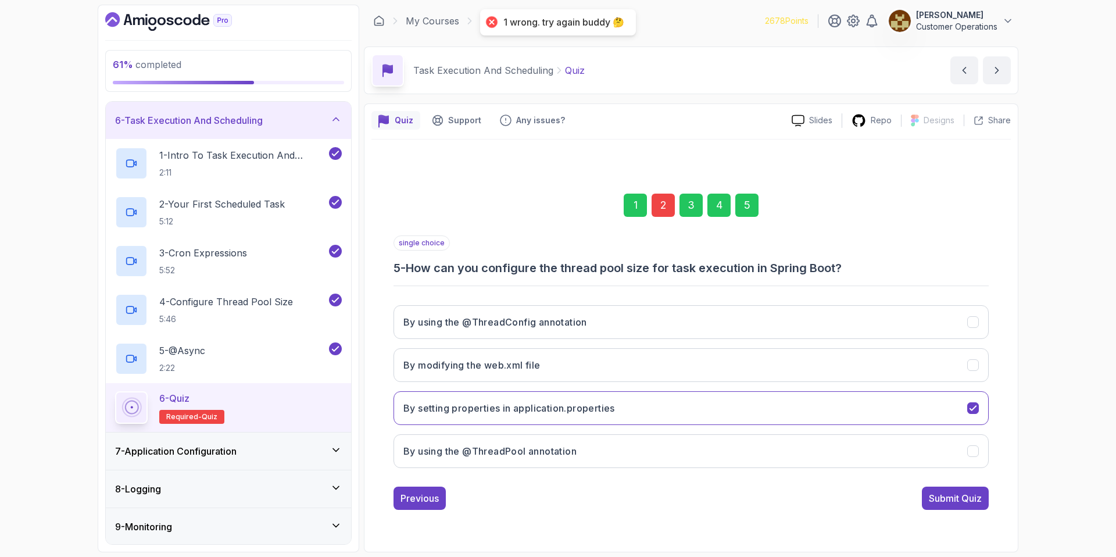
click at [667, 202] on div "2" at bounding box center [663, 205] width 23 height 23
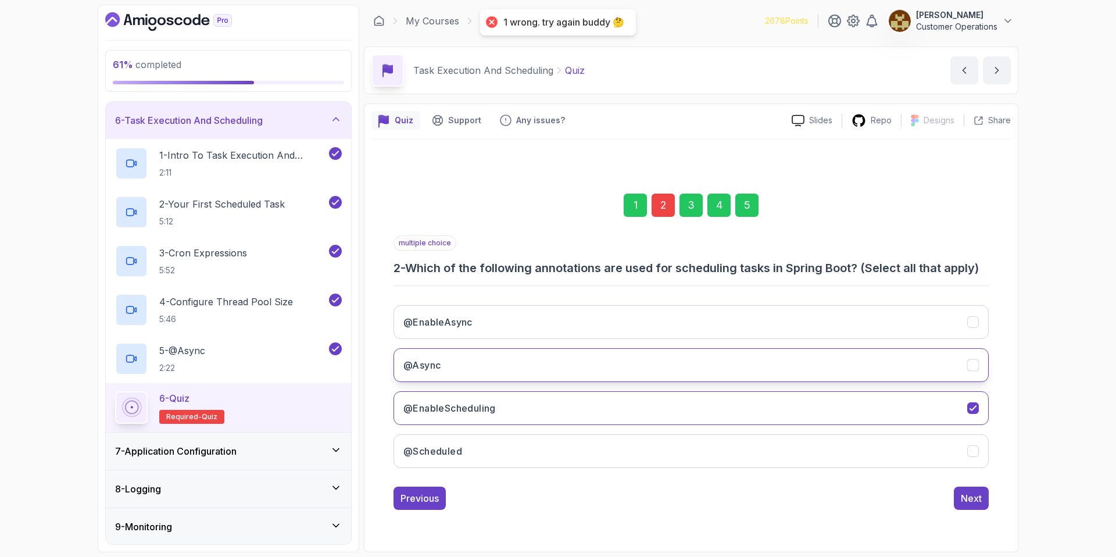
click at [577, 367] on button "@Async" at bounding box center [690, 365] width 595 height 34
drag, startPoint x: 703, startPoint y: 375, endPoint x: 700, endPoint y: 395, distance: 20.0
click at [703, 375] on button "@Async" at bounding box center [690, 365] width 595 height 34
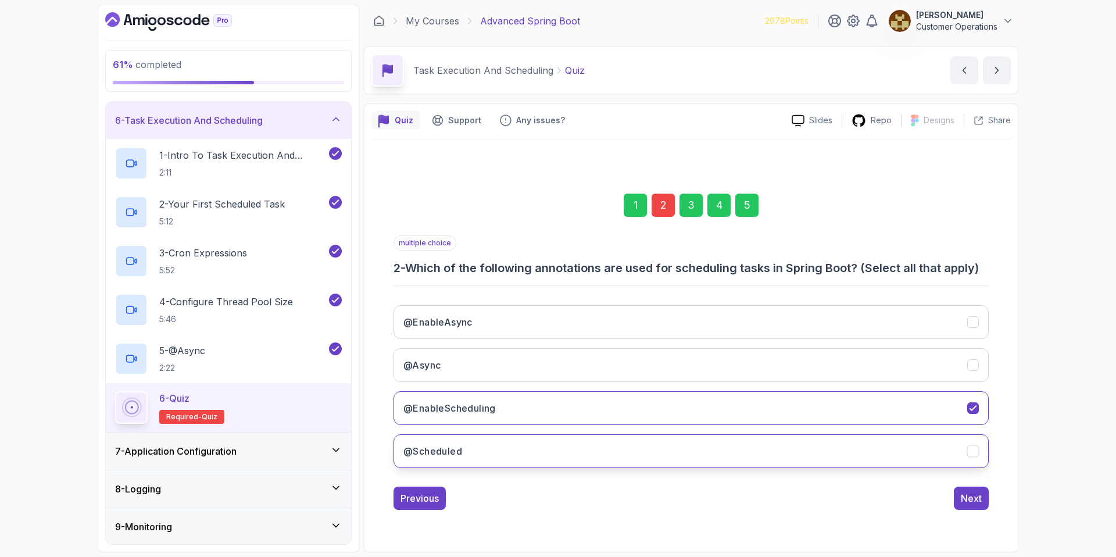
click at [694, 445] on button "@Scheduled" at bounding box center [690, 451] width 595 height 34
click at [969, 495] on div "Next" at bounding box center [971, 498] width 21 height 14
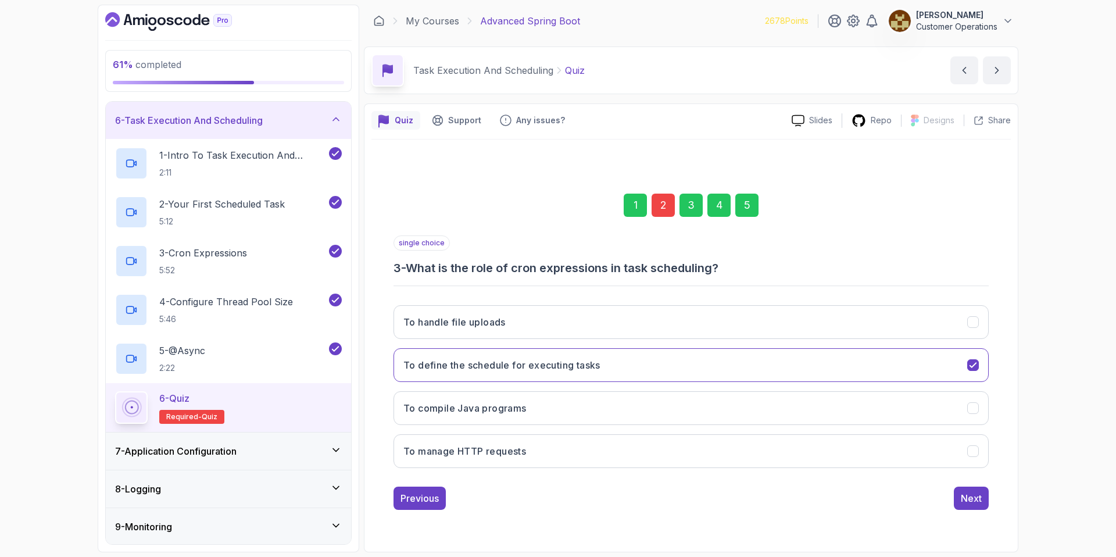
click at [736, 206] on div "5" at bounding box center [746, 205] width 23 height 23
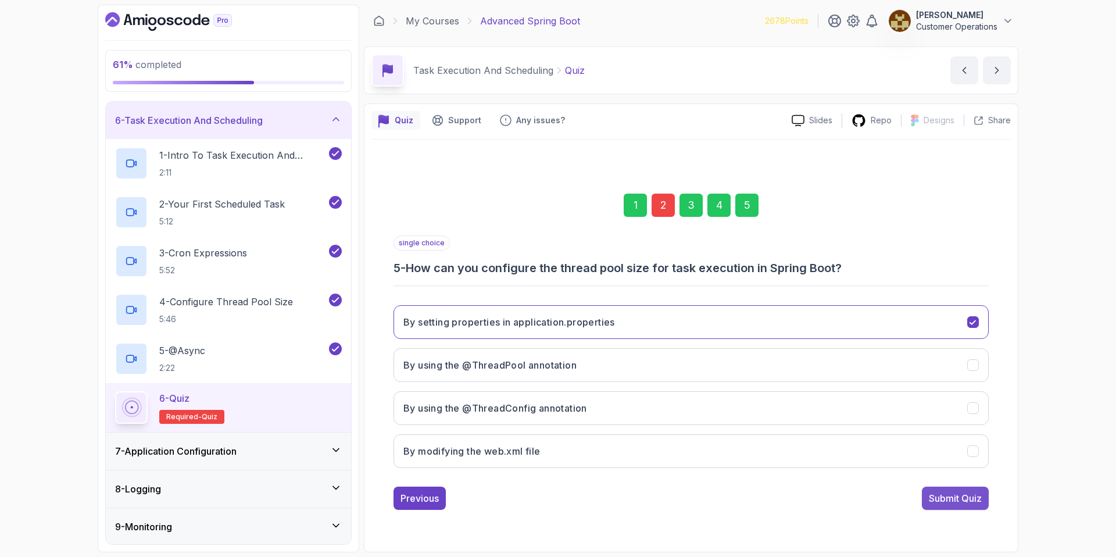
click at [968, 498] on div "Submit Quiz" at bounding box center [955, 498] width 53 height 14
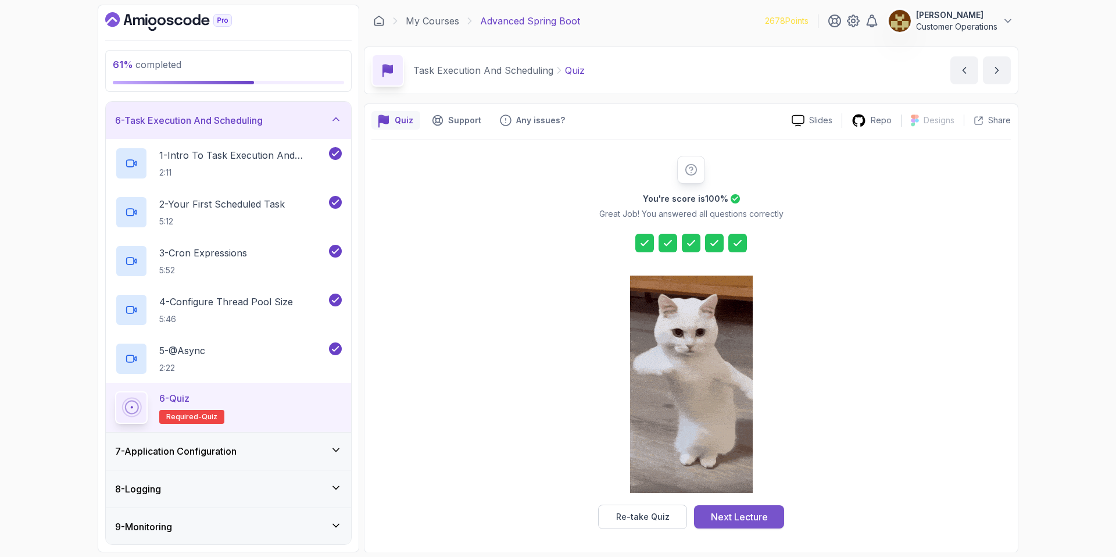
click at [729, 519] on div "Next Lecture" at bounding box center [739, 517] width 57 height 14
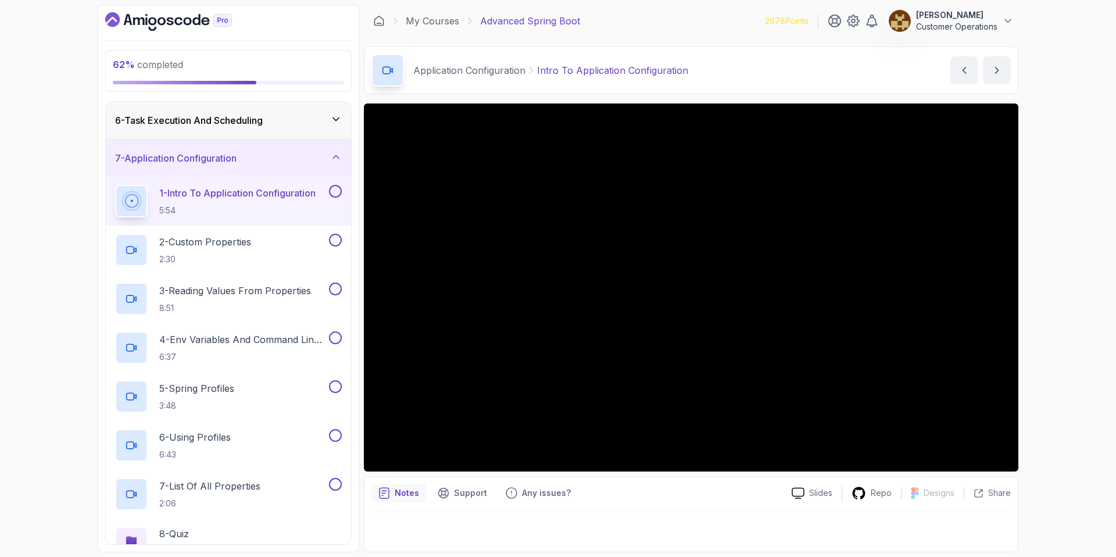
click at [234, 125] on h3 "6 - Task Execution And Scheduling" at bounding box center [189, 120] width 148 height 14
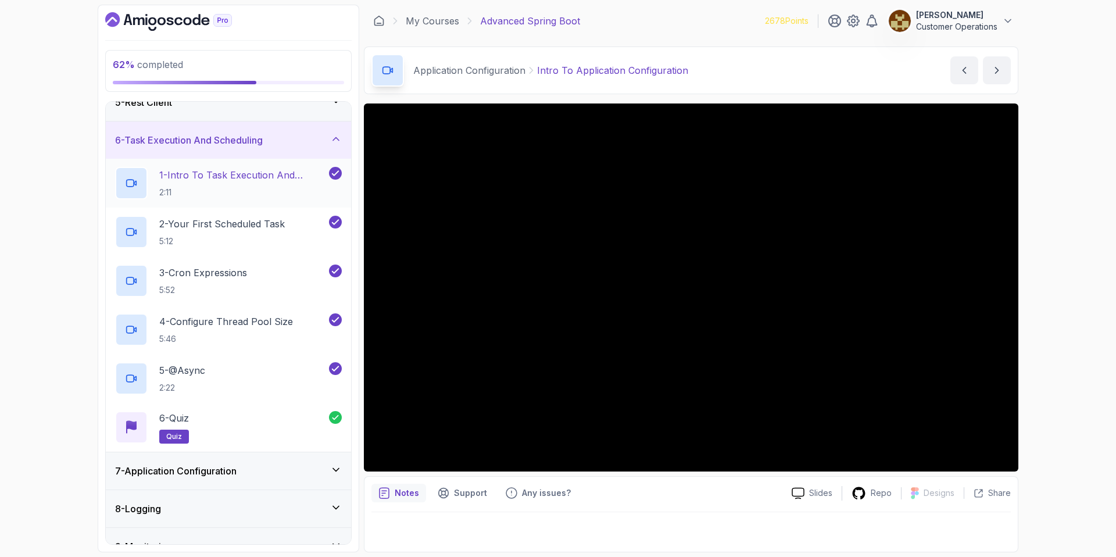
drag, startPoint x: 246, startPoint y: 131, endPoint x: 253, endPoint y: 160, distance: 29.8
click at [247, 131] on div "6 - Task Execution And Scheduling" at bounding box center [228, 139] width 245 height 37
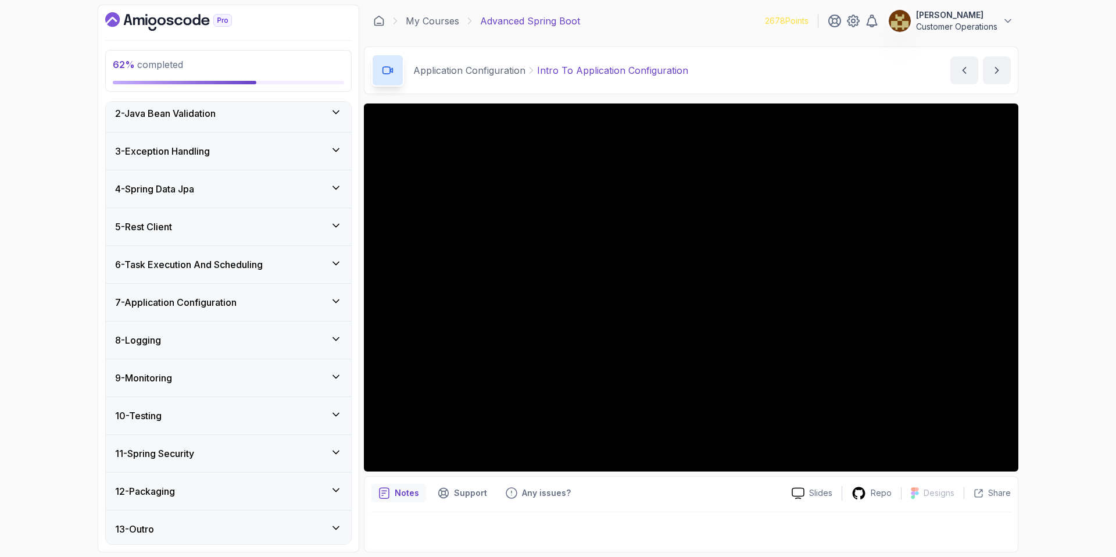
scroll to position [41, 0]
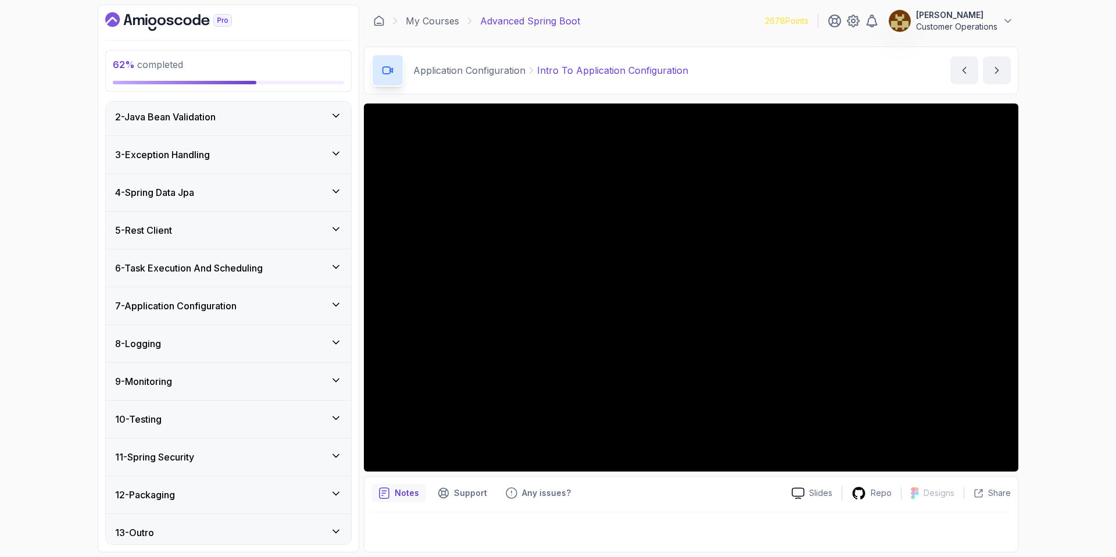
click at [237, 312] on h3 "7 - Application Configuration" at bounding box center [175, 306] width 121 height 14
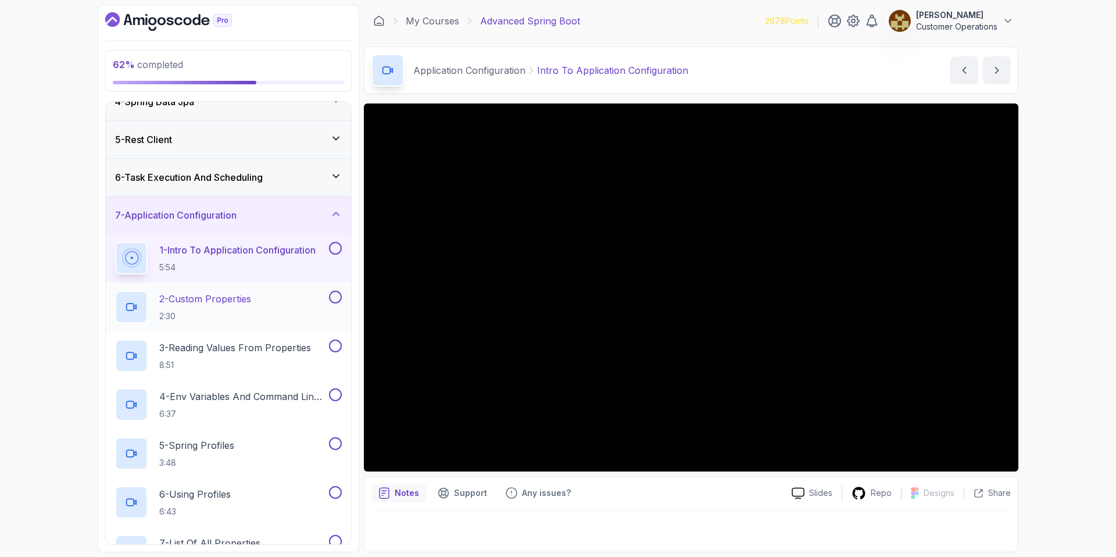
scroll to position [122, 0]
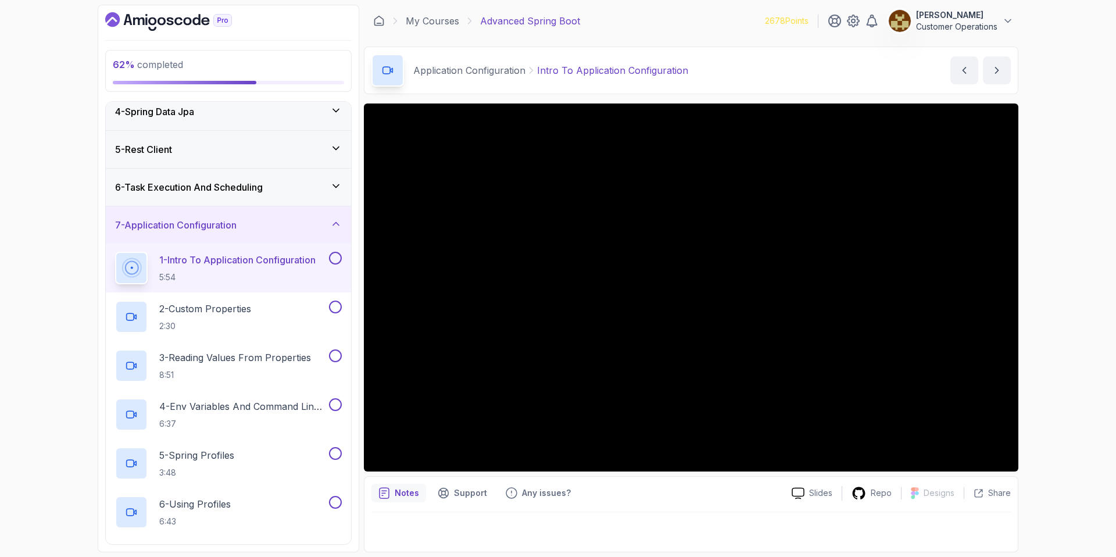
click at [801, 53] on div "Application Configuration Intro To Application Configuration Intro To Applicati…" at bounding box center [691, 70] width 654 height 48
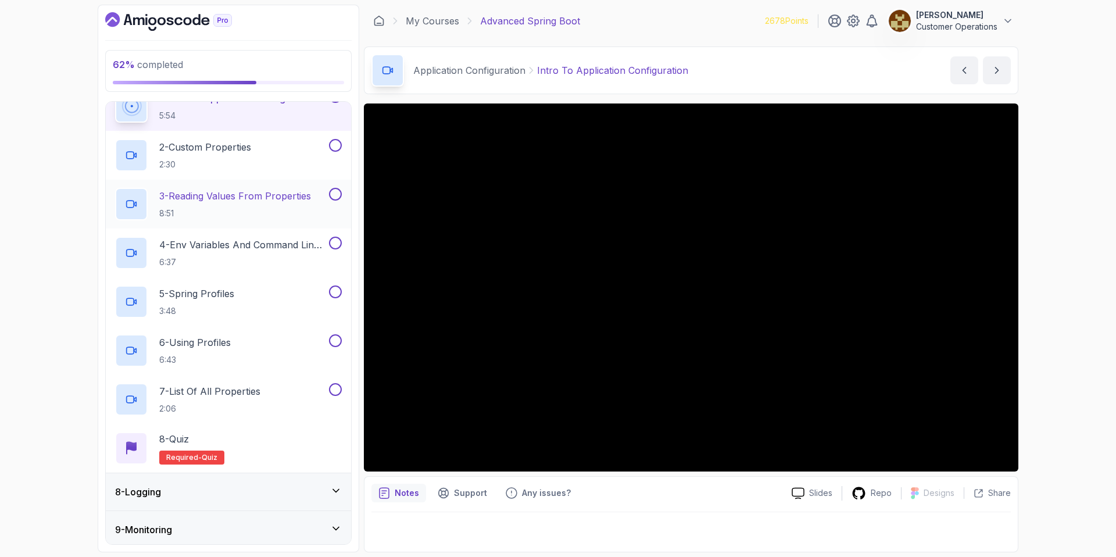
scroll to position [197, 0]
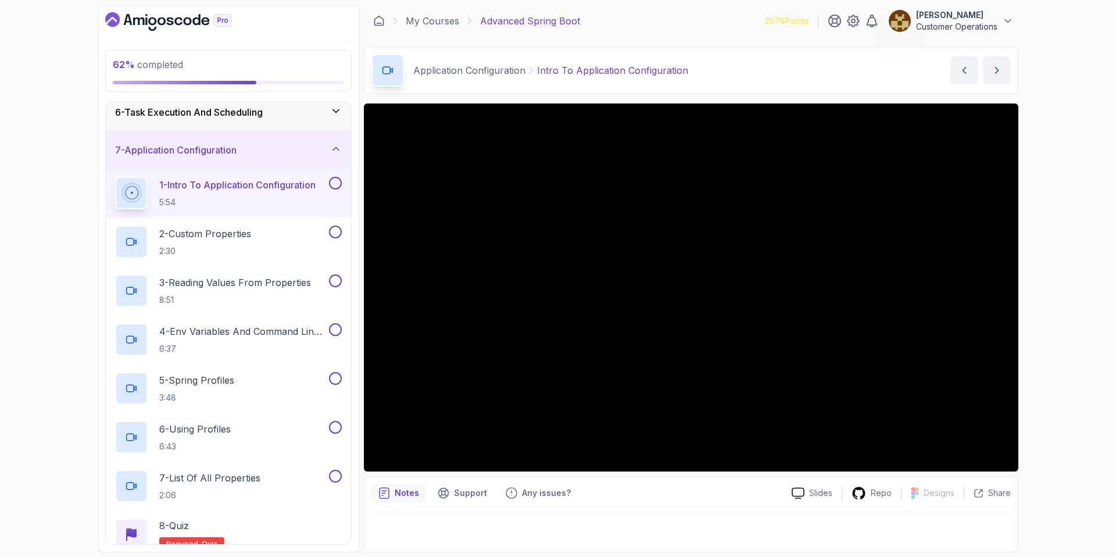
click at [724, 65] on div "Application Configuration Intro To Application Configuration Intro To Applicati…" at bounding box center [691, 70] width 654 height 48
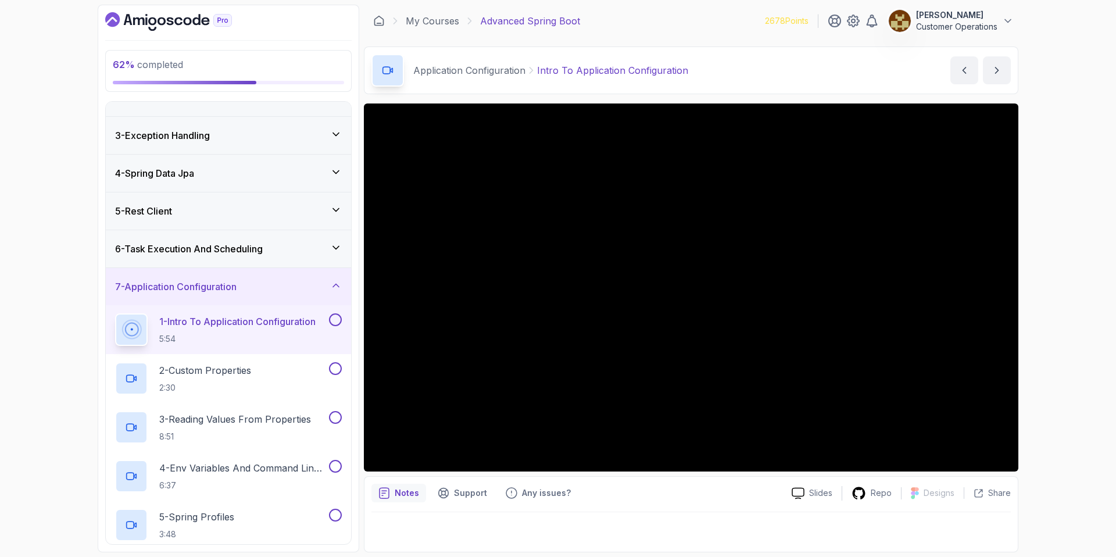
scroll to position [28, 0]
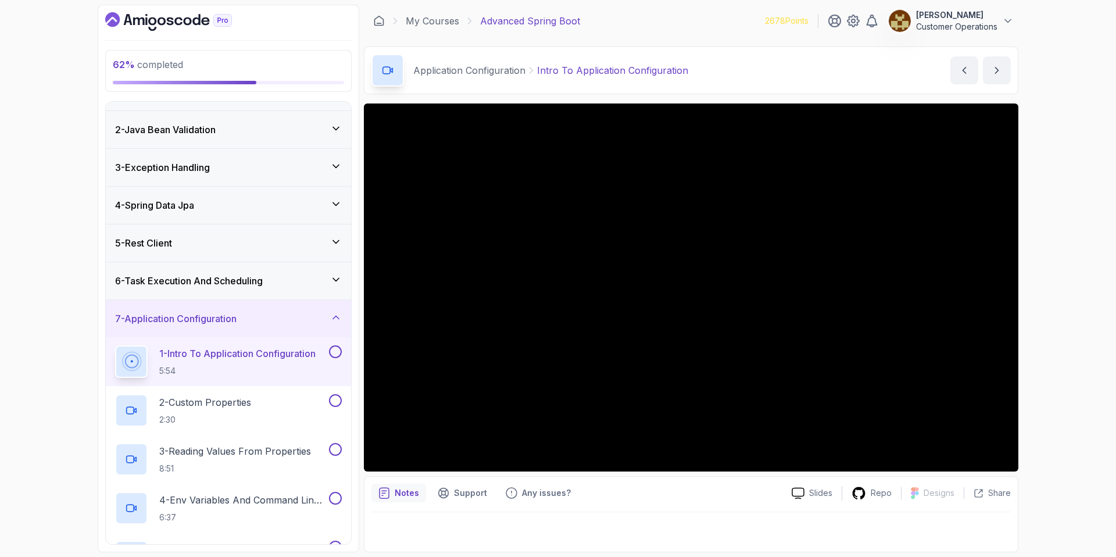
click at [224, 239] on div "5 - Rest Client" at bounding box center [228, 243] width 227 height 14
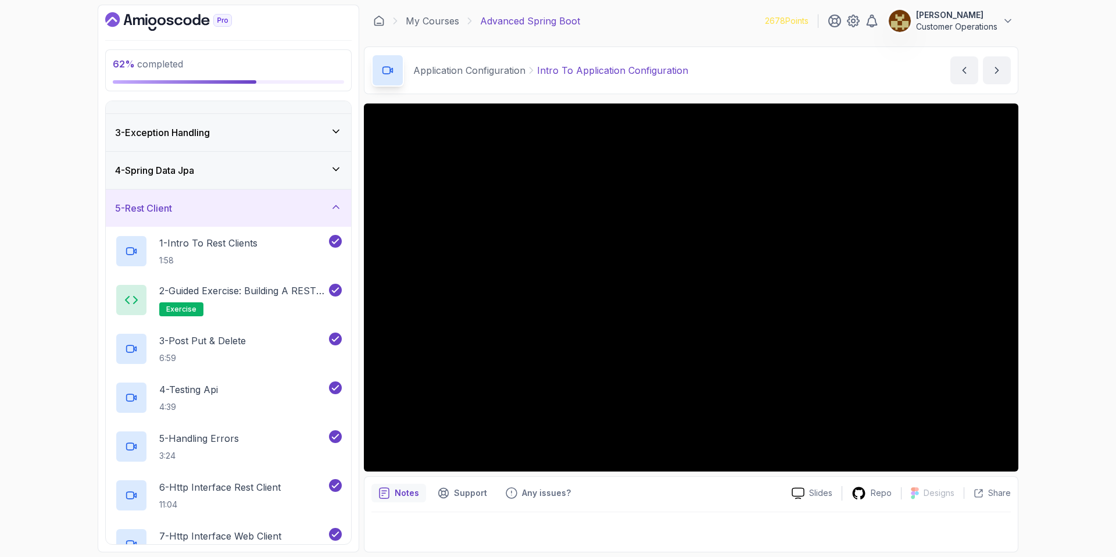
click at [239, 209] on div "5 - Rest Client" at bounding box center [228, 208] width 227 height 14
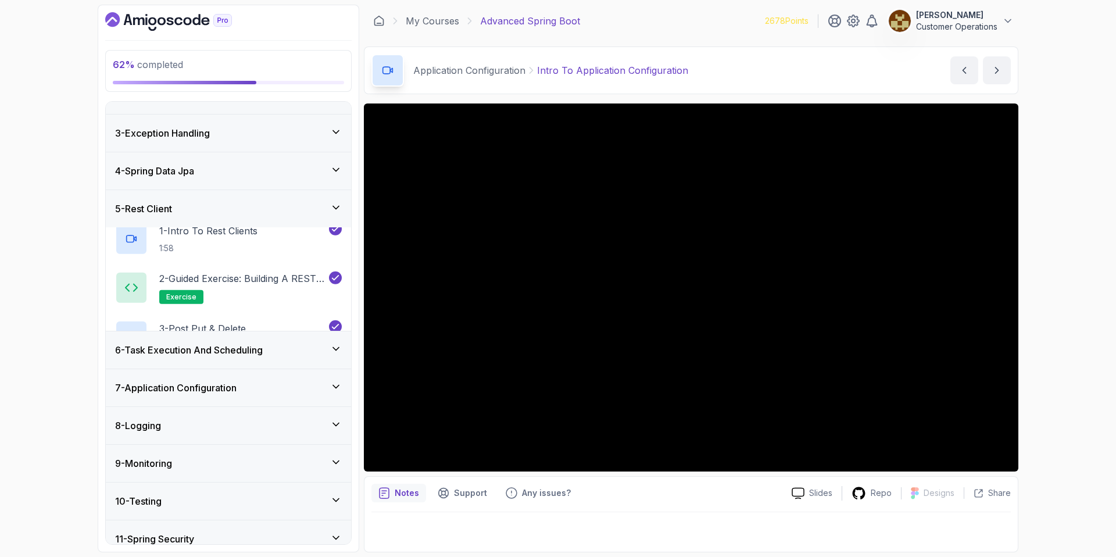
scroll to position [48, 0]
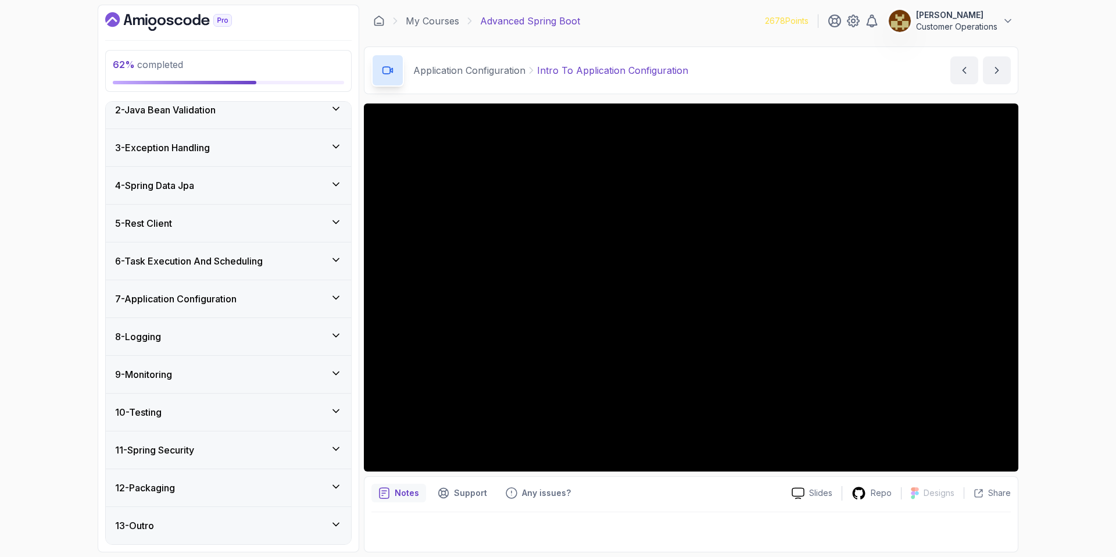
click at [1055, 250] on div "62 % completed 1 - Intro 2 - Java Bean Validation 3 - Exception Handling 4 - Sp…" at bounding box center [558, 278] width 1116 height 557
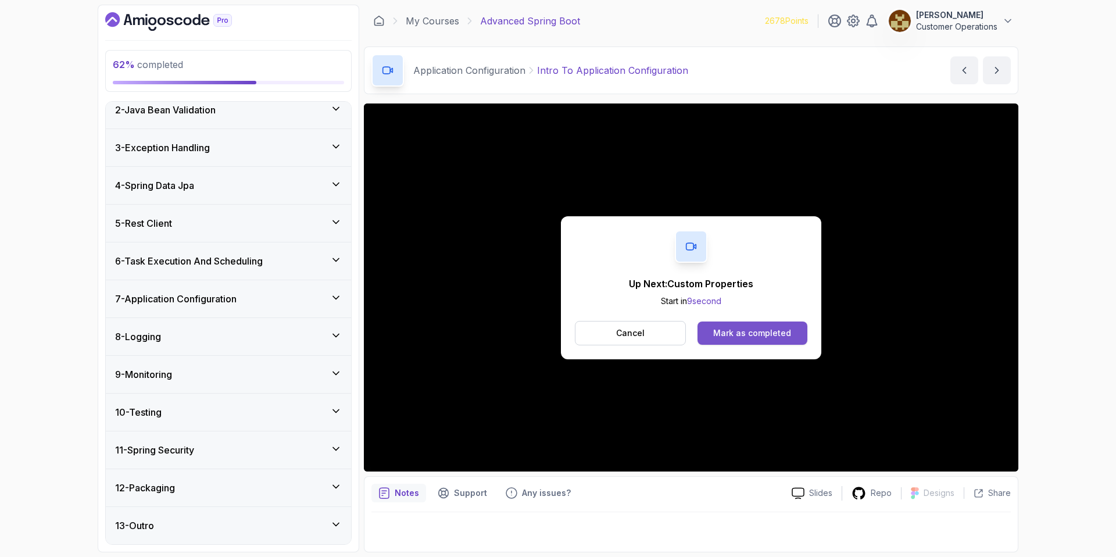
click at [744, 332] on div "Mark as completed" at bounding box center [752, 333] width 78 height 12
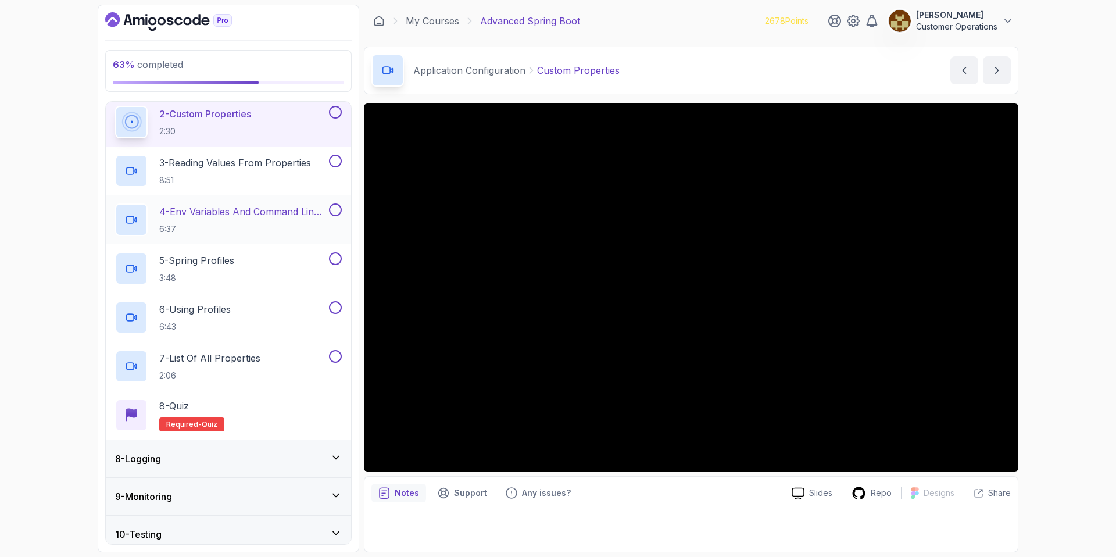
scroll to position [438, 0]
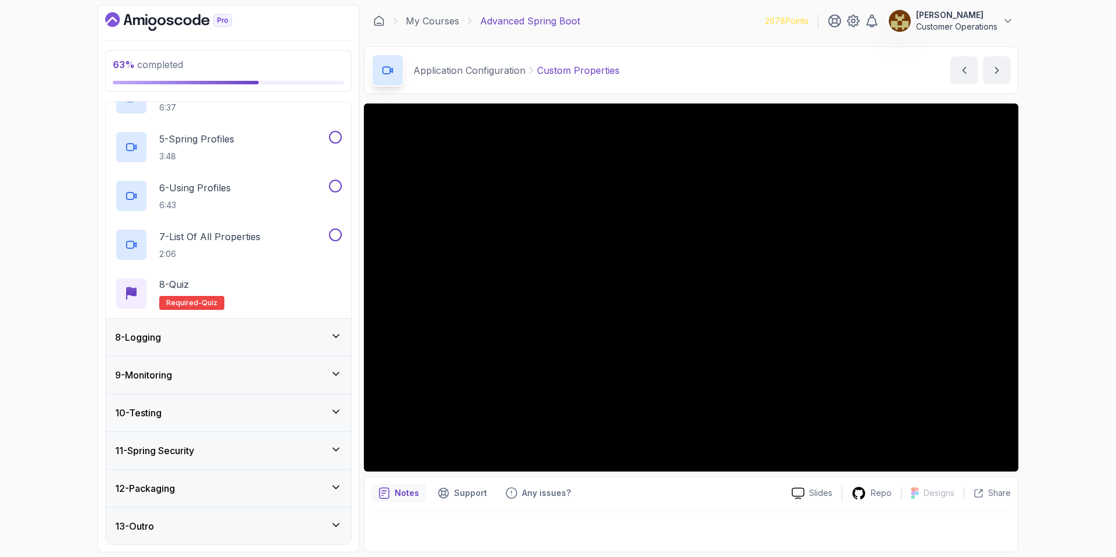
click at [252, 338] on div "8 - Logging" at bounding box center [228, 337] width 227 height 14
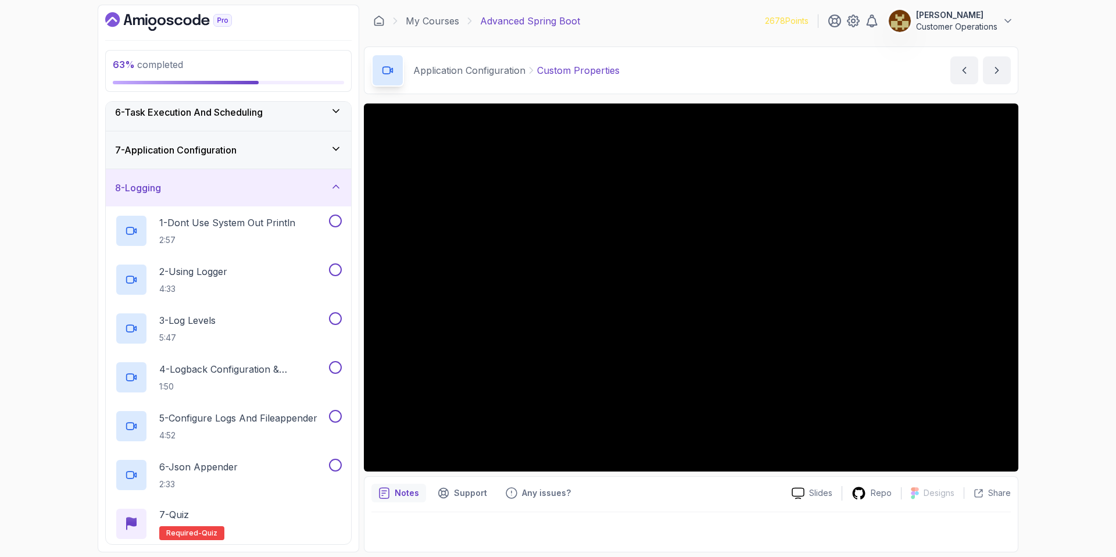
click at [248, 179] on div "8 - Logging" at bounding box center [228, 187] width 245 height 37
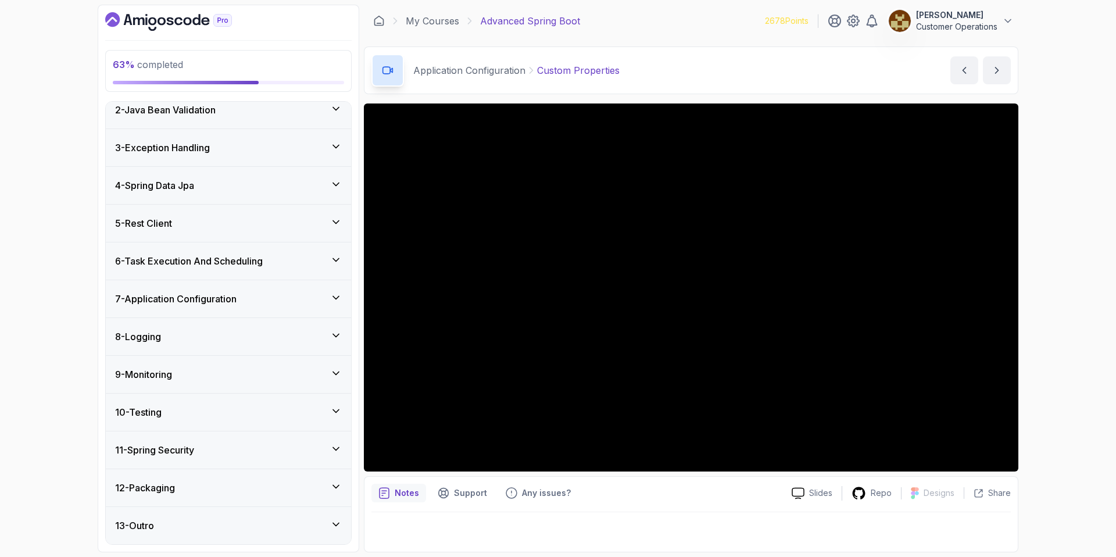
scroll to position [48, 0]
click at [220, 377] on div "9 - Monitoring" at bounding box center [228, 374] width 227 height 14
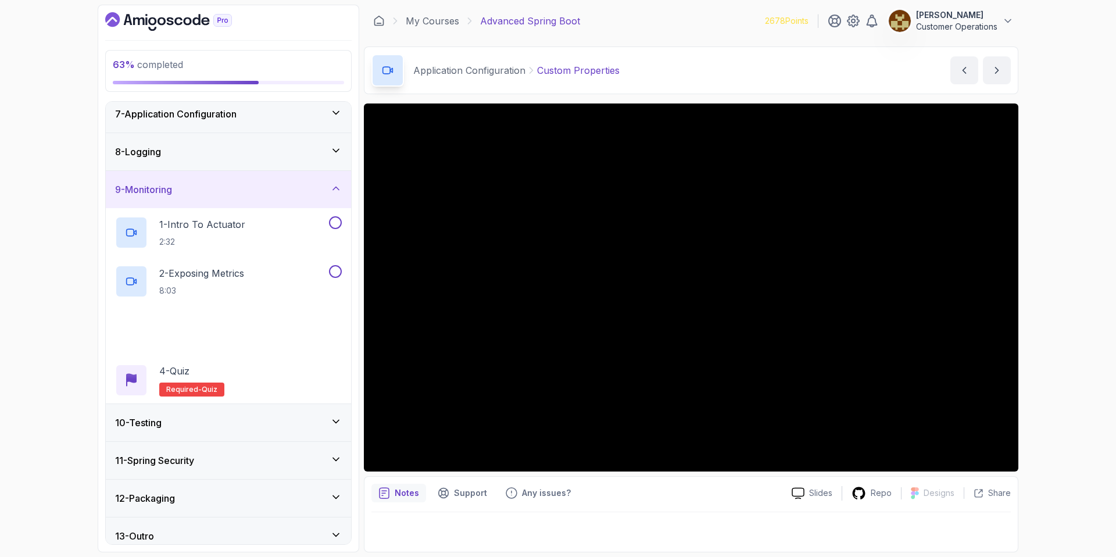
scroll to position [244, 0]
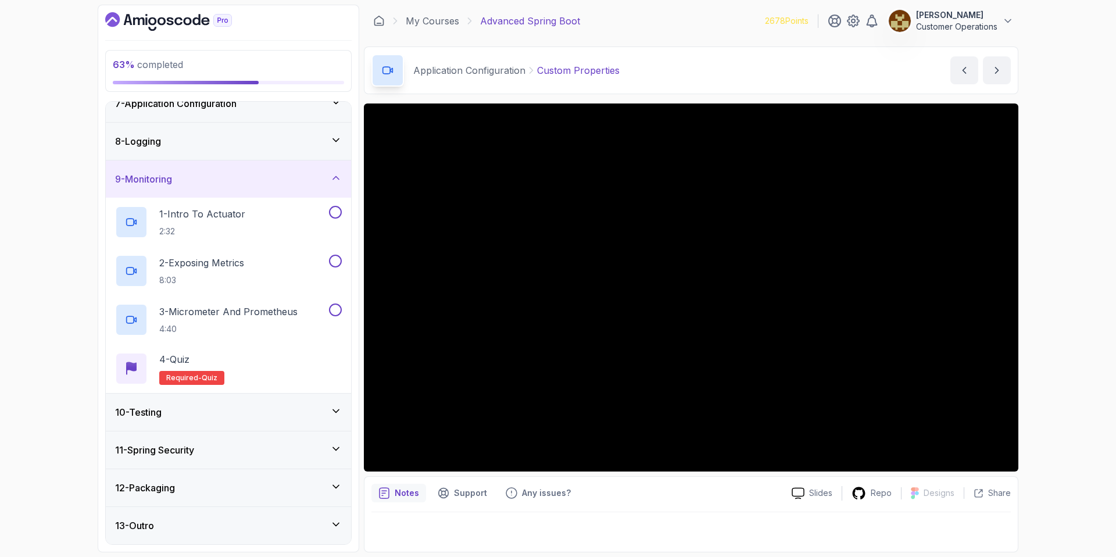
click at [226, 174] on div "9 - Monitoring" at bounding box center [228, 179] width 227 height 14
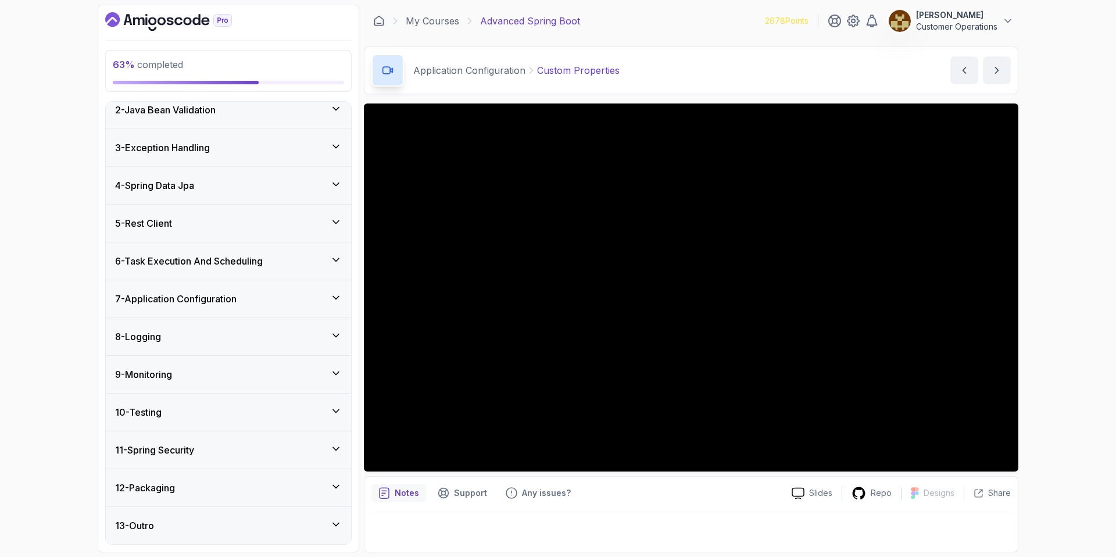
click at [217, 411] on div "10 - Testing" at bounding box center [228, 412] width 227 height 14
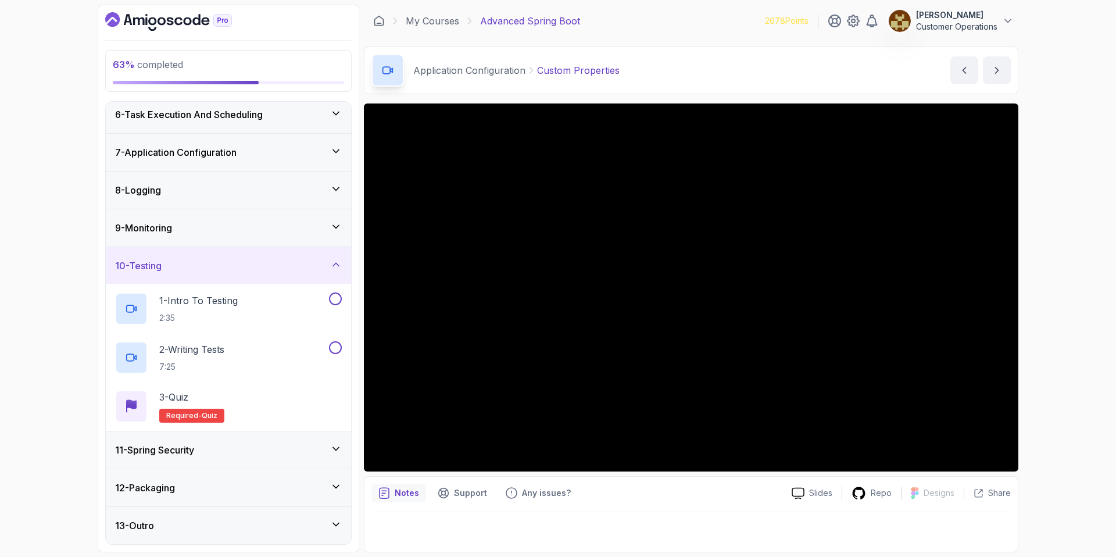
click at [232, 253] on div "10 - Testing" at bounding box center [228, 265] width 245 height 37
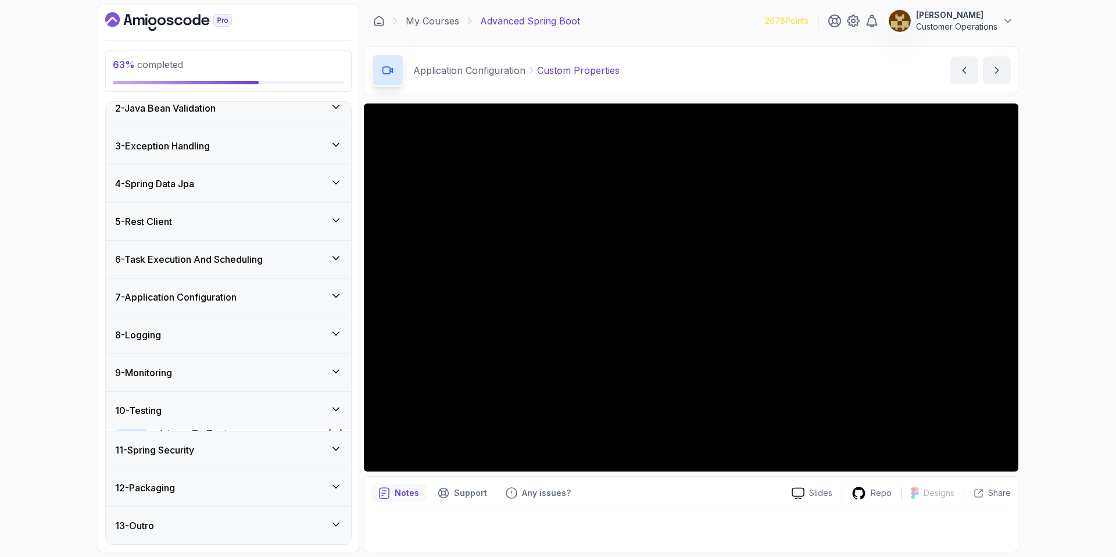
scroll to position [48, 0]
click at [222, 435] on div "11 - Spring Security" at bounding box center [228, 449] width 245 height 37
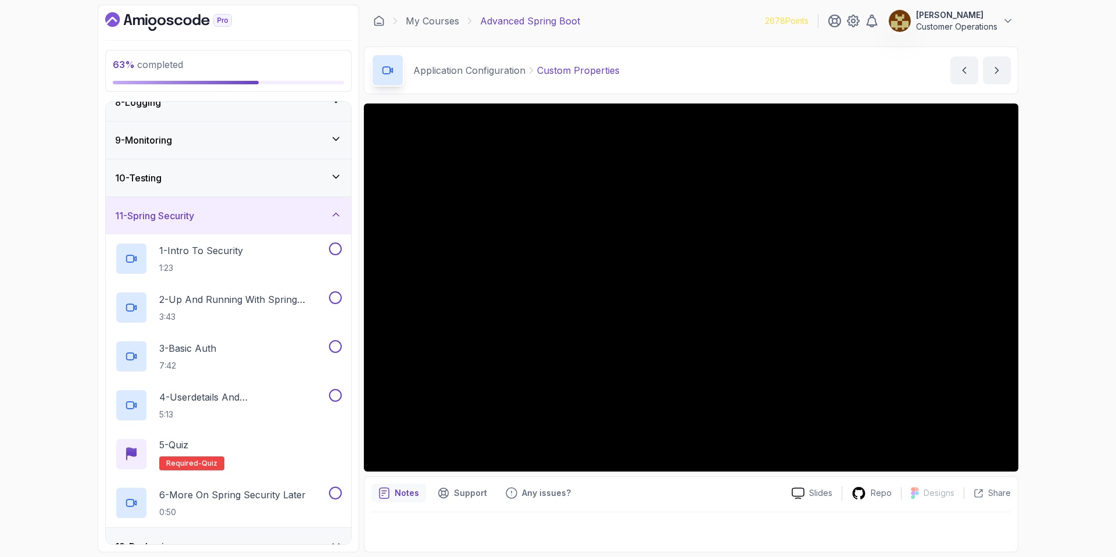
click at [238, 203] on div "11 - Spring Security" at bounding box center [228, 215] width 245 height 37
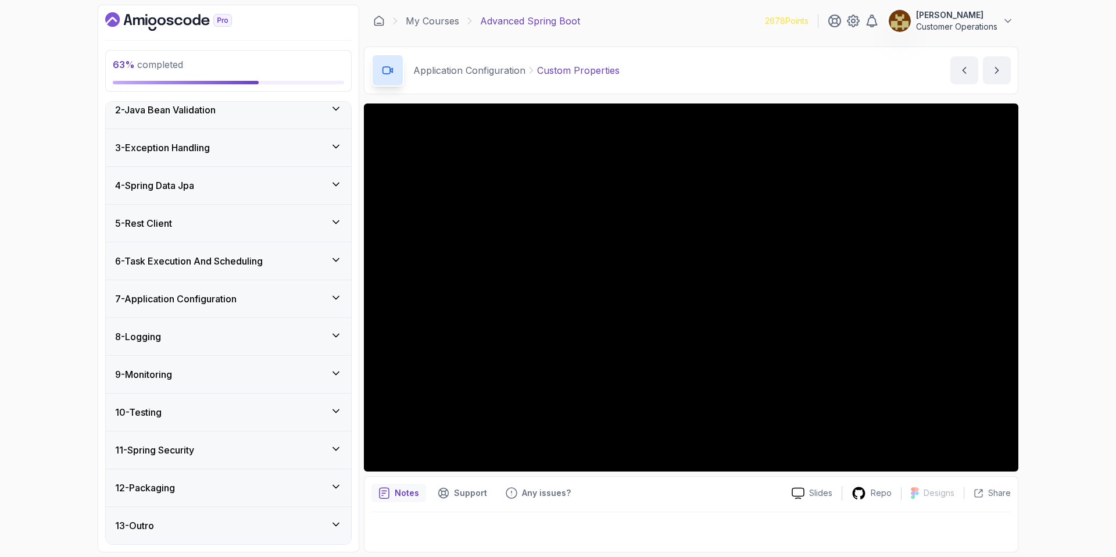
click at [191, 476] on div "12 - Packaging" at bounding box center [228, 487] width 245 height 37
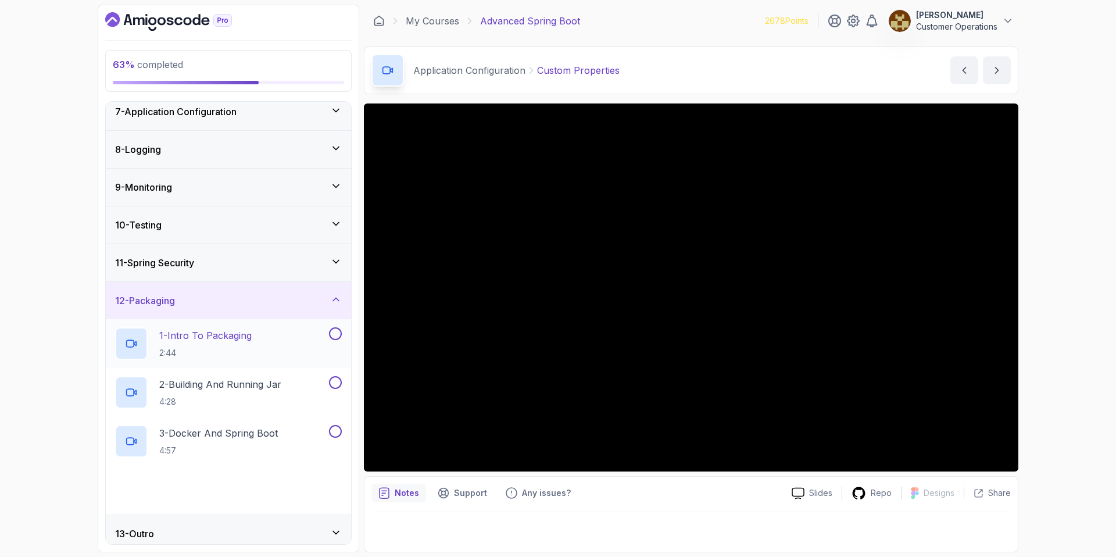
scroll to position [244, 0]
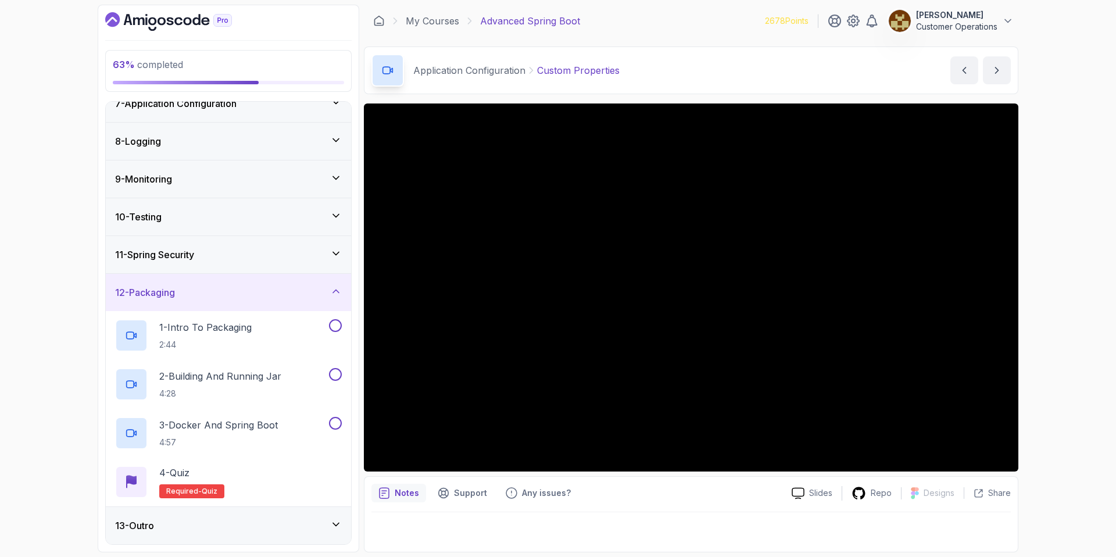
click at [238, 287] on div "12 - Packaging" at bounding box center [228, 292] width 227 height 14
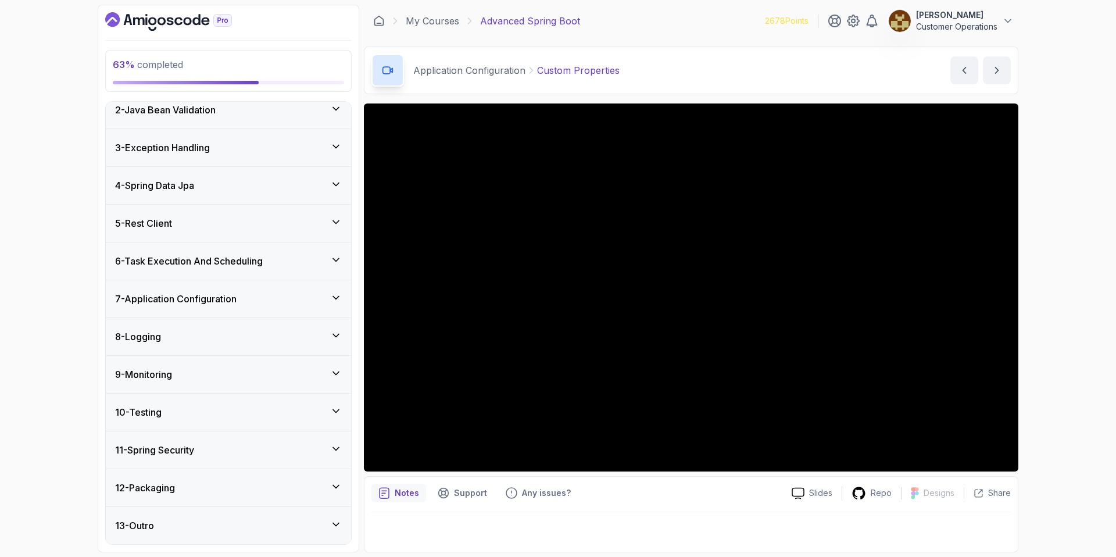
scroll to position [48, 0]
click at [1082, 249] on div "63 % completed 1 - Intro 2 - Java Bean Validation 3 - Exception Handling 4 - Sp…" at bounding box center [558, 278] width 1116 height 557
click at [214, 306] on div "7 - Application Configuration" at bounding box center [228, 298] width 245 height 37
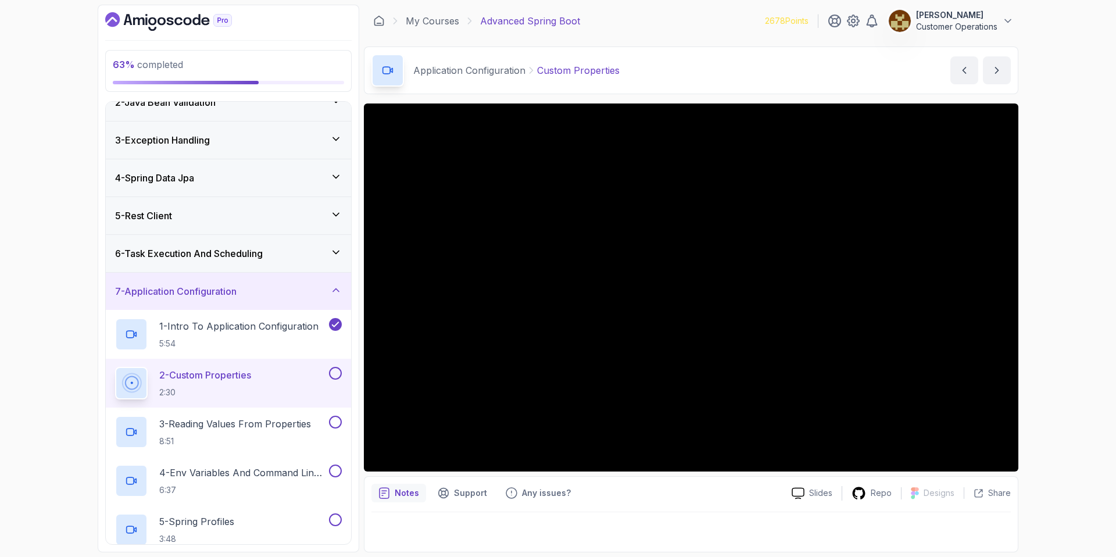
scroll to position [57, 0]
click at [681, 78] on div "Application Configuration Custom Properties Custom Properties by nelson" at bounding box center [691, 70] width 654 height 48
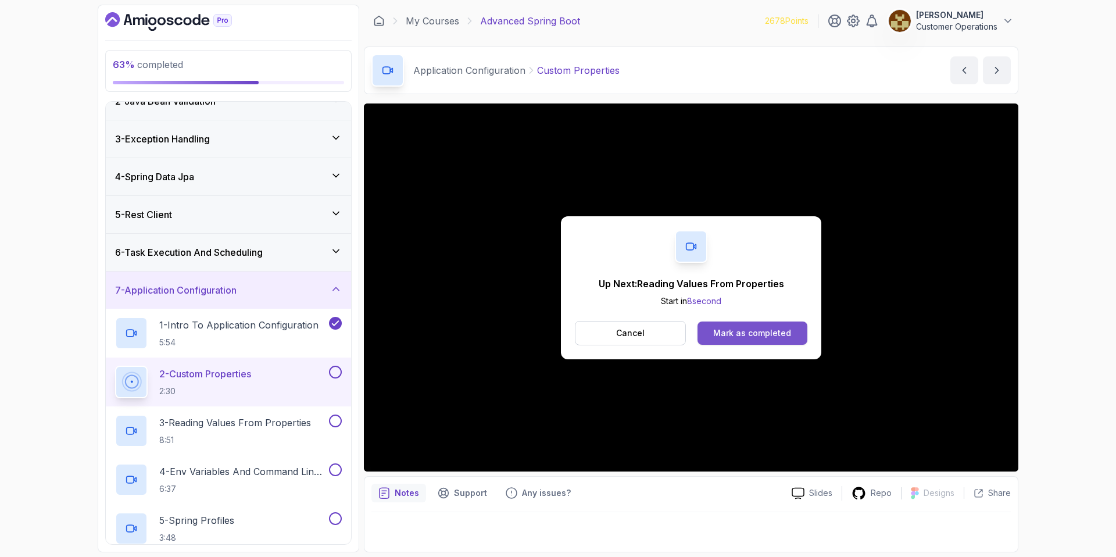
click at [772, 332] on div "Mark as completed" at bounding box center [752, 333] width 78 height 12
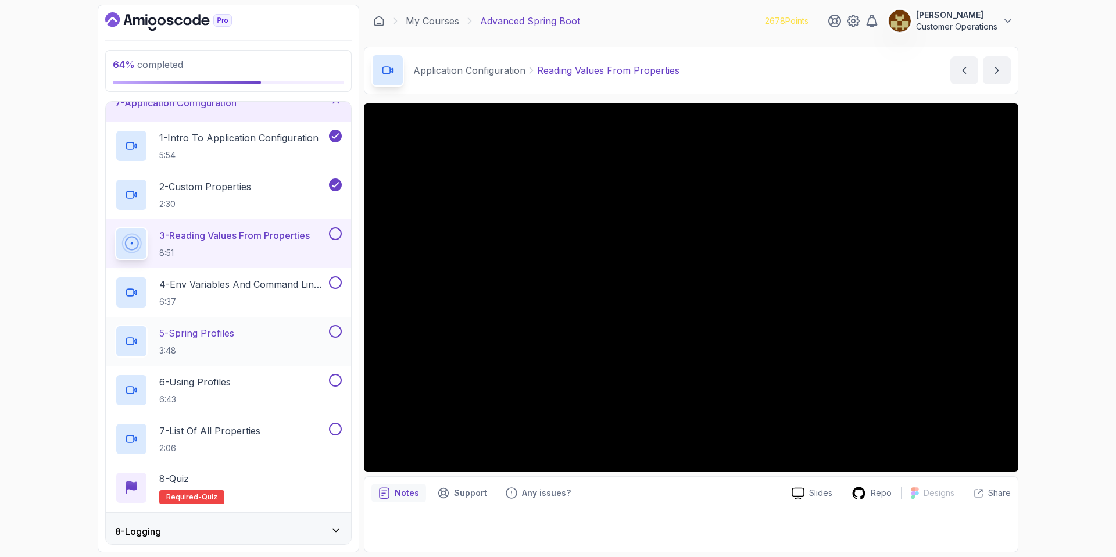
scroll to position [239, 0]
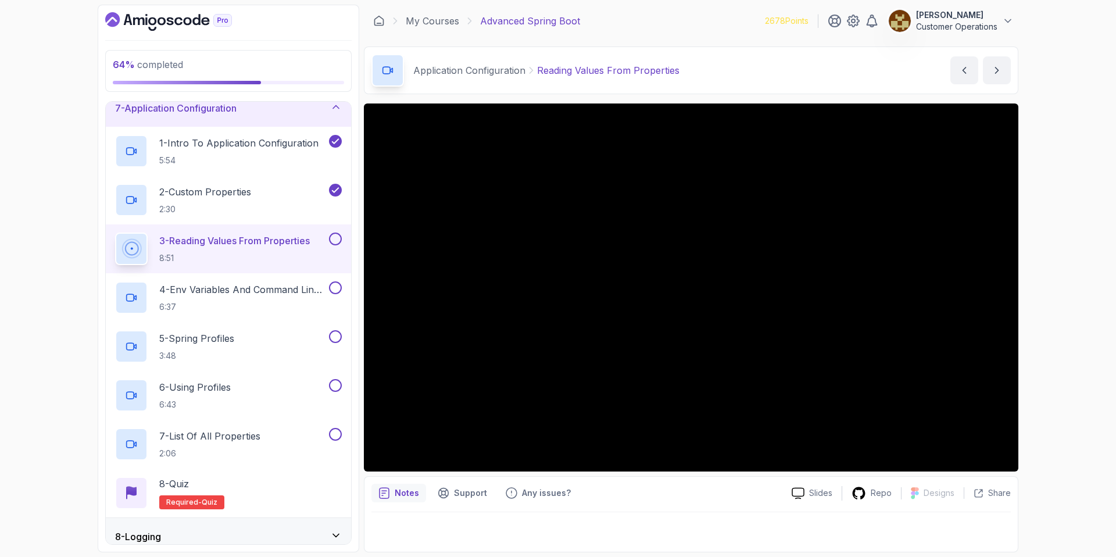
click at [733, 63] on div "Application Configuration Reading Values From Properties Reading Values From Pr…" at bounding box center [691, 70] width 654 height 48
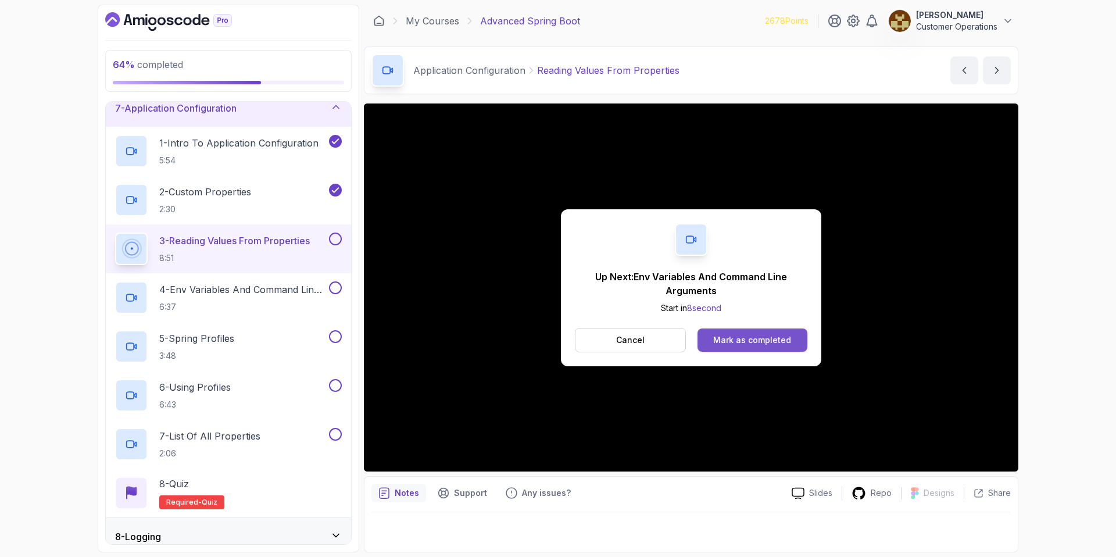
click at [734, 346] on button "Mark as completed" at bounding box center [752, 339] width 110 height 23
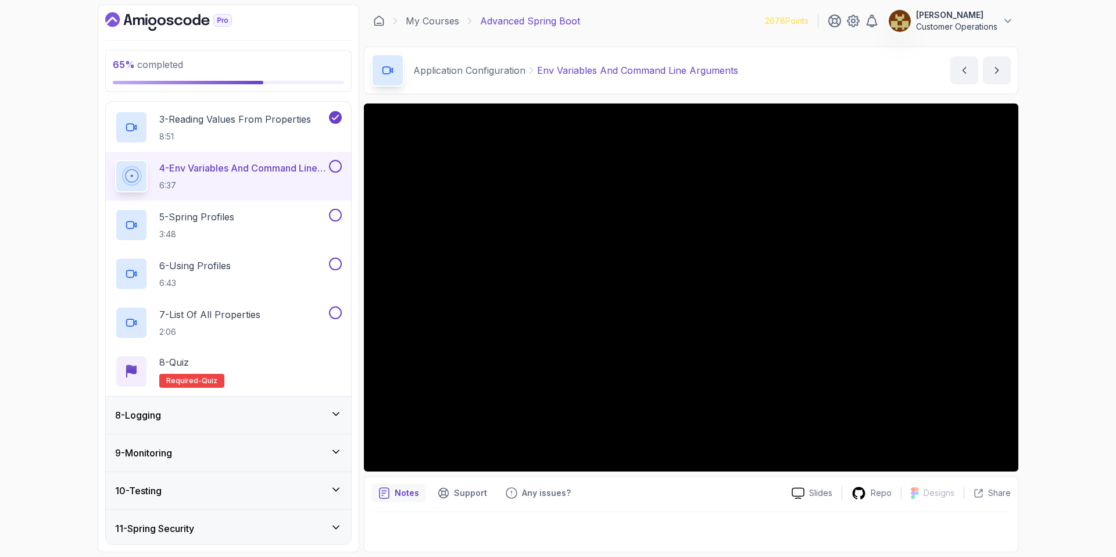
scroll to position [280, 0]
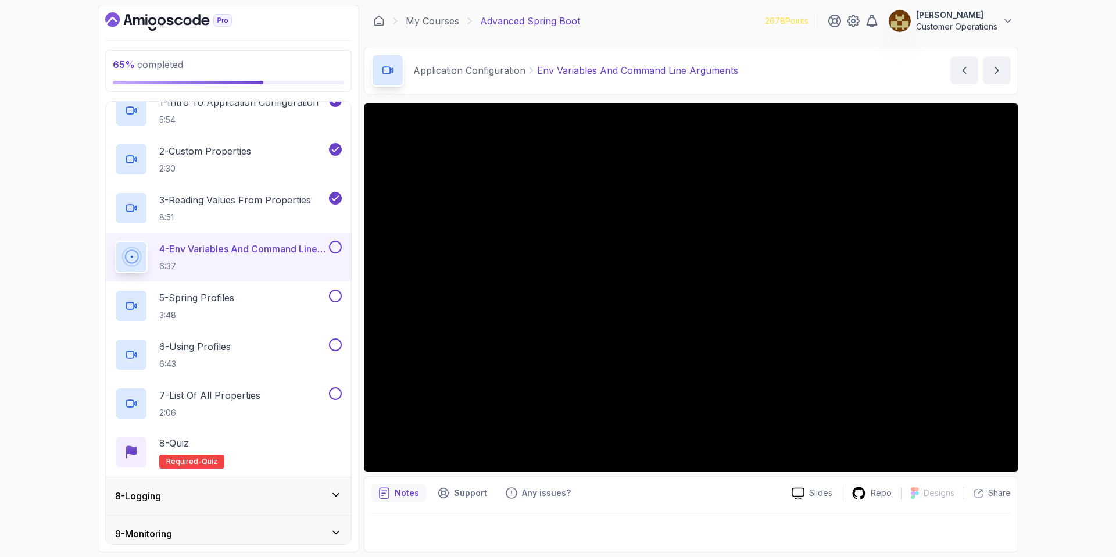
click at [794, 49] on div "Application Configuration Env Variables And Command Line Arguments Env Variable…" at bounding box center [691, 70] width 654 height 48
click at [1053, 330] on div "65 % completed 1 - Intro 2 - Java Bean Validation 3 - Exception Handling 4 - Sp…" at bounding box center [558, 278] width 1116 height 557
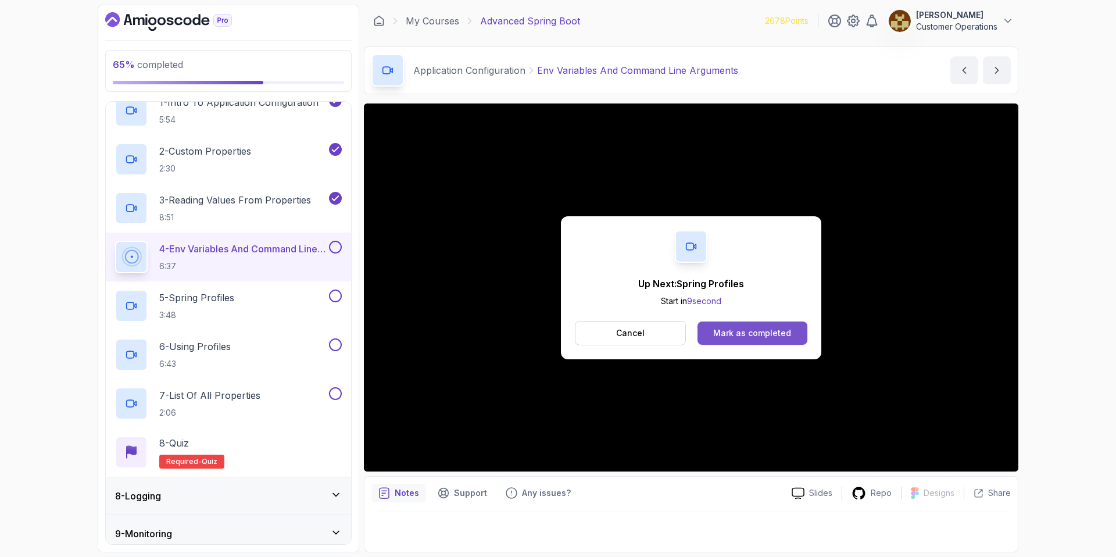
click at [770, 333] on div "Mark as completed" at bounding box center [752, 333] width 78 height 12
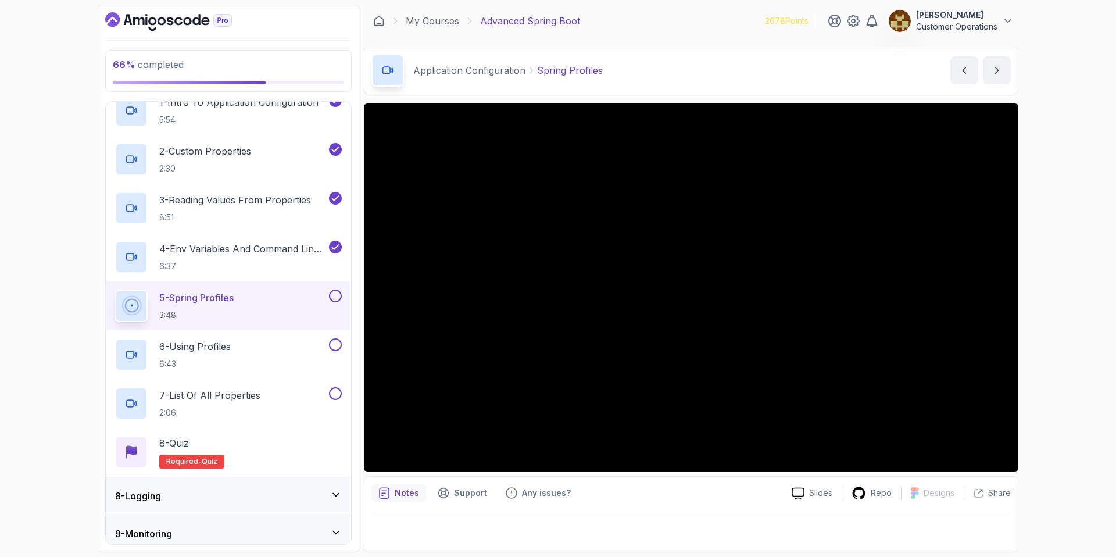
click at [1060, 319] on div "66 % completed 1 - Intro 2 - Java Bean Validation 3 - Exception Handling 4 - Sp…" at bounding box center [558, 278] width 1116 height 557
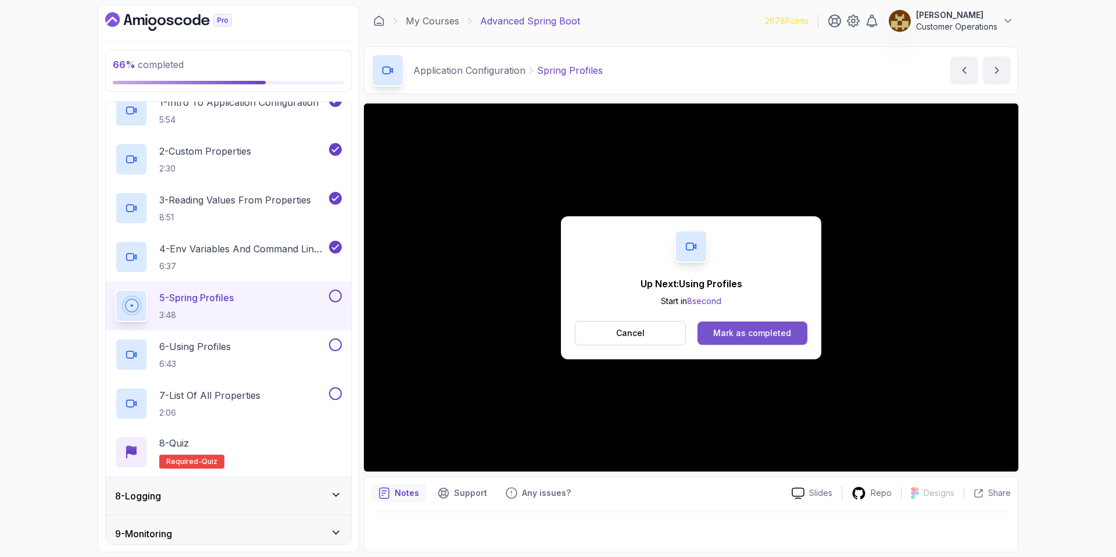
click at [746, 325] on button "Mark as completed" at bounding box center [752, 332] width 110 height 23
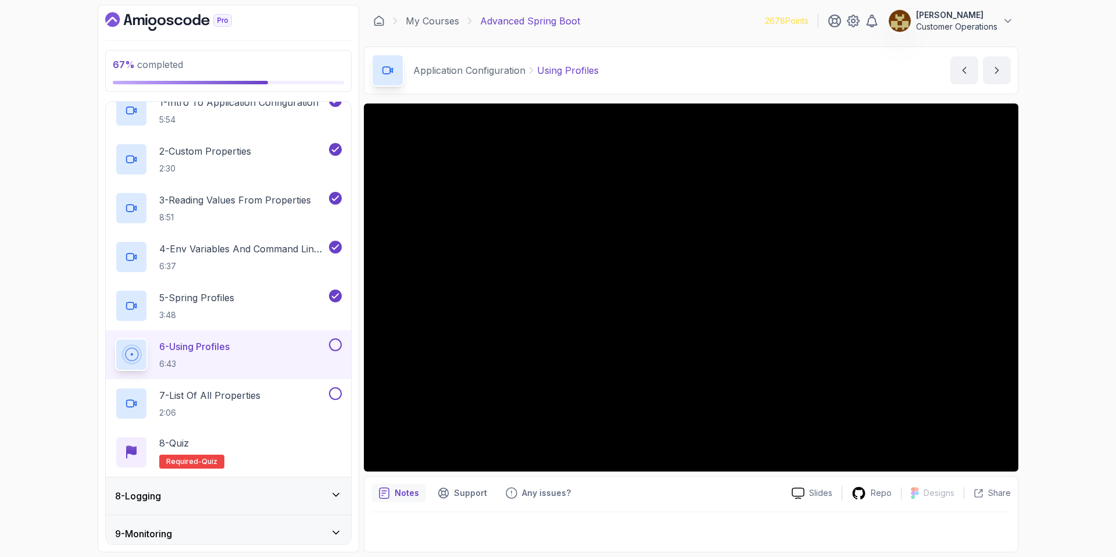
click at [1060, 314] on div "67 % completed 1 - Intro 2 - Java Bean Validation 3 - Exception Handling 4 - Sp…" at bounding box center [558, 278] width 1116 height 557
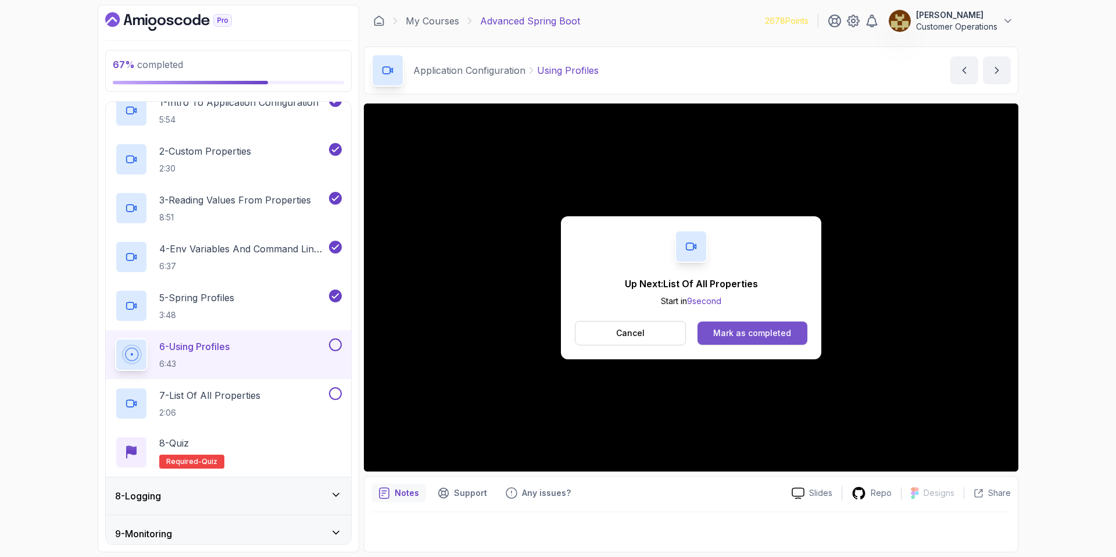
click at [749, 325] on button "Mark as completed" at bounding box center [752, 332] width 110 height 23
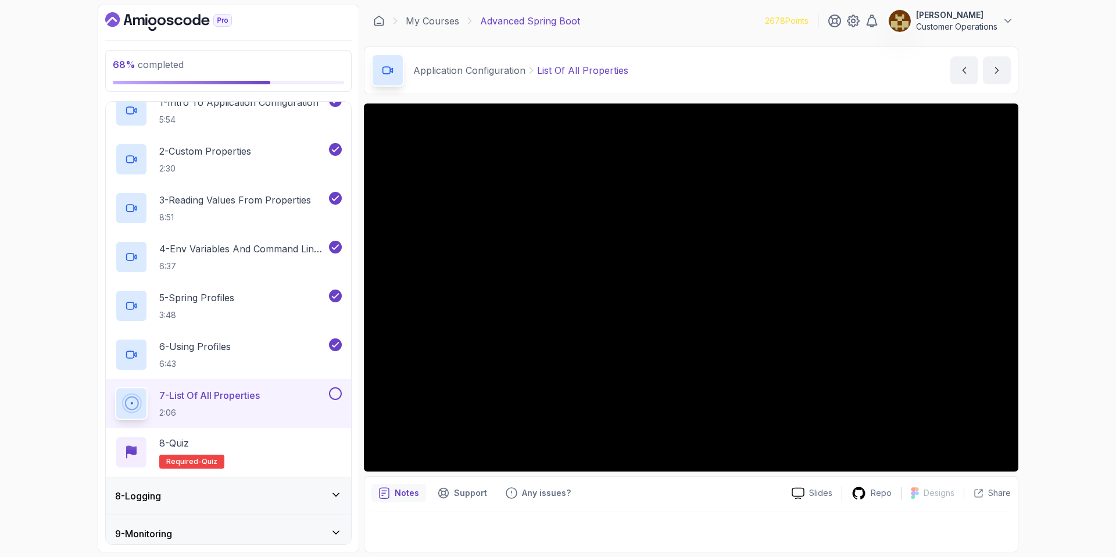
click at [731, 73] on div "Application Configuration List Of All Properties List Of All Properties by nels…" at bounding box center [691, 70] width 654 height 48
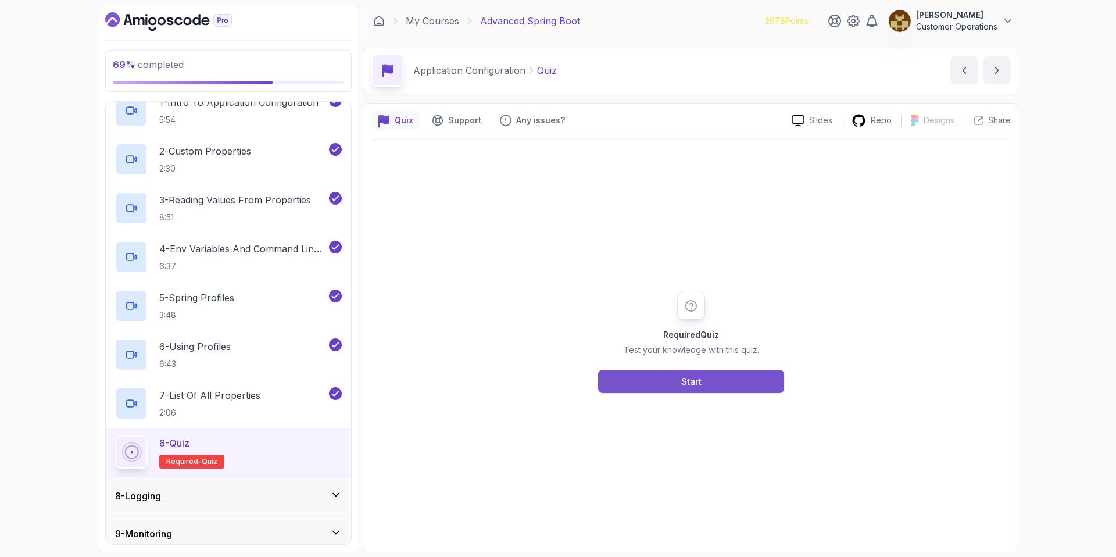
click at [722, 381] on button "Start" at bounding box center [691, 381] width 186 height 23
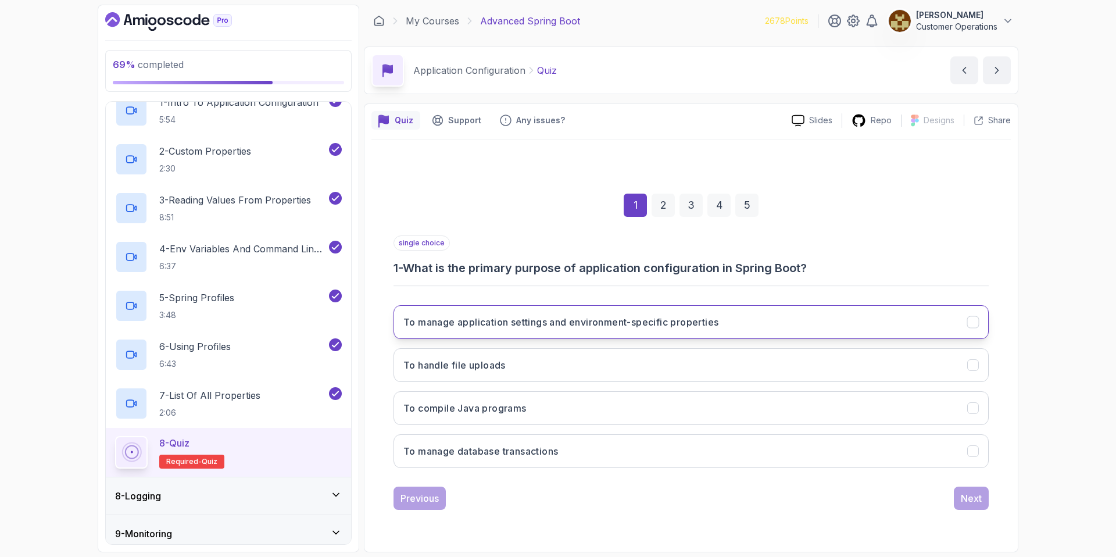
click at [535, 332] on button "To manage application settings and environment-specific properties" at bounding box center [690, 322] width 595 height 34
click at [966, 501] on div "Next" at bounding box center [971, 498] width 21 height 14
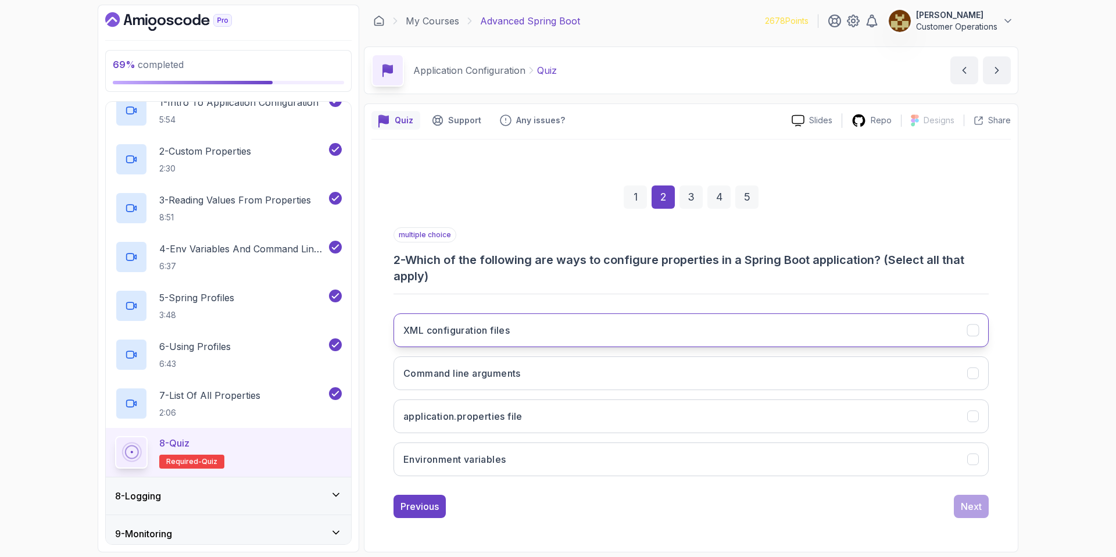
click at [585, 338] on button "XML configuration files" at bounding box center [690, 330] width 595 height 34
click at [586, 366] on button "Command line arguments" at bounding box center [690, 373] width 595 height 34
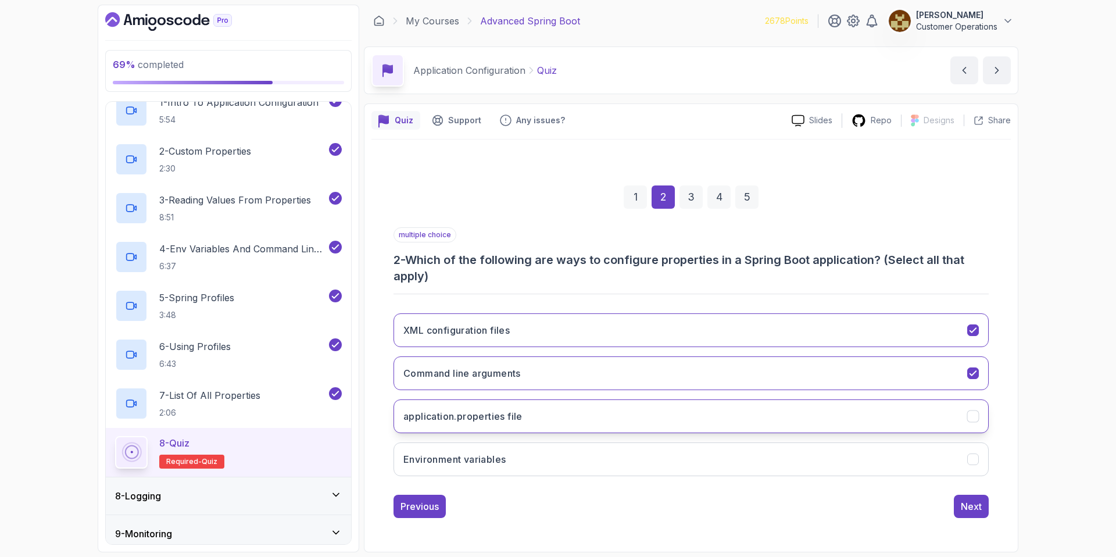
click at [590, 411] on button "application.properties file" at bounding box center [690, 416] width 595 height 34
click at [980, 502] on div "Next" at bounding box center [971, 506] width 21 height 14
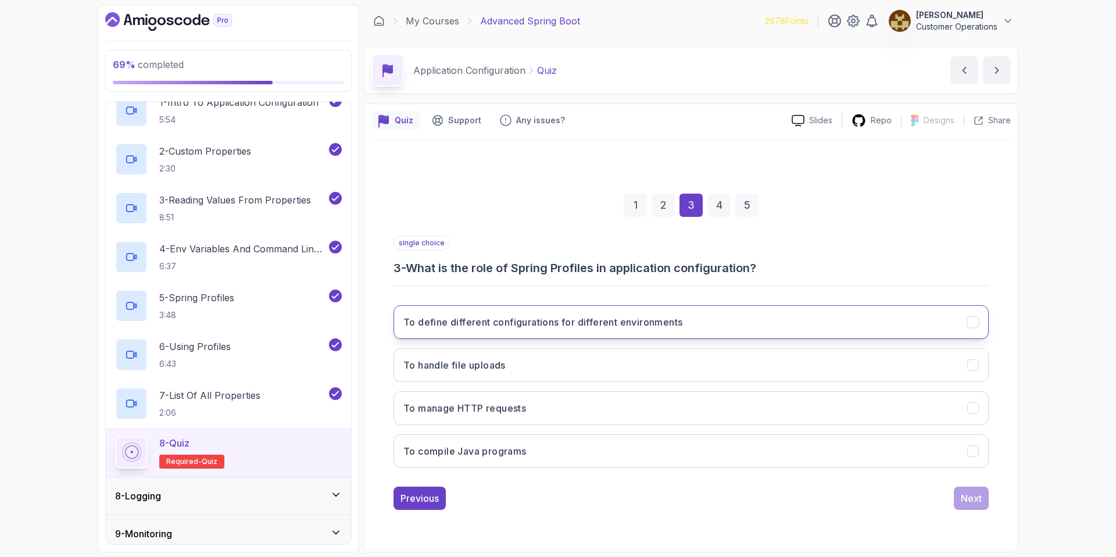
click at [543, 325] on h3 "To define different configurations for different environments" at bounding box center [542, 322] width 279 height 14
click at [985, 503] on button "Next" at bounding box center [971, 497] width 35 height 23
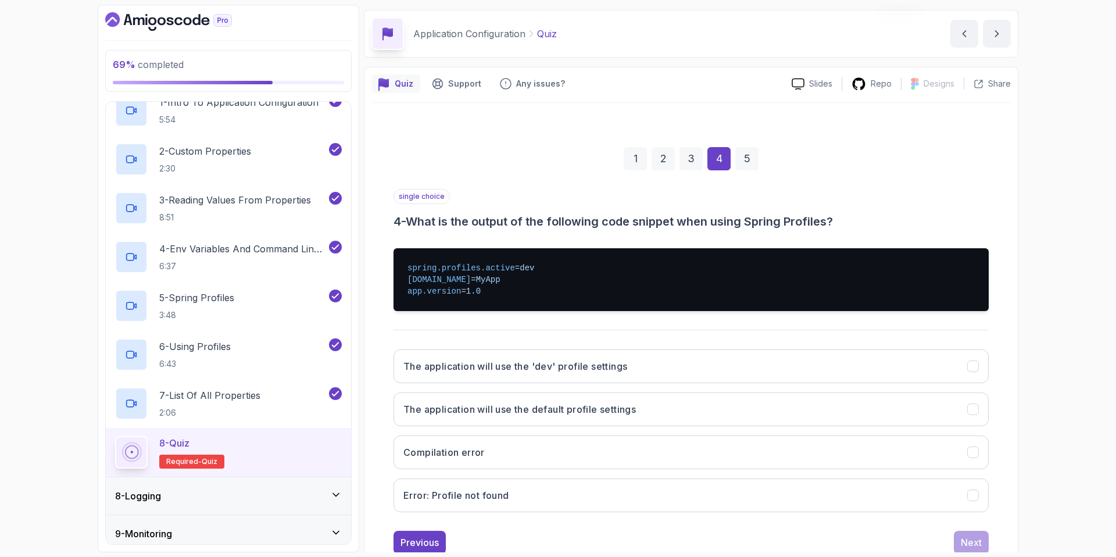
scroll to position [37, 0]
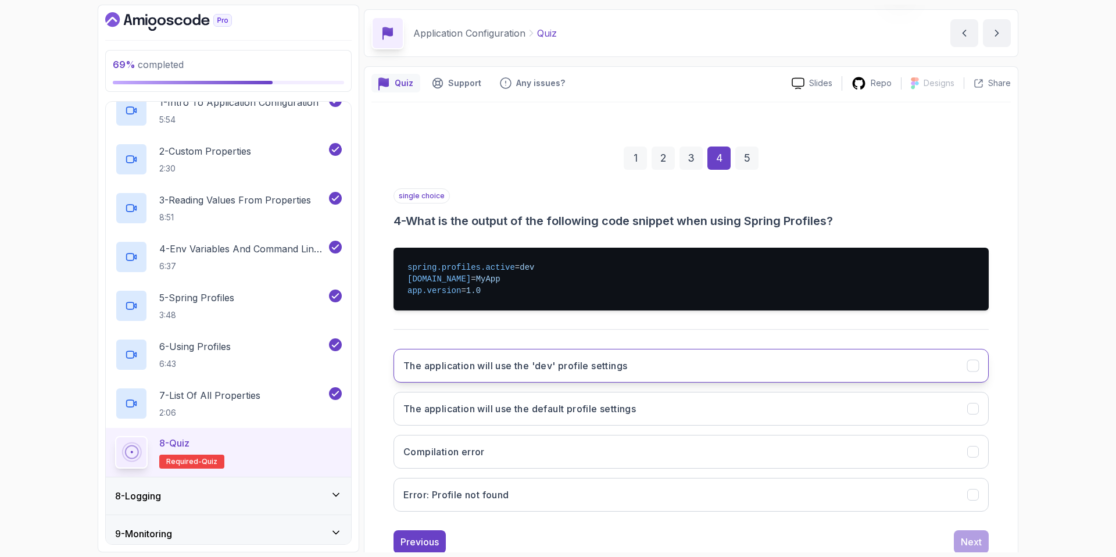
click at [667, 375] on button "The application will use the 'dev' profile settings" at bounding box center [690, 366] width 595 height 34
click at [977, 545] on div "Next" at bounding box center [971, 542] width 21 height 14
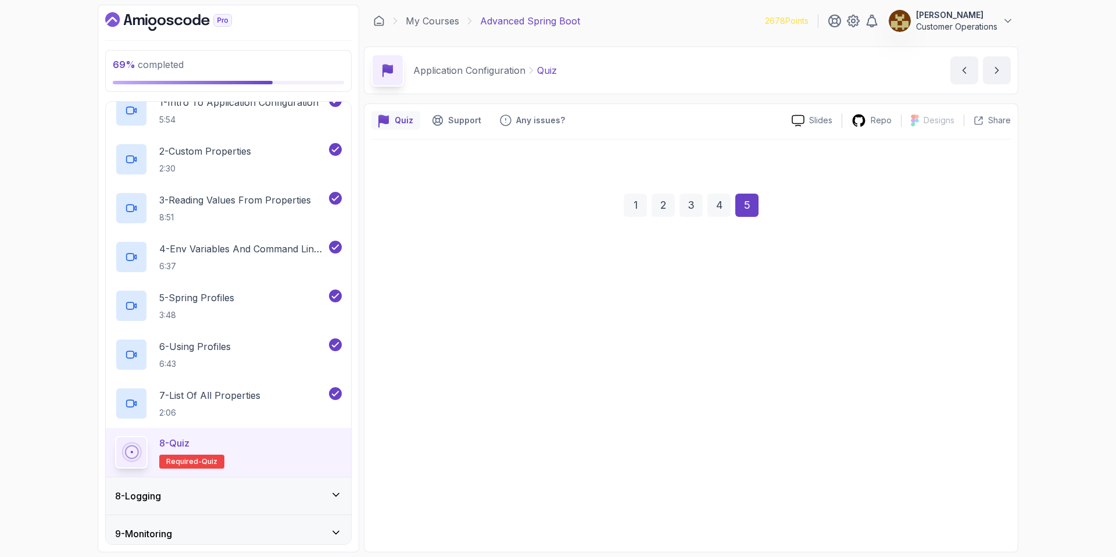
scroll to position [0, 0]
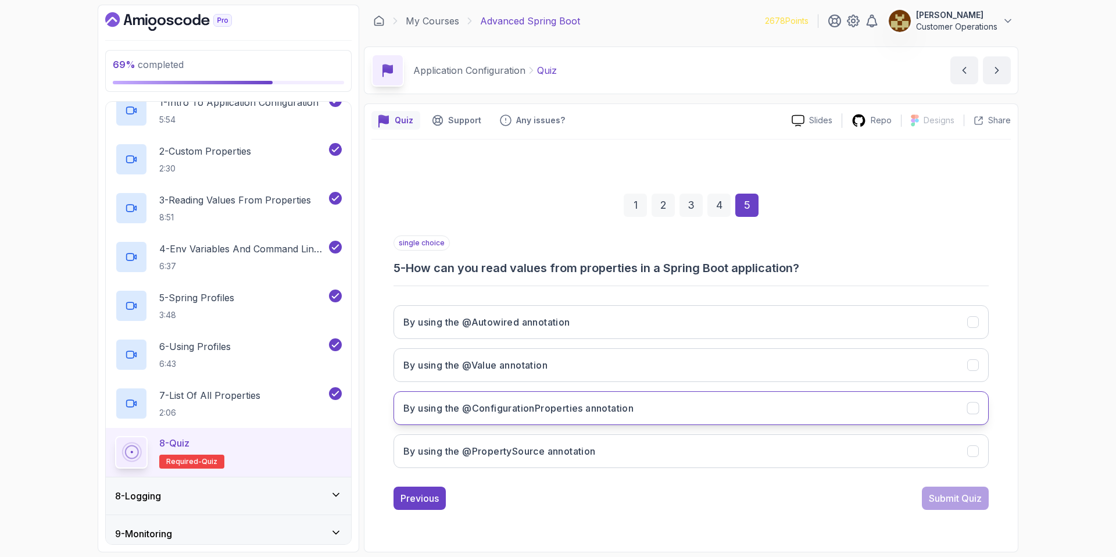
click at [666, 410] on button "By using the @ConfigurationProperties annotation" at bounding box center [690, 408] width 595 height 34
click at [937, 500] on div "Submit Quiz" at bounding box center [955, 498] width 53 height 14
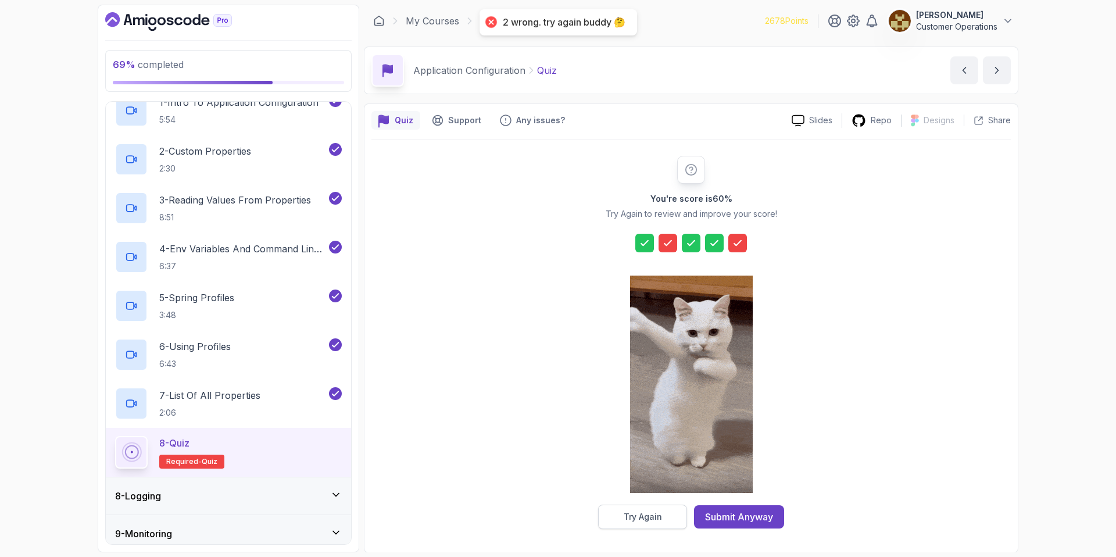
click at [650, 522] on button "Try Again" at bounding box center [642, 516] width 89 height 24
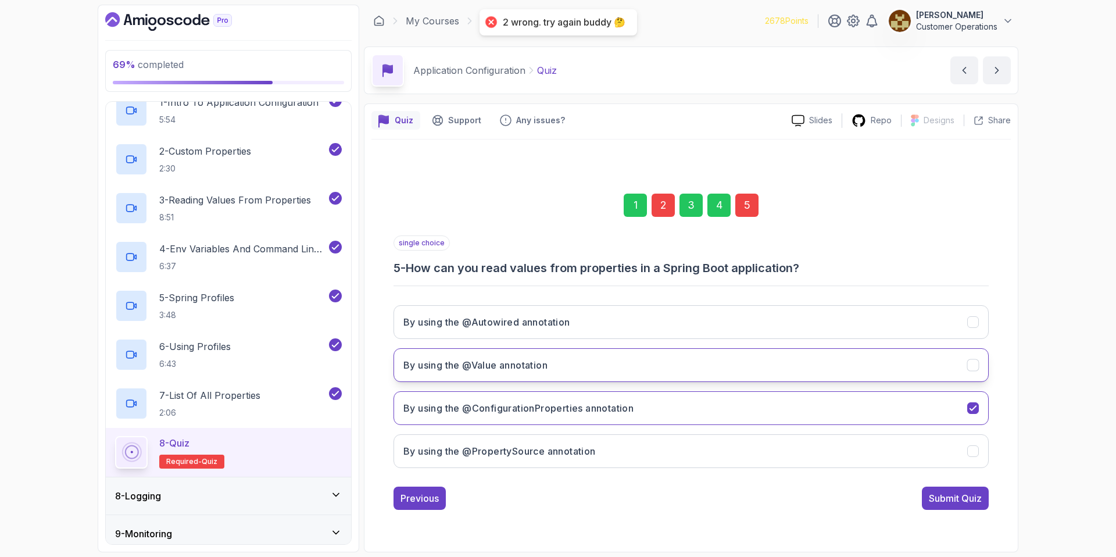
click at [606, 359] on button "By using the @Value annotation" at bounding box center [690, 365] width 595 height 34
click at [943, 502] on div "Submit Quiz" at bounding box center [955, 498] width 53 height 14
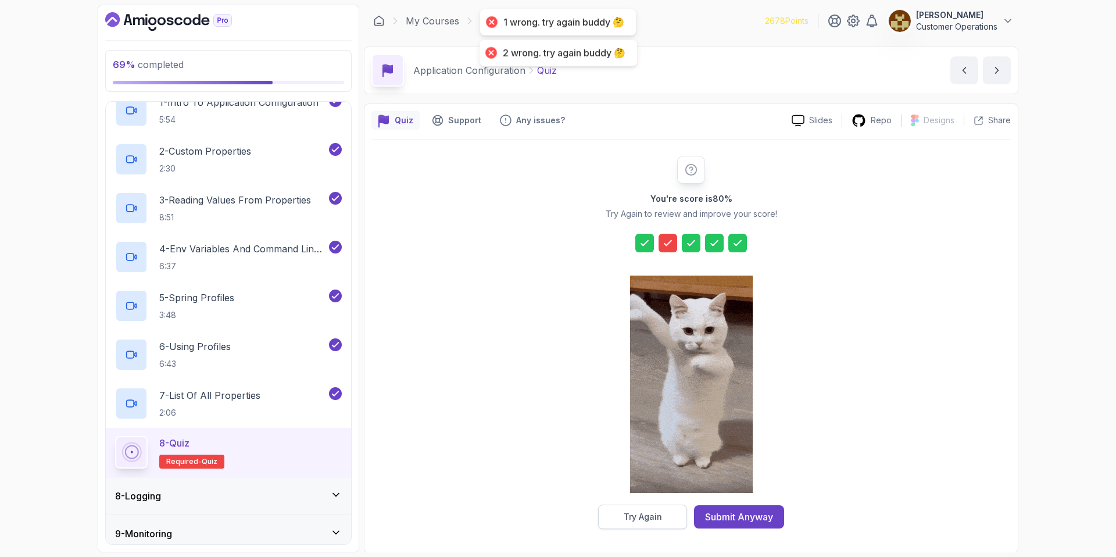
click at [660, 505] on button "Try Again" at bounding box center [642, 516] width 89 height 24
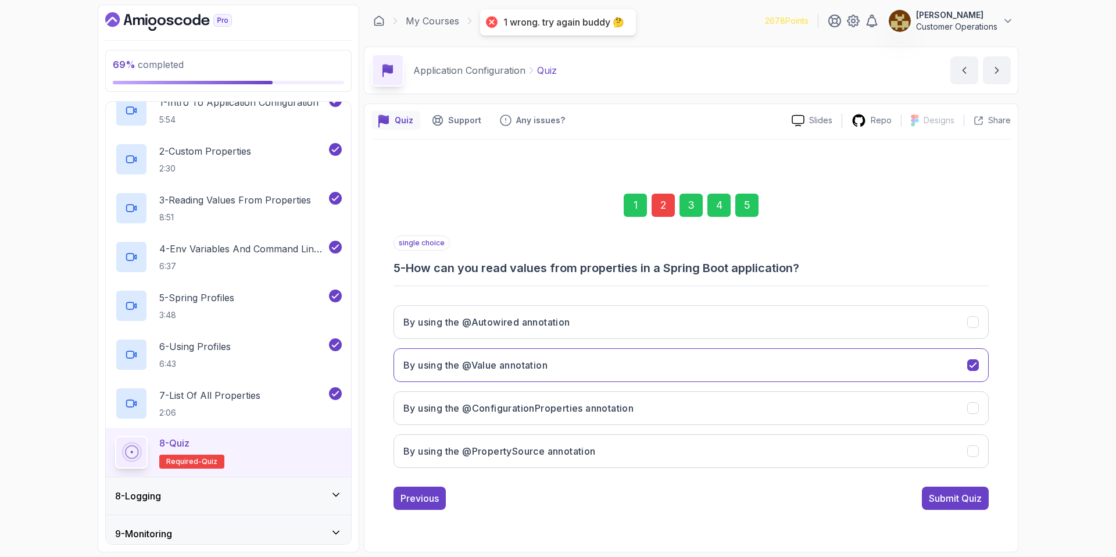
click at [658, 196] on div "2" at bounding box center [663, 205] width 23 height 23
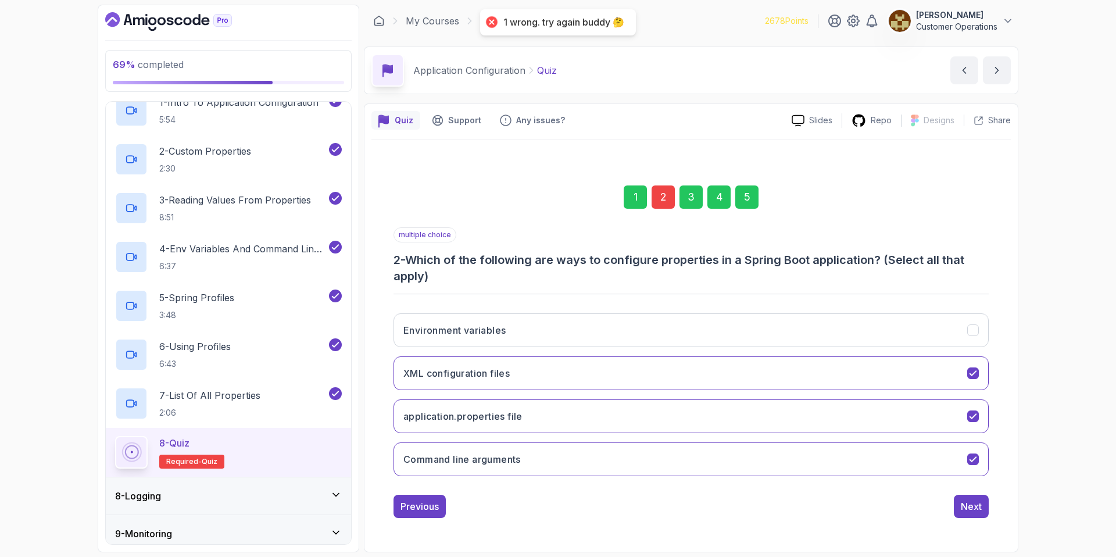
click at [685, 307] on div "Environment variables XML configuration files application.properties file Comma…" at bounding box center [690, 394] width 595 height 181
click at [688, 327] on button "Environment variables" at bounding box center [690, 330] width 595 height 34
click at [971, 511] on div "Next" at bounding box center [971, 506] width 21 height 14
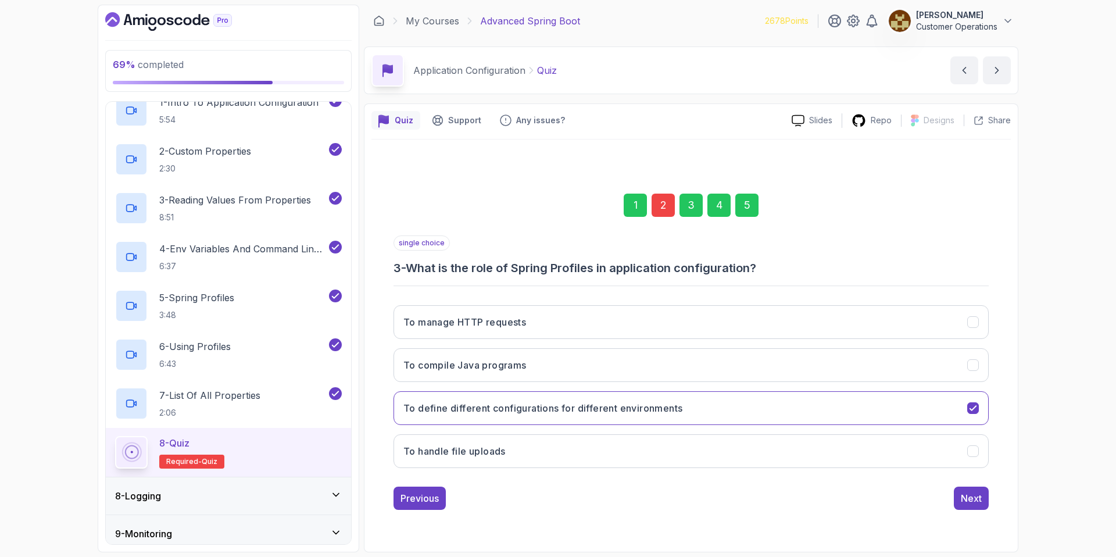
click at [749, 202] on div "5" at bounding box center [746, 205] width 23 height 23
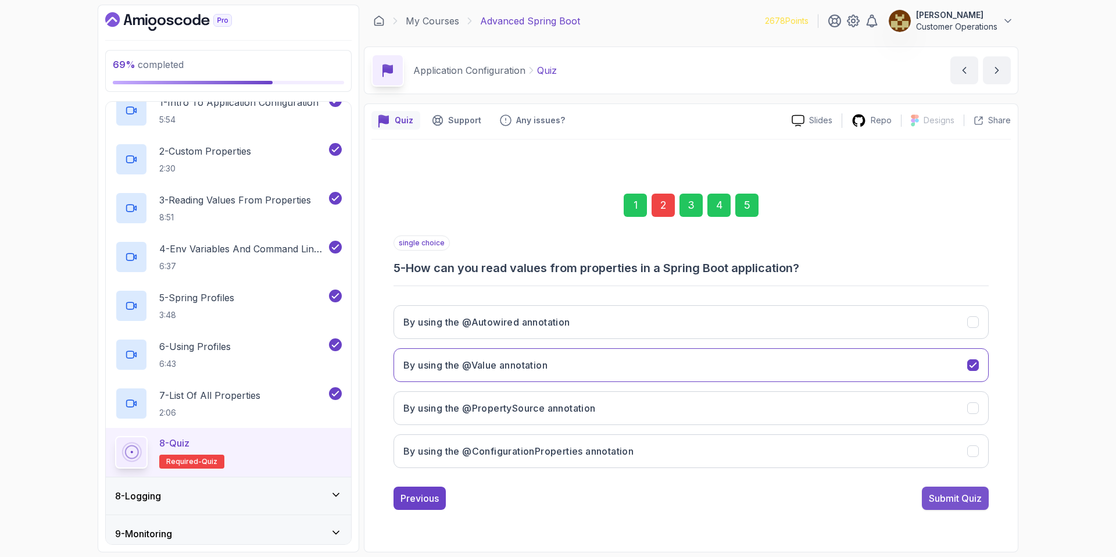
drag, startPoint x: 946, startPoint y: 509, endPoint x: 946, endPoint y: 499, distance: 10.5
click at [946, 509] on div "1 2 3 4 5 single choice 5 - How can you read values from properties in a Spring…" at bounding box center [690, 342] width 639 height 353
click at [946, 498] on div "Submit Quiz" at bounding box center [955, 498] width 53 height 14
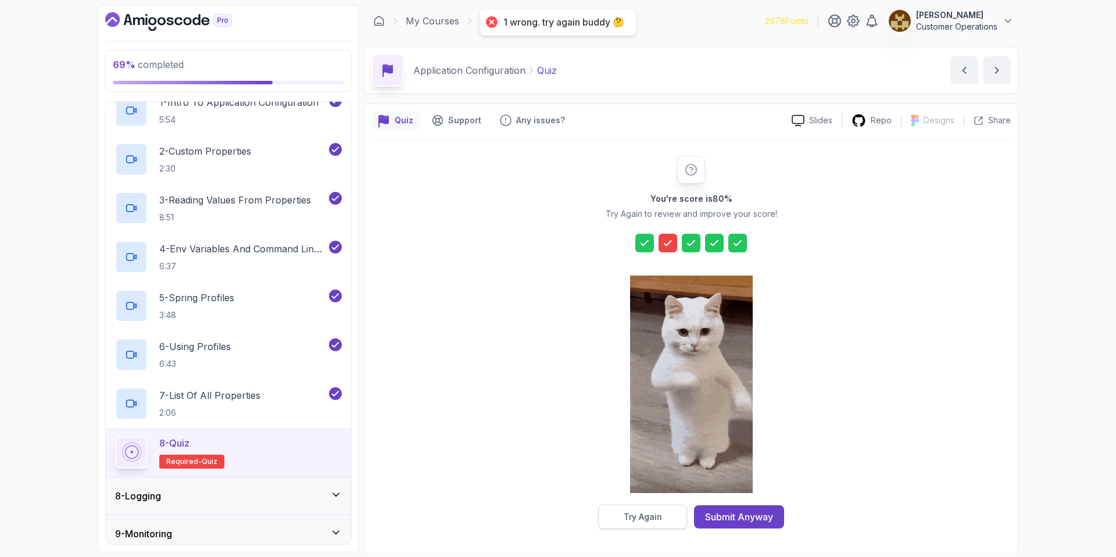
click at [643, 514] on div "Try Again" at bounding box center [643, 517] width 38 height 12
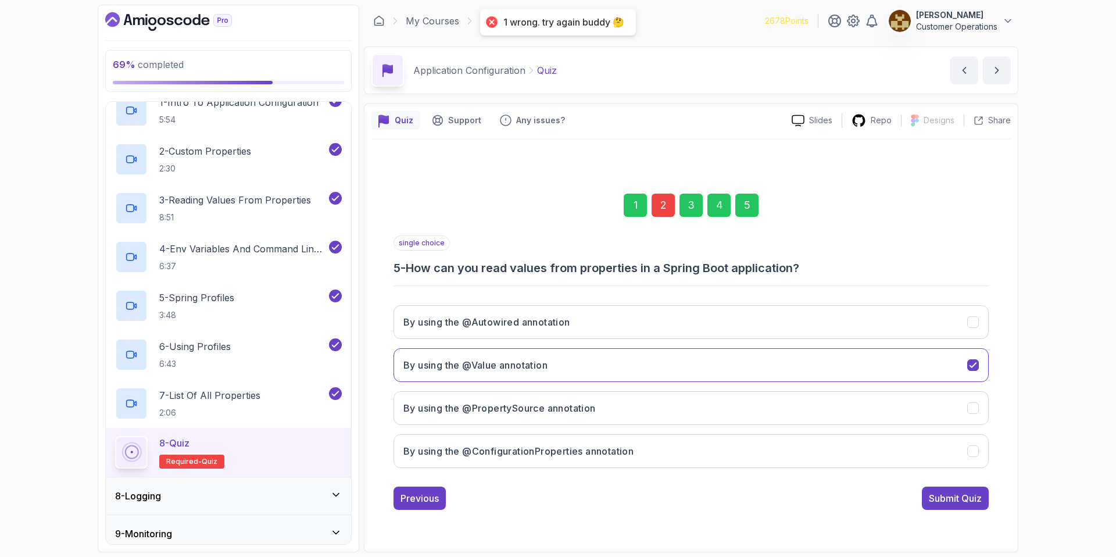
click at [663, 207] on div "2" at bounding box center [663, 205] width 23 height 23
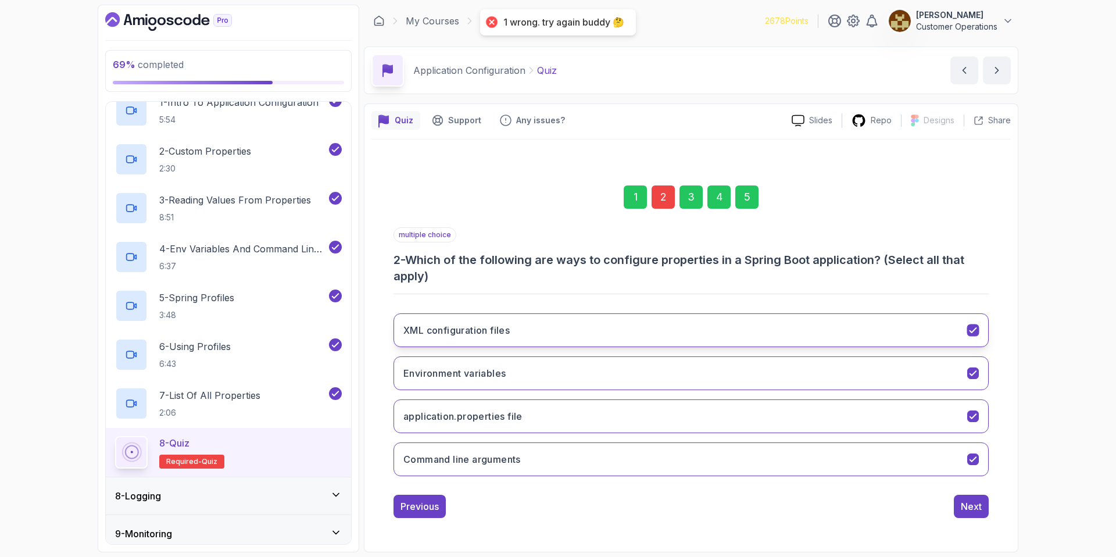
click at [579, 317] on button "XML configuration files" at bounding box center [690, 330] width 595 height 34
click at [978, 514] on button "Next" at bounding box center [971, 506] width 35 height 23
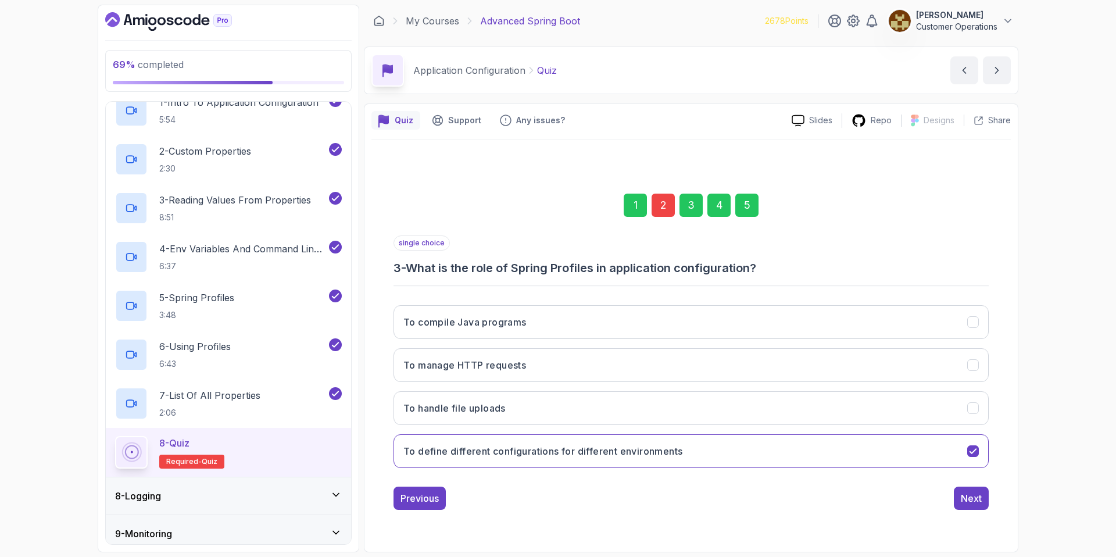
click at [756, 202] on div "5" at bounding box center [746, 205] width 23 height 23
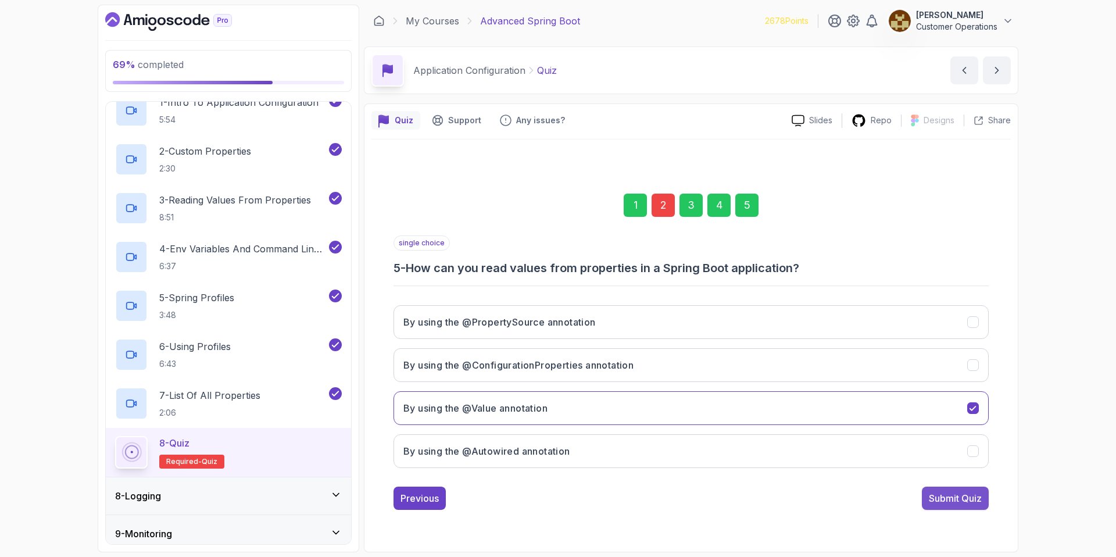
click at [960, 504] on div "Submit Quiz" at bounding box center [955, 498] width 53 height 14
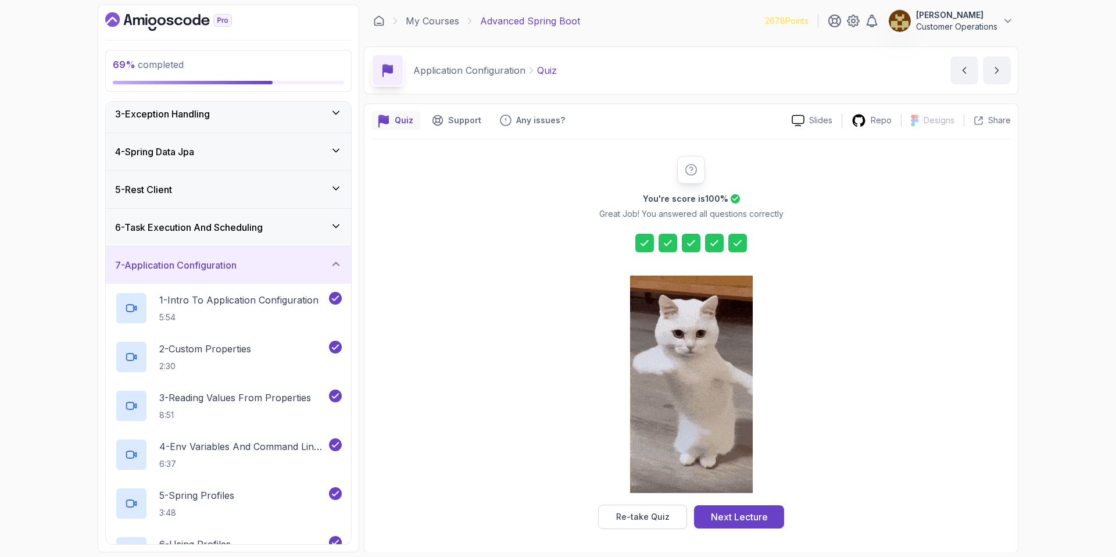
scroll to position [30, 0]
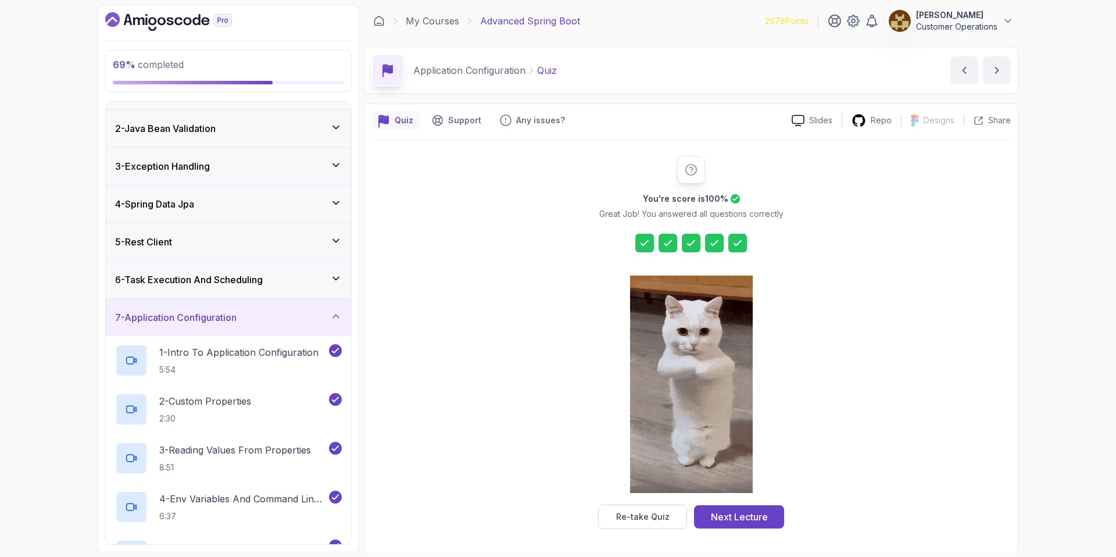
click at [227, 323] on h3 "7 - Application Configuration" at bounding box center [175, 317] width 121 height 14
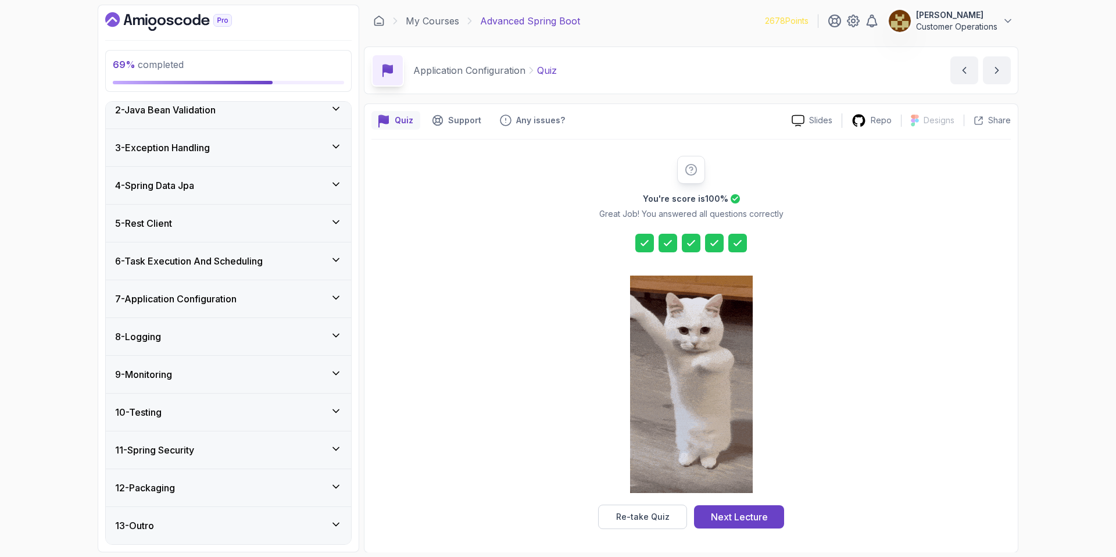
click at [207, 337] on div "8 - Logging" at bounding box center [228, 337] width 227 height 14
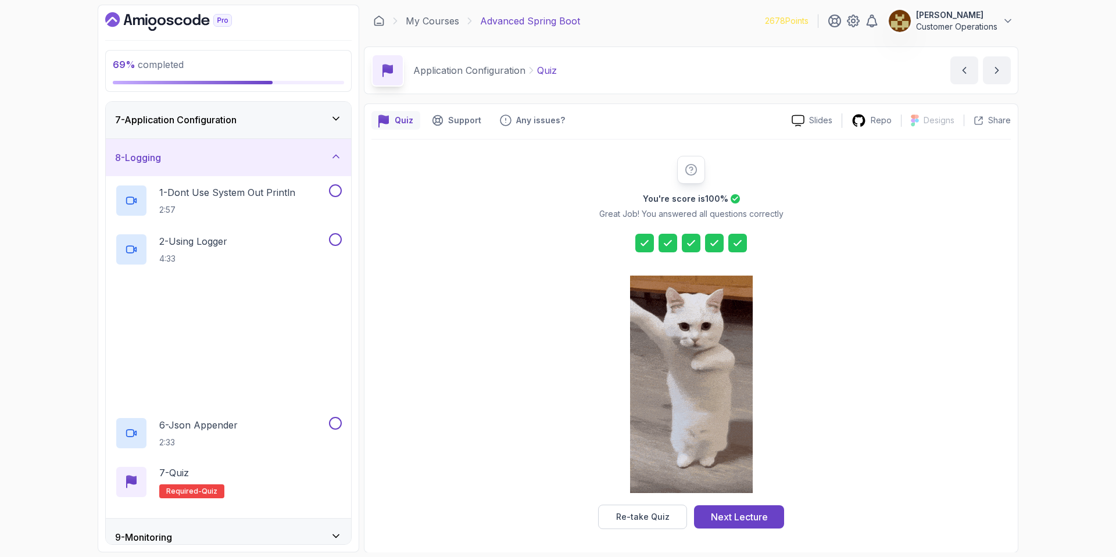
scroll to position [255, 0]
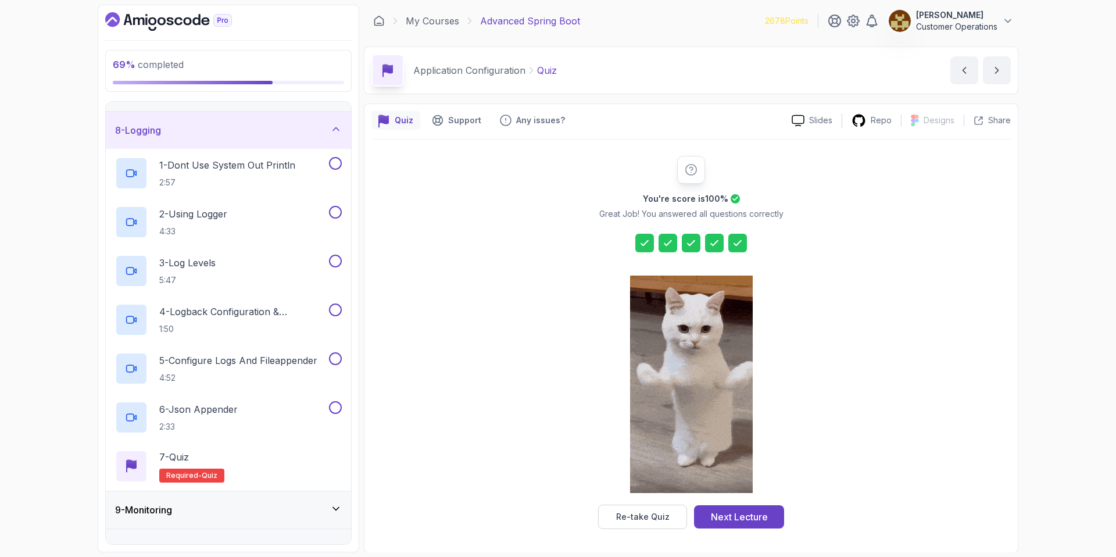
click at [219, 141] on div "8 - Logging" at bounding box center [228, 130] width 245 height 37
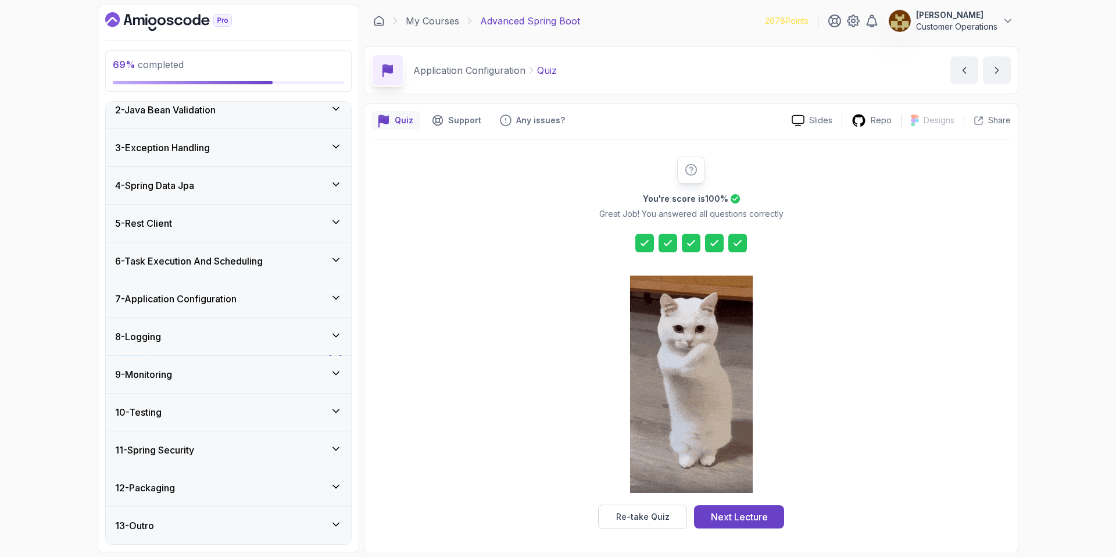
scroll to position [48, 0]
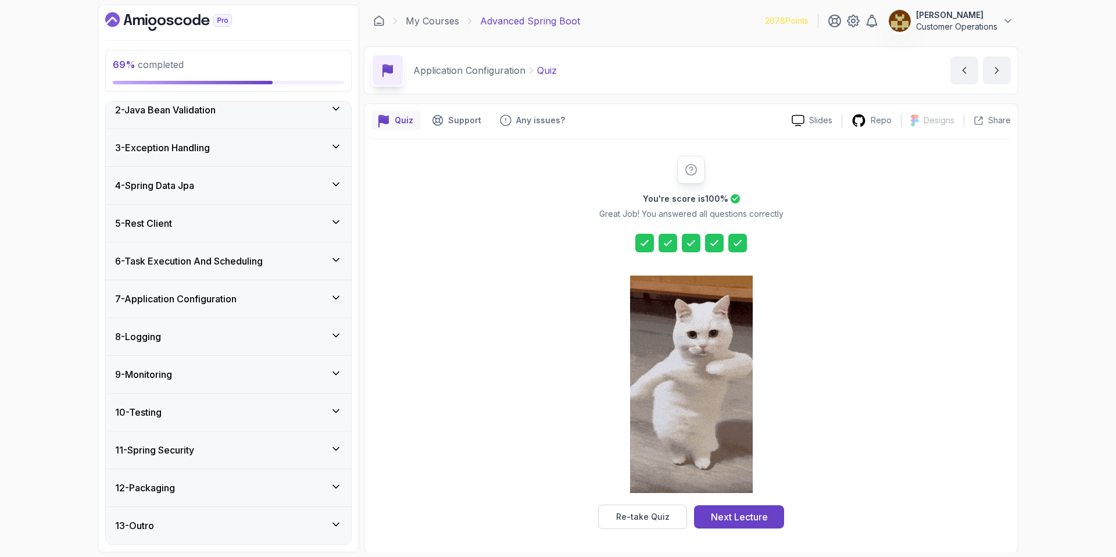
click at [228, 374] on div "9 - Monitoring" at bounding box center [228, 374] width 227 height 14
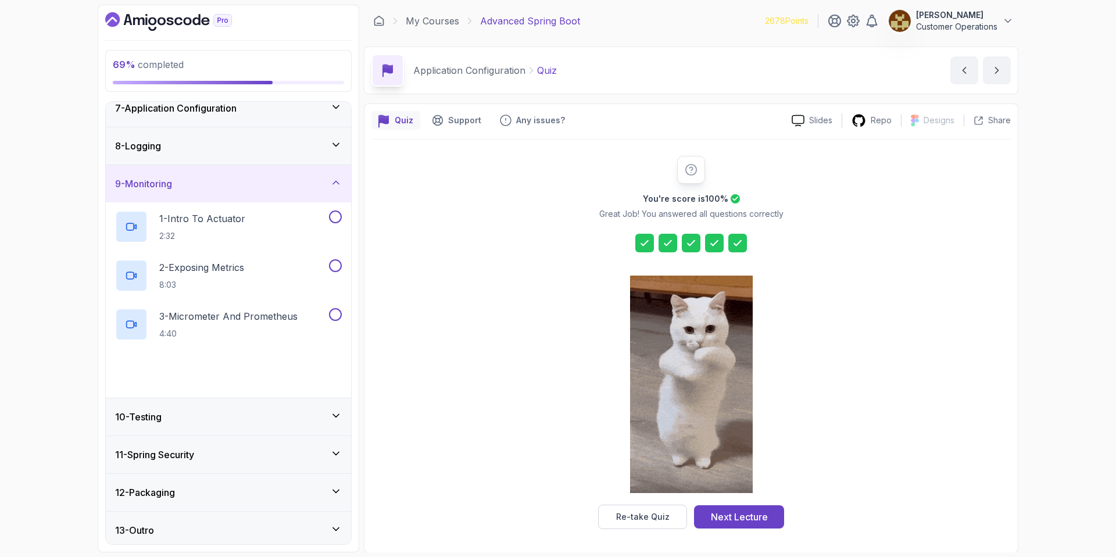
scroll to position [244, 0]
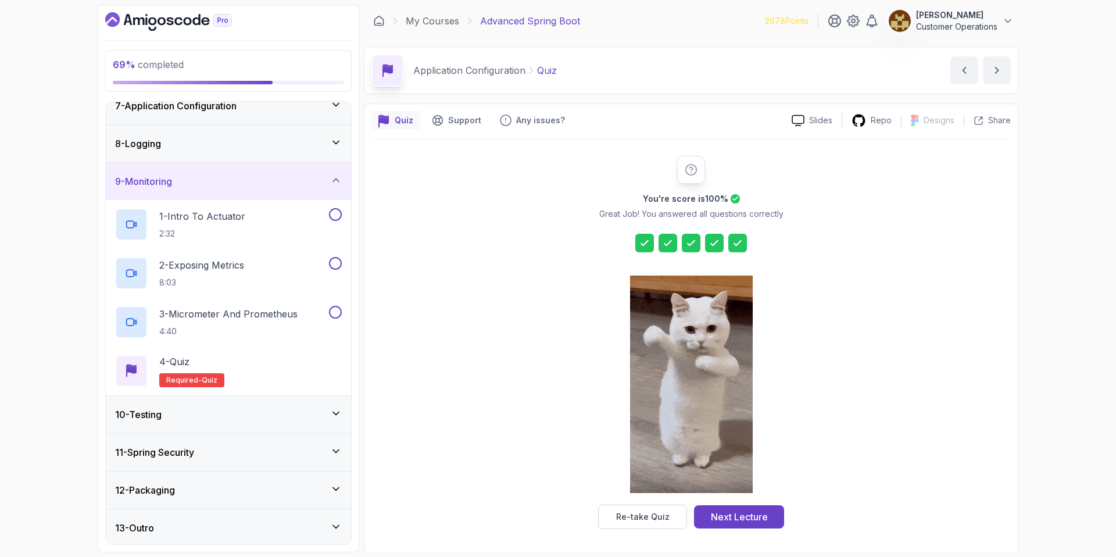
click at [262, 175] on div "9 - Monitoring" at bounding box center [228, 181] width 227 height 14
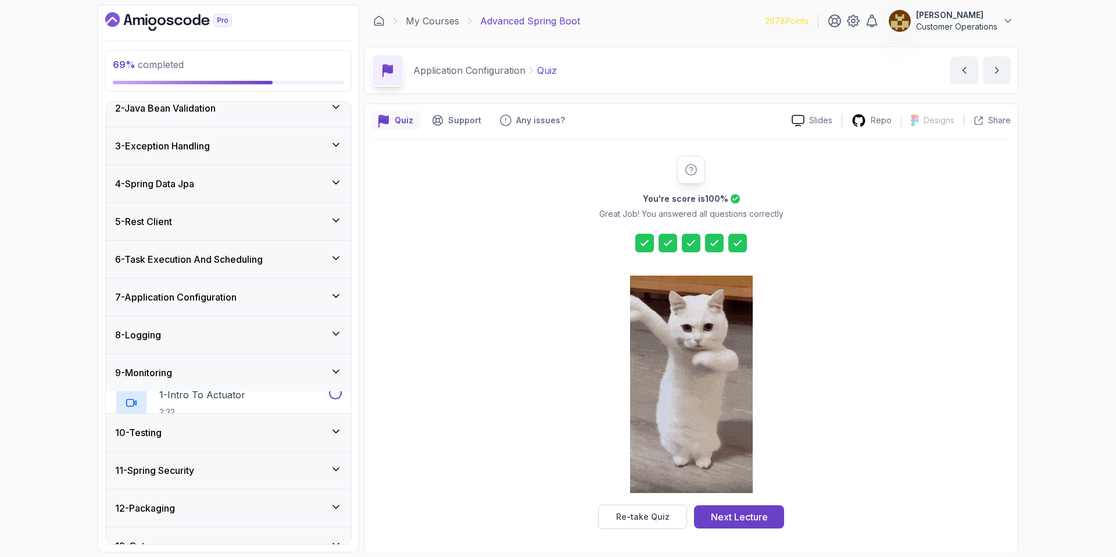
scroll to position [48, 0]
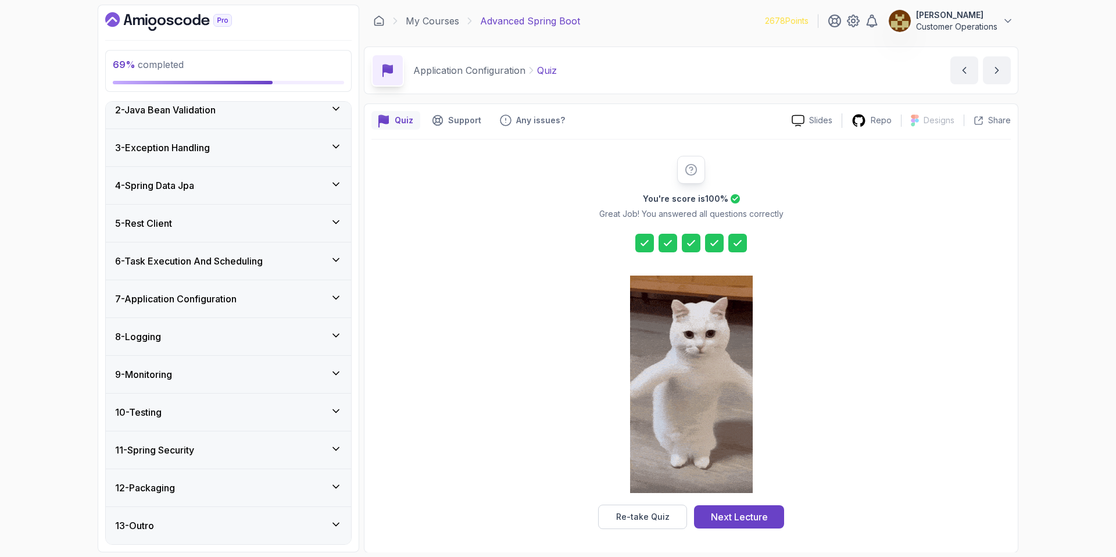
click at [223, 339] on div "8 - Logging" at bounding box center [228, 337] width 227 height 14
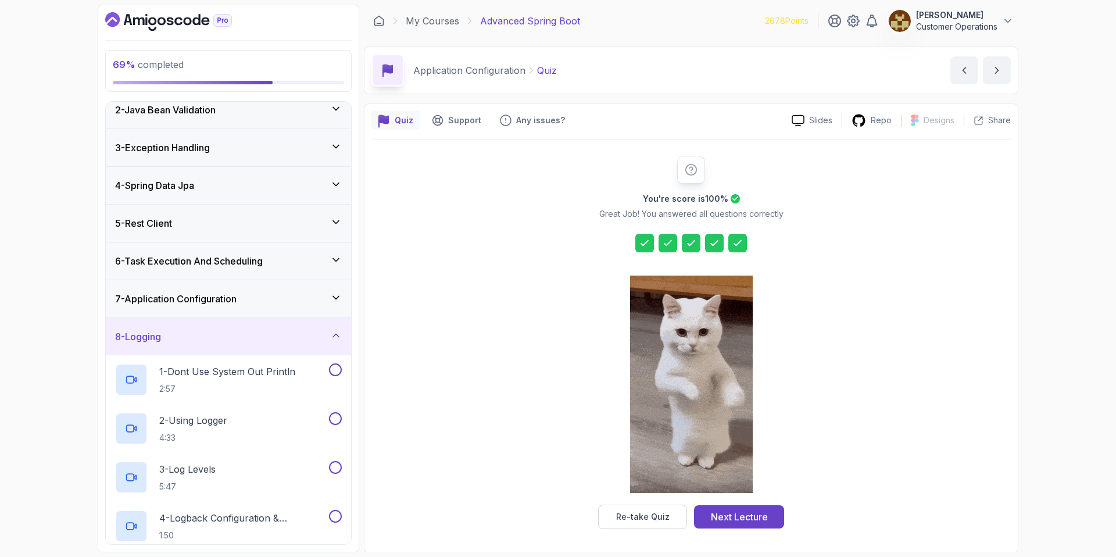
click at [220, 335] on div "8 - Logging" at bounding box center [228, 337] width 227 height 14
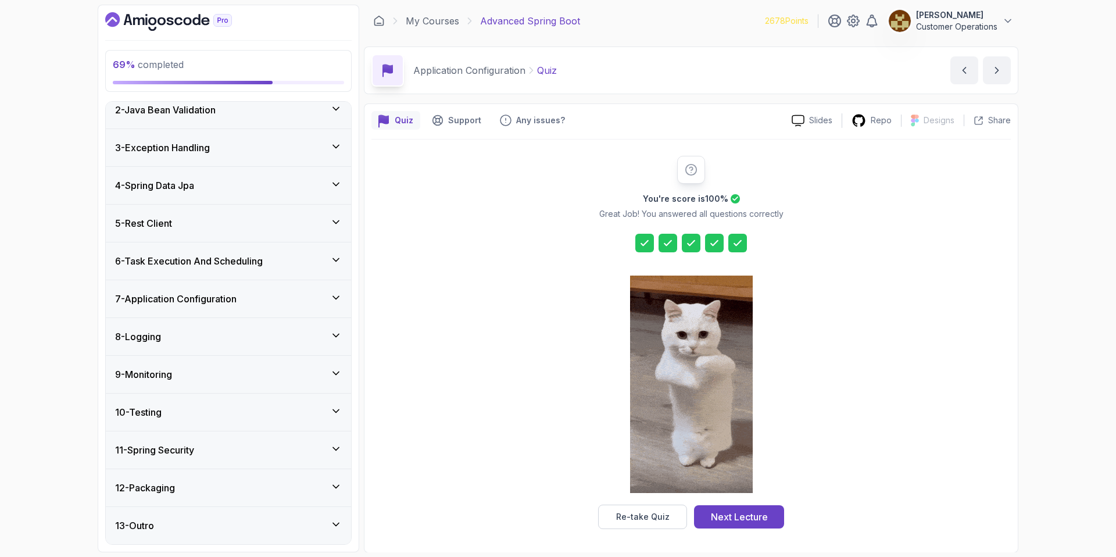
click at [207, 226] on div "5 - Rest Client" at bounding box center [228, 223] width 227 height 14
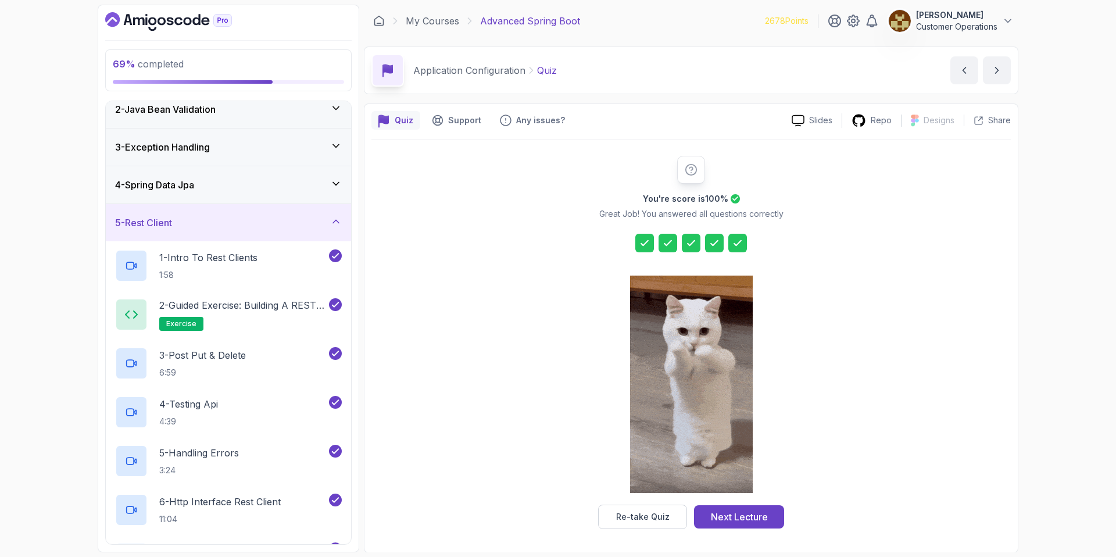
click at [206, 226] on div "5 - Rest Client" at bounding box center [228, 223] width 227 height 14
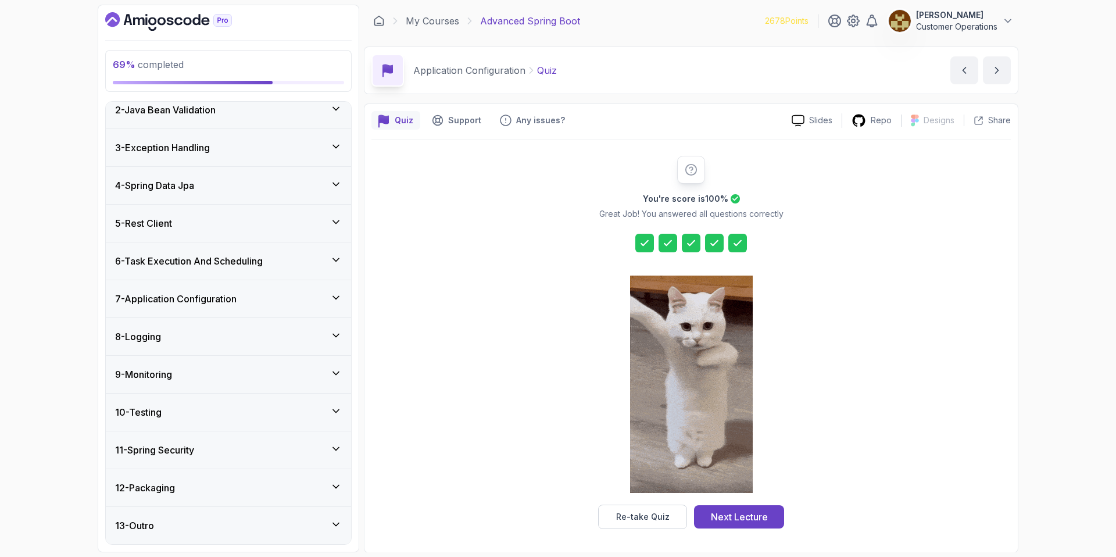
click at [198, 153] on h3 "3 - Exception Handling" at bounding box center [162, 148] width 95 height 14
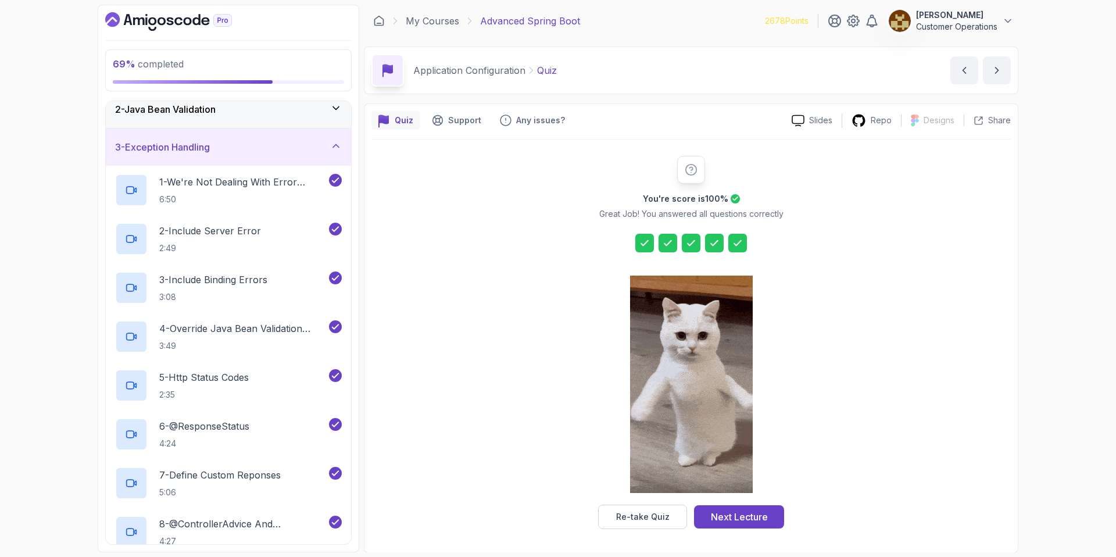
click at [198, 153] on h3 "3 - Exception Handling" at bounding box center [162, 147] width 95 height 14
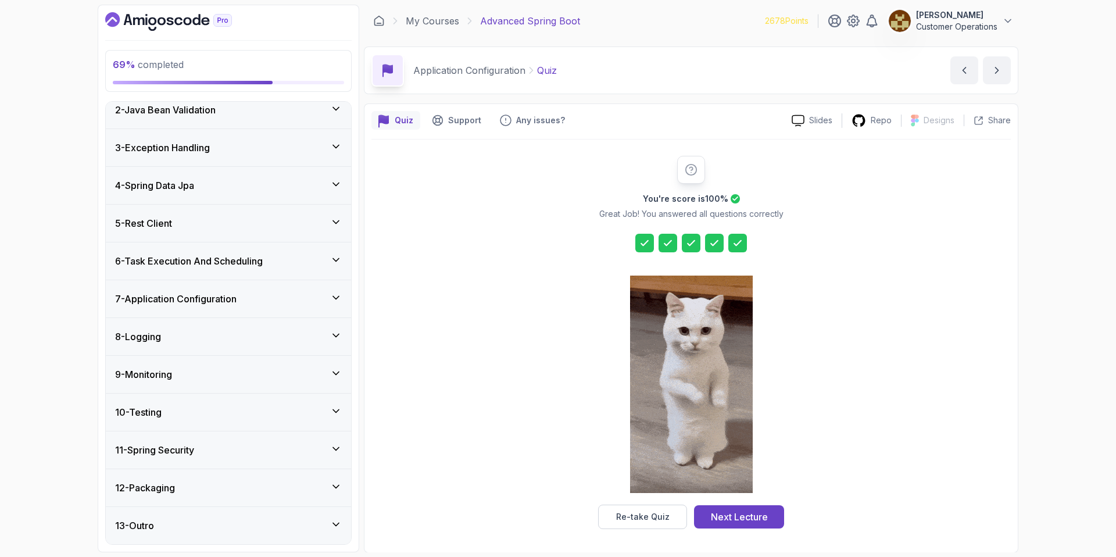
click at [195, 194] on div "4 - Spring Data Jpa" at bounding box center [228, 185] width 245 height 37
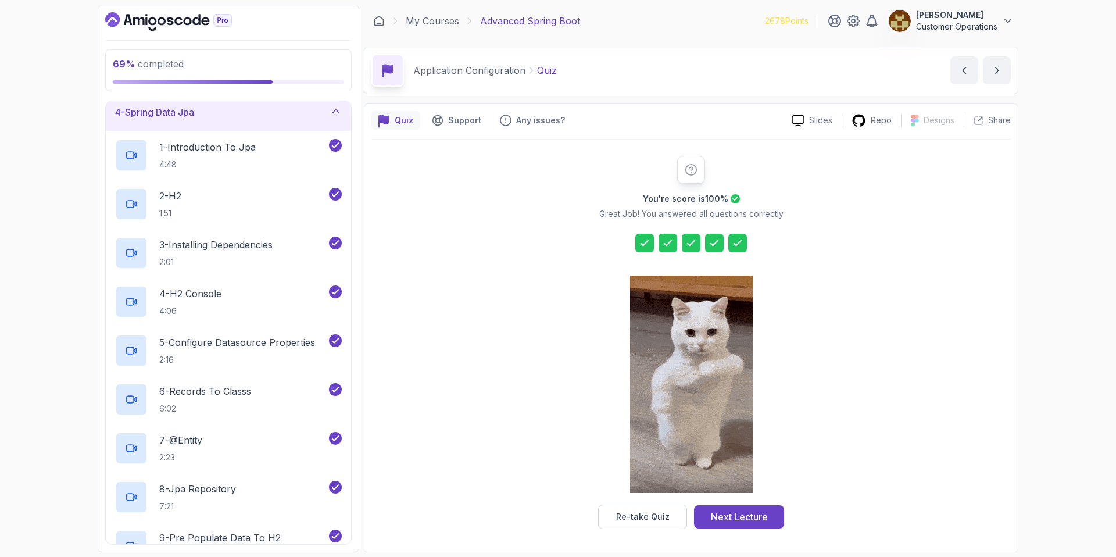
scroll to position [31, 0]
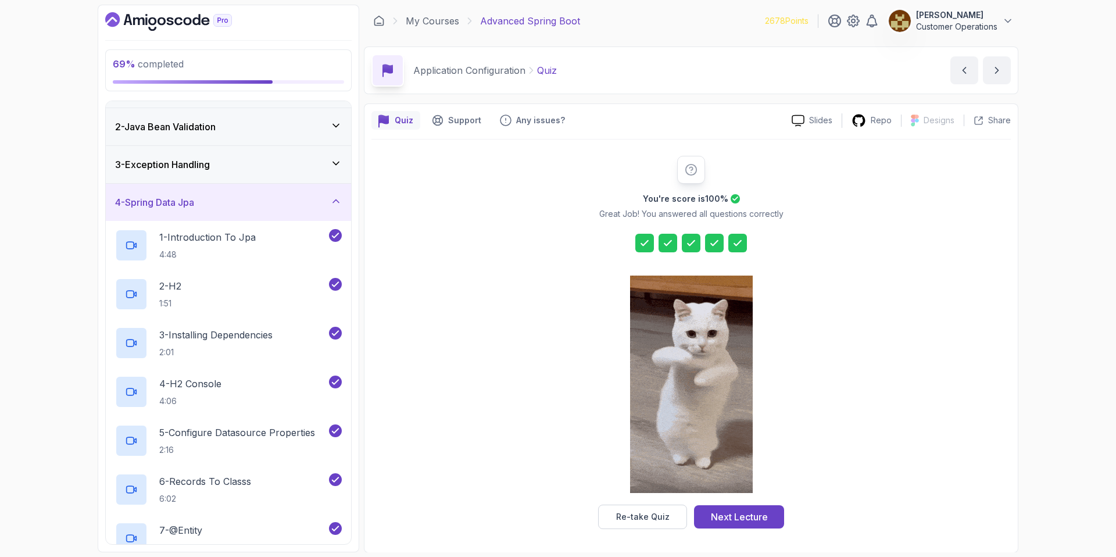
click at [185, 202] on h3 "4 - Spring Data Jpa" at bounding box center [154, 202] width 79 height 14
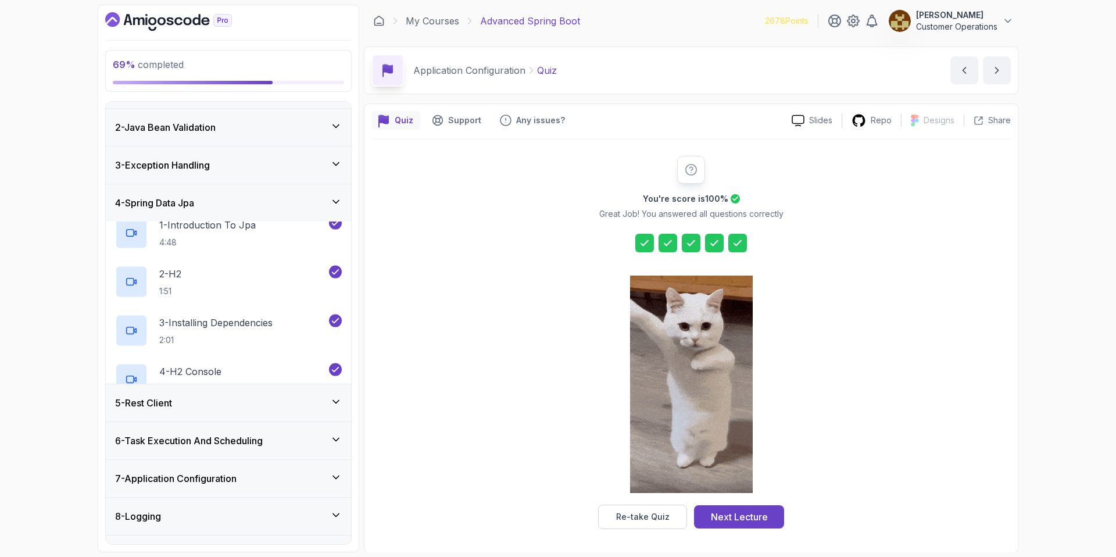
click at [189, 165] on h3 "3 - Exception Handling" at bounding box center [162, 165] width 95 height 14
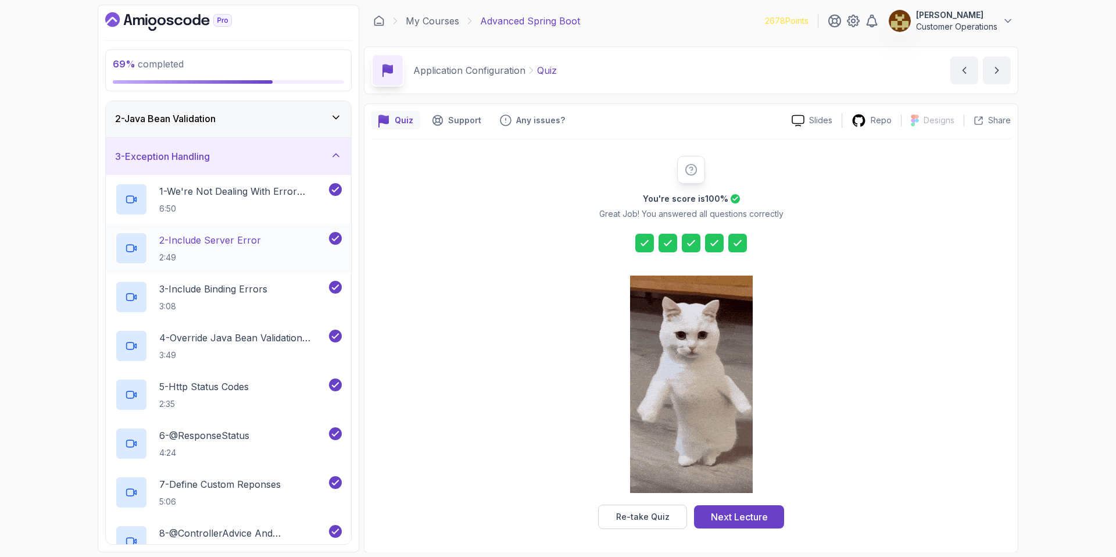
scroll to position [0, 0]
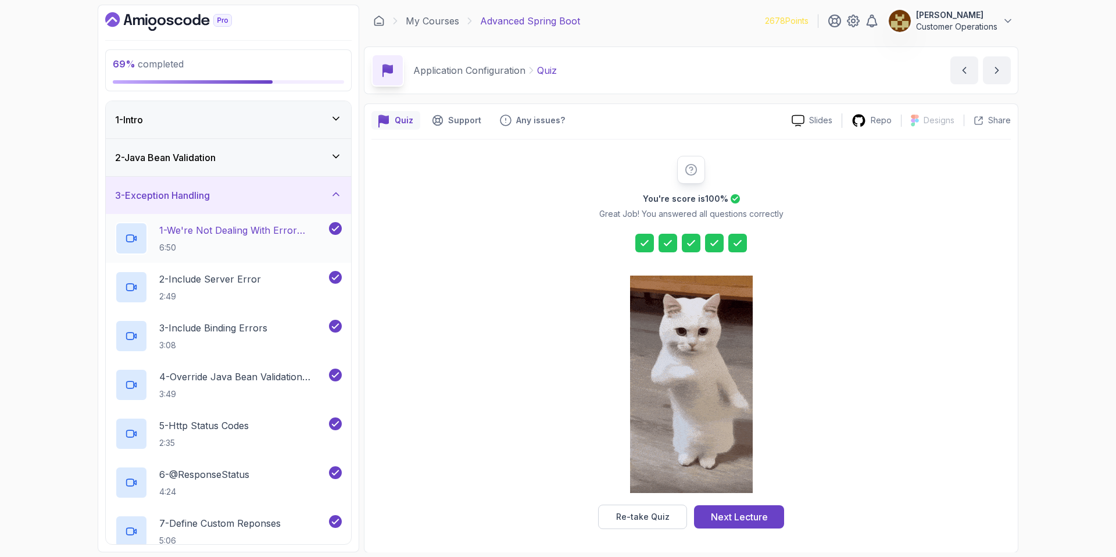
click at [218, 237] on h2 "1 - We're Not Dealing With Error Properply 6:50" at bounding box center [242, 238] width 167 height 30
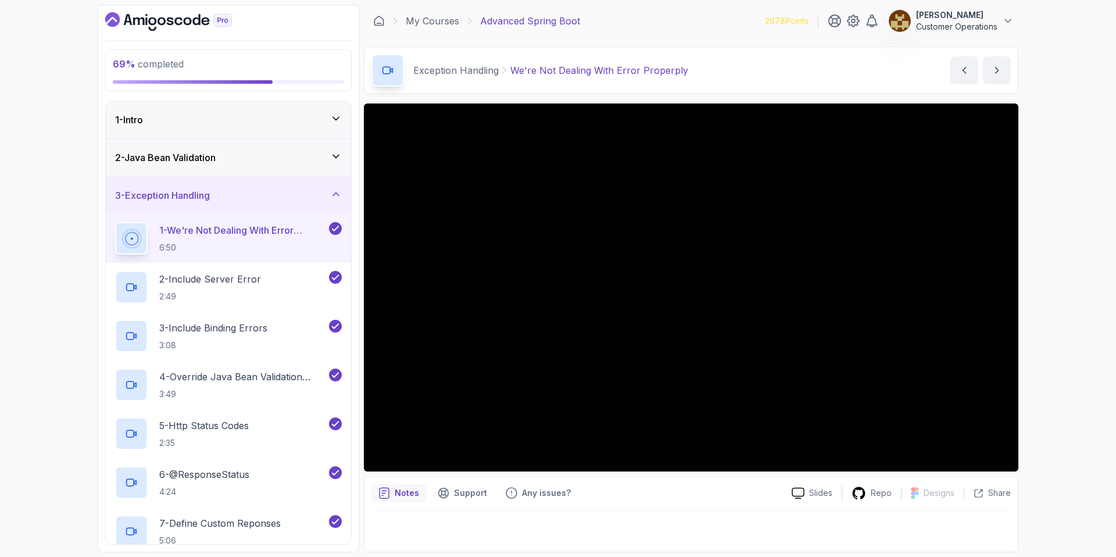
click at [1037, 336] on div "69 % completed 1 - Intro 2 - Java Bean Validation 3 - Exception Handling 1 - We…" at bounding box center [558, 278] width 1116 height 557
click at [250, 199] on div "3 - Exception Handling" at bounding box center [228, 195] width 227 height 14
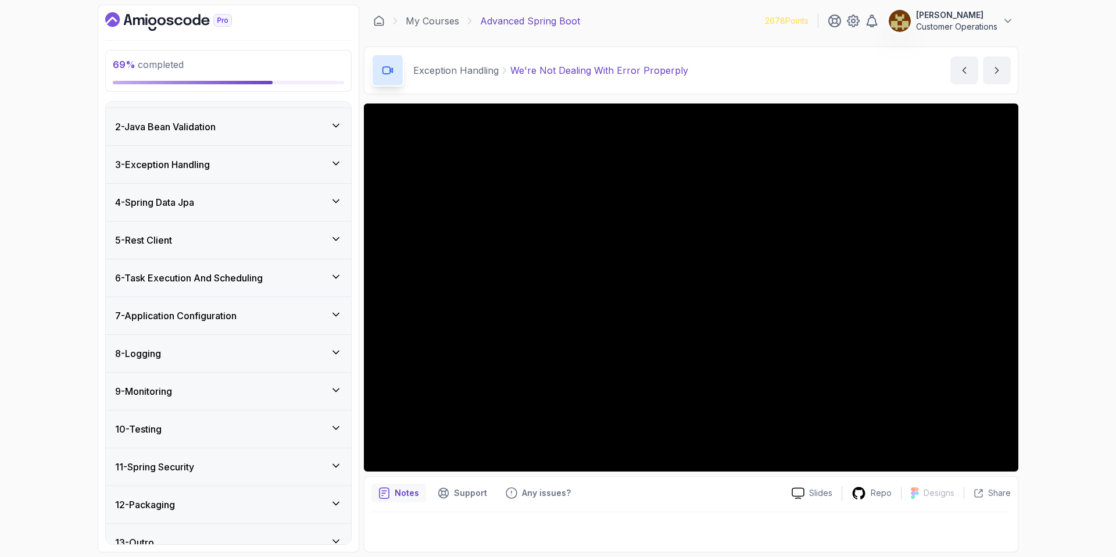
scroll to position [48, 0]
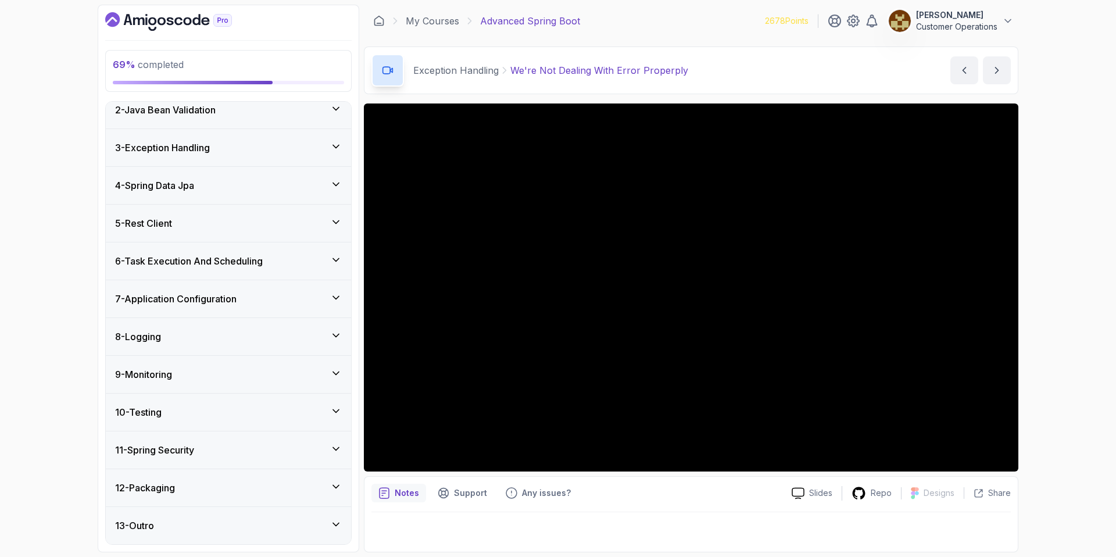
click at [239, 327] on div "8 - Logging" at bounding box center [228, 336] width 245 height 37
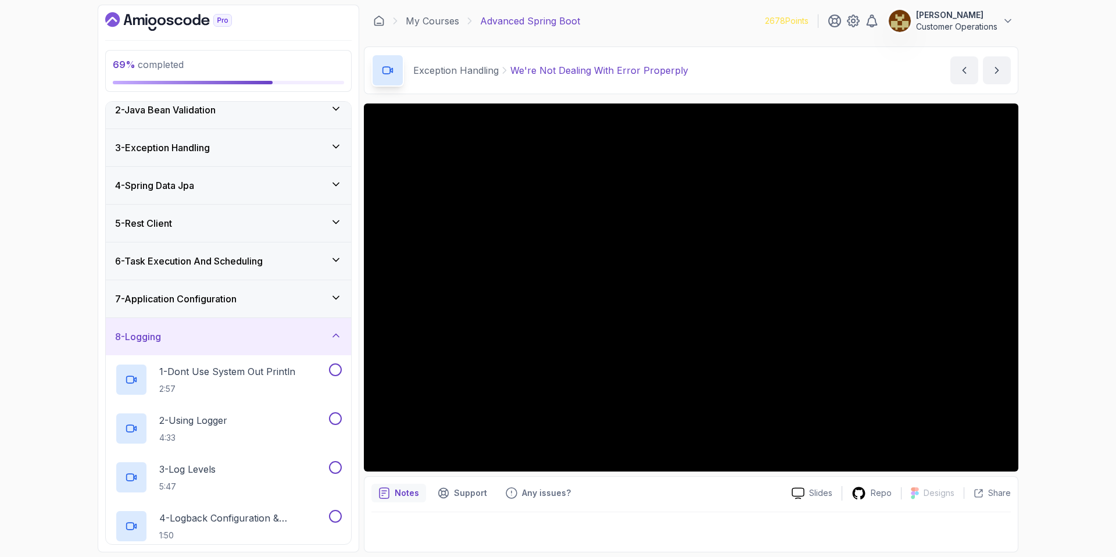
click at [250, 340] on div "8 - Logging" at bounding box center [228, 337] width 227 height 14
